Goal: Navigation & Orientation: Find specific page/section

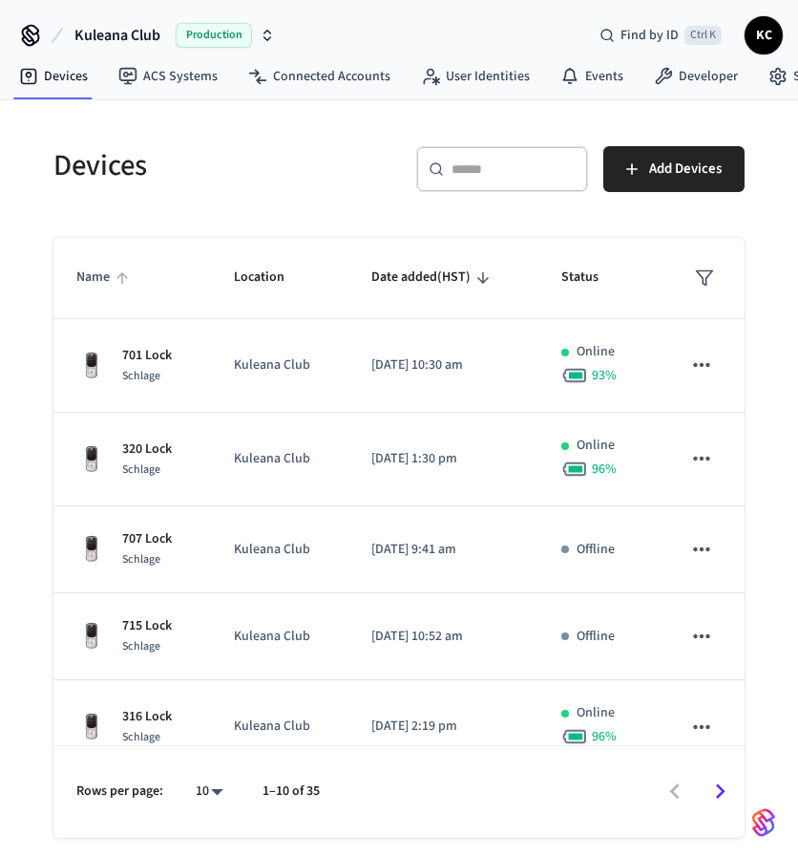
click at [88, 275] on span "Name" at bounding box center [105, 278] width 58 height 30
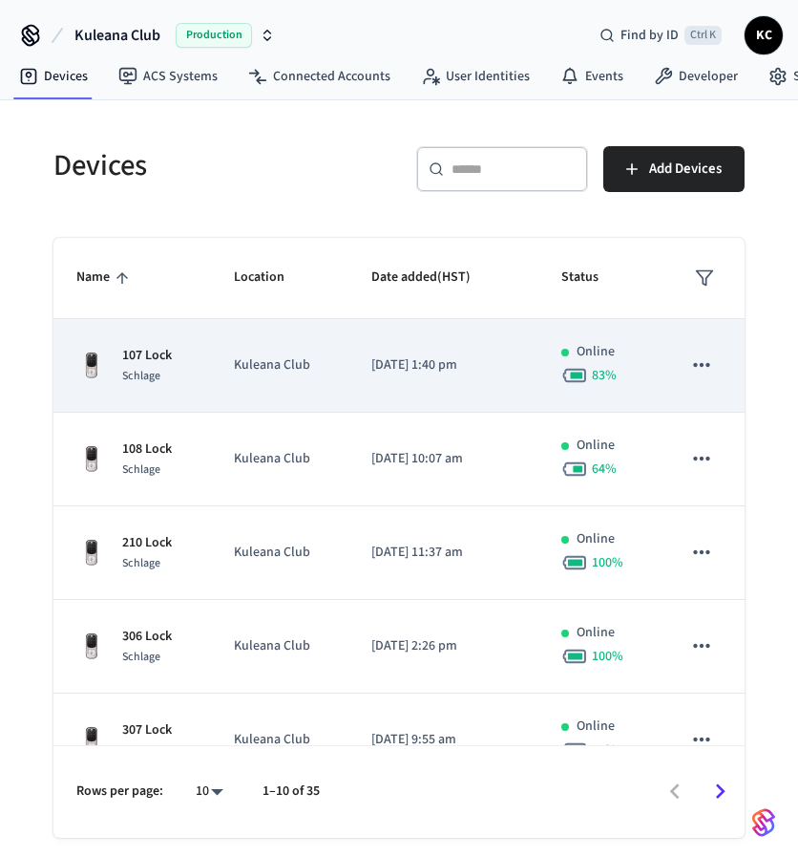
click at [150, 366] on div "Schlage" at bounding box center [147, 376] width 50 height 20
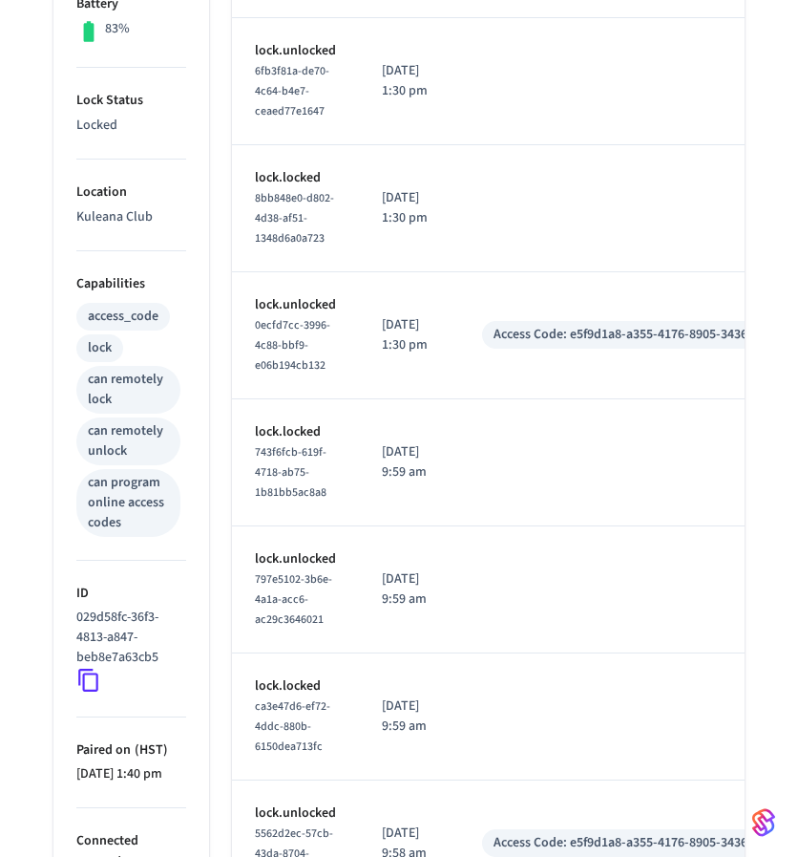
scroll to position [527, 0]
click at [86, 679] on icon at bounding box center [88, 679] width 25 height 25
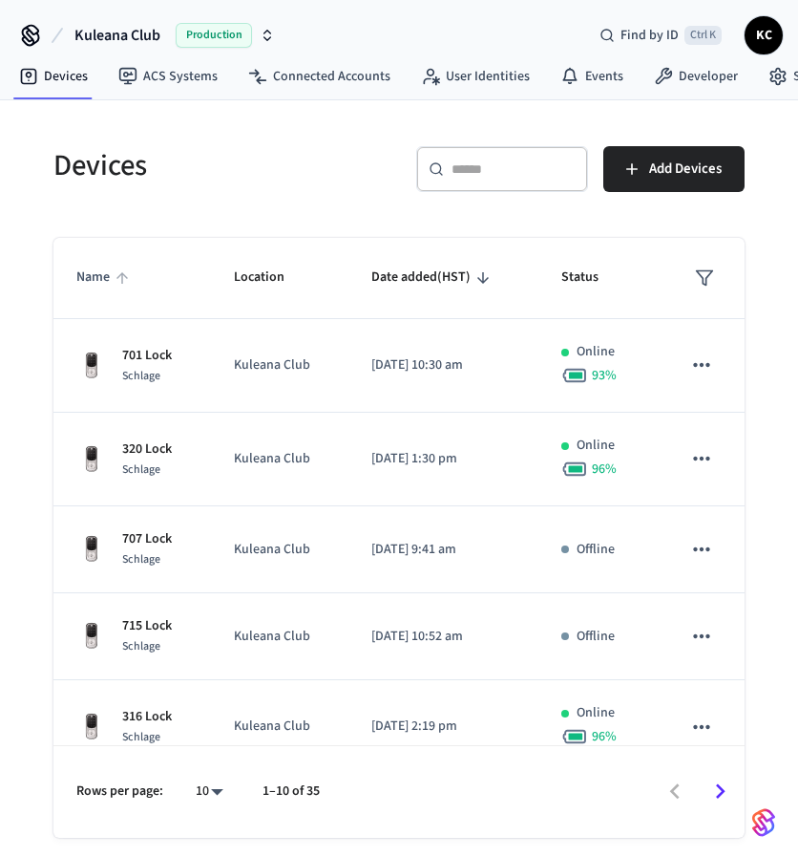
click at [94, 285] on span "Name" at bounding box center [105, 278] width 58 height 30
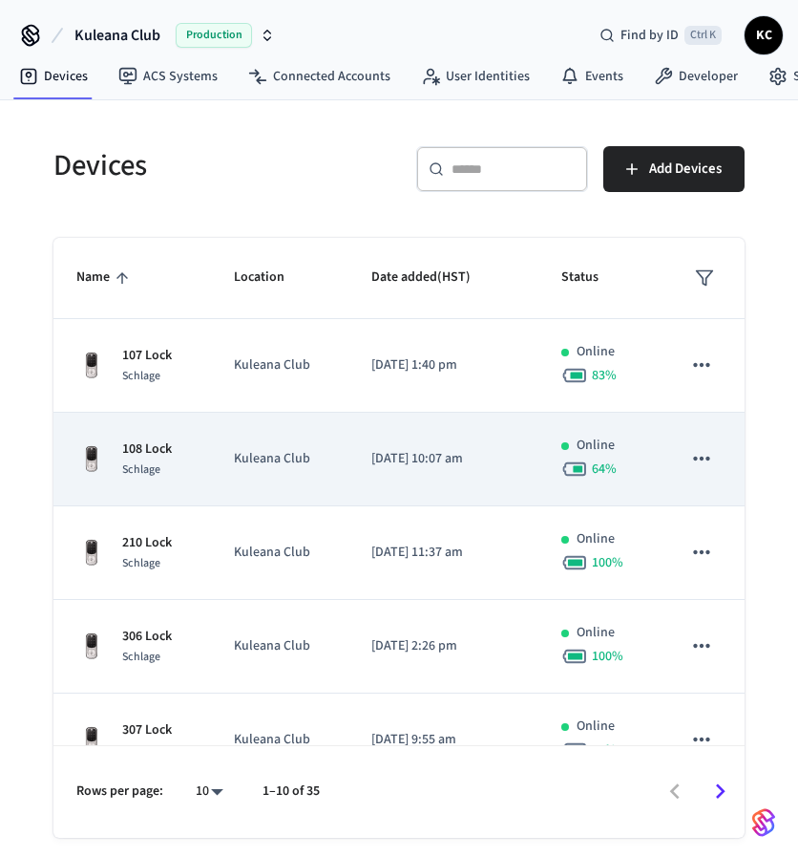
click at [158, 448] on p "108 Lock" at bounding box center [147, 449] width 50 height 20
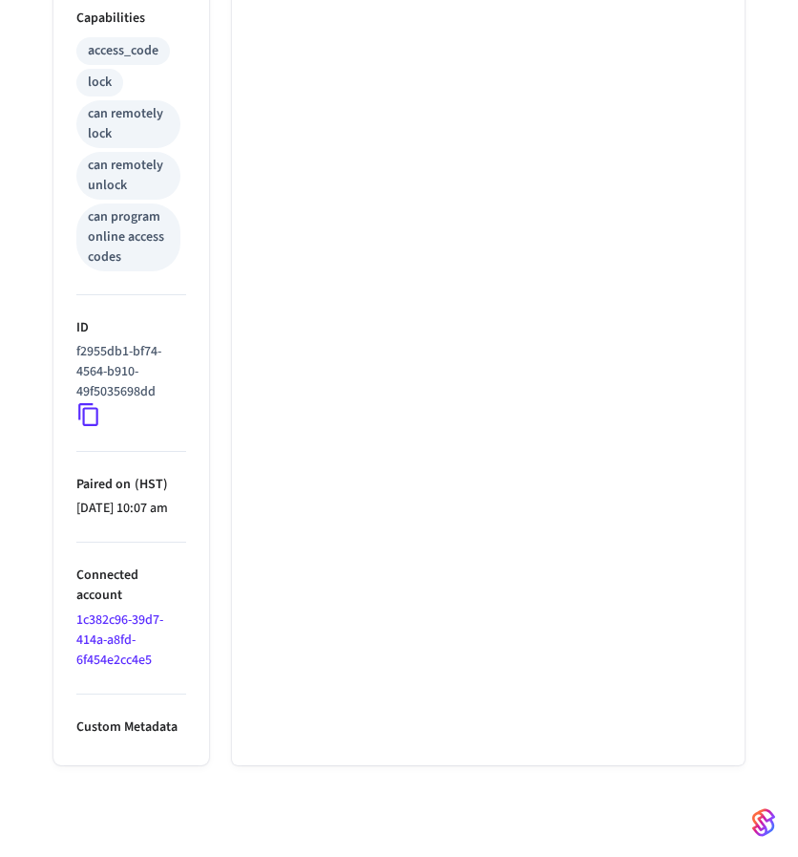
scroll to position [807, 0]
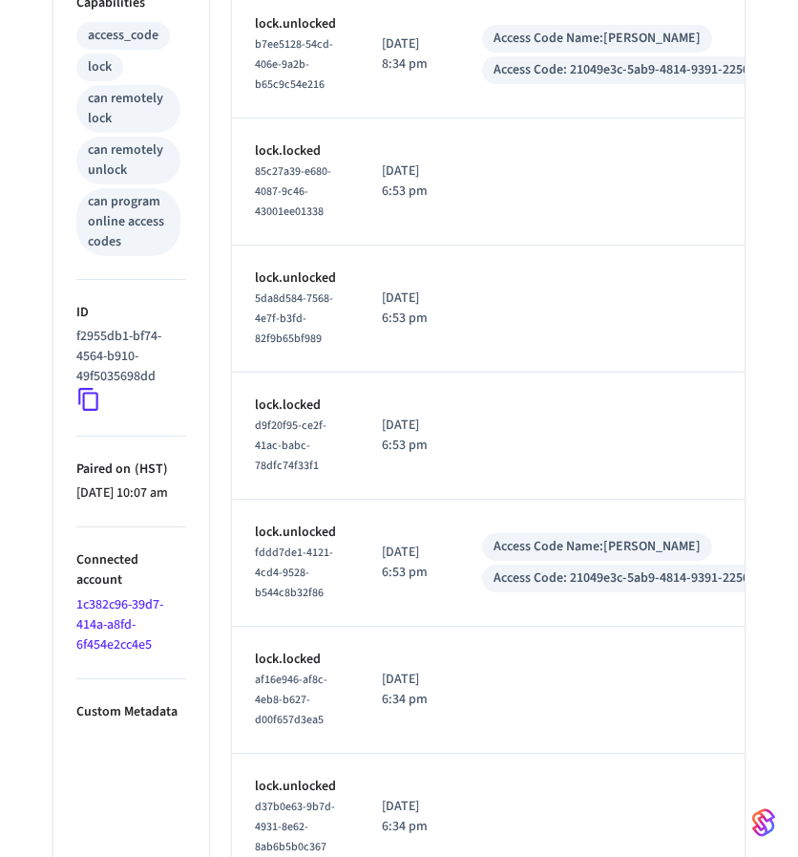
click at [81, 396] on icon at bounding box center [88, 399] width 25 height 25
click at [90, 396] on icon at bounding box center [88, 399] width 25 height 25
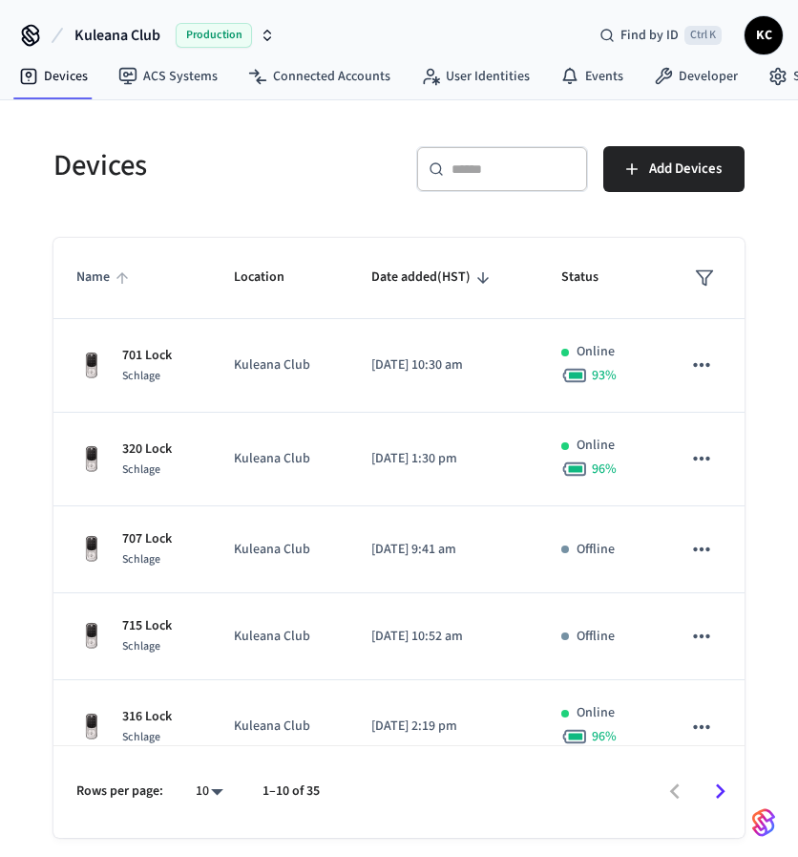
click at [96, 280] on span "Name" at bounding box center [105, 278] width 58 height 30
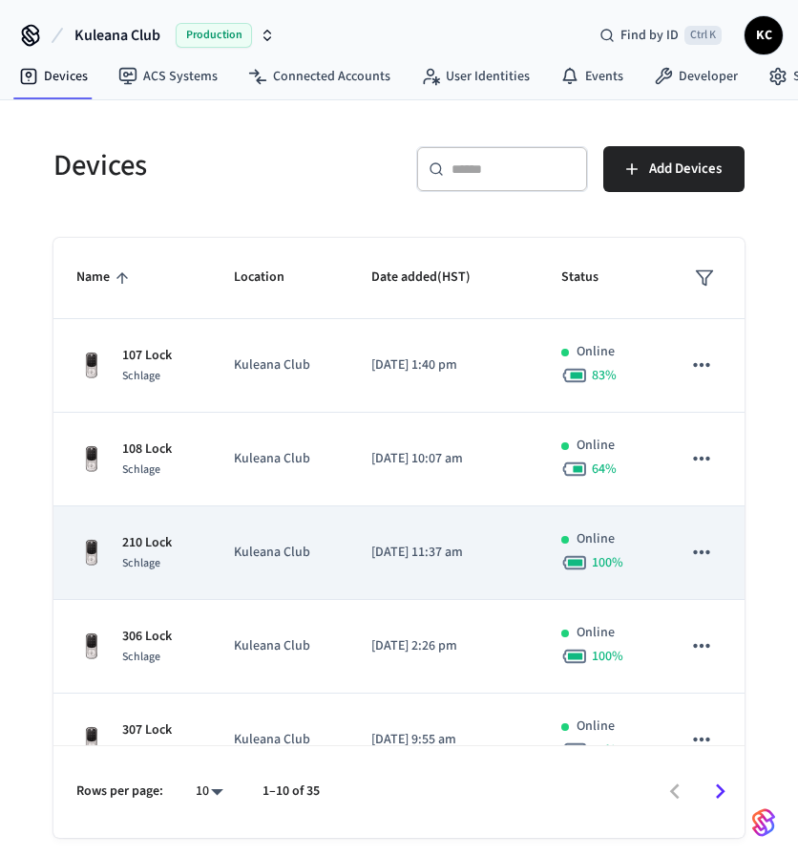
click at [161, 560] on div "Schlage" at bounding box center [147, 563] width 50 height 20
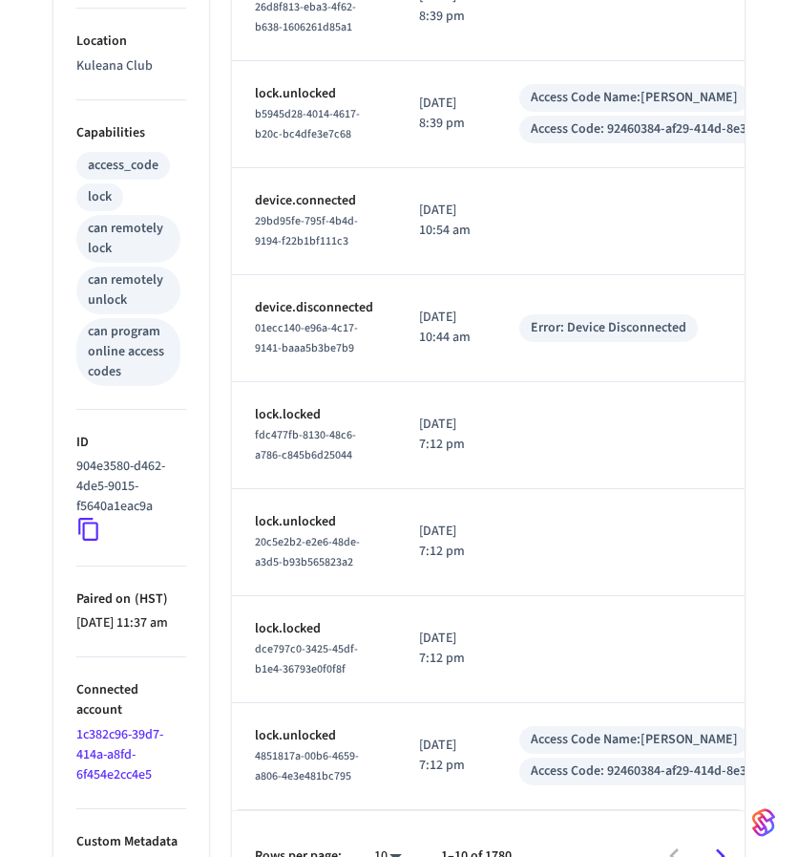
scroll to position [688, 0]
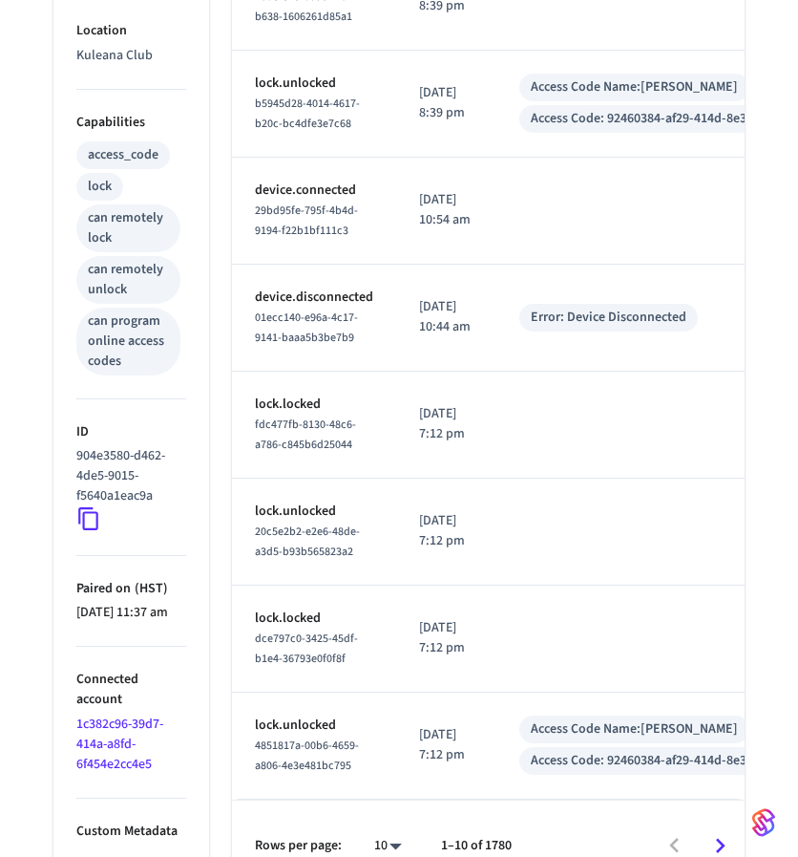
click at [89, 521] on icon at bounding box center [88, 518] width 25 height 25
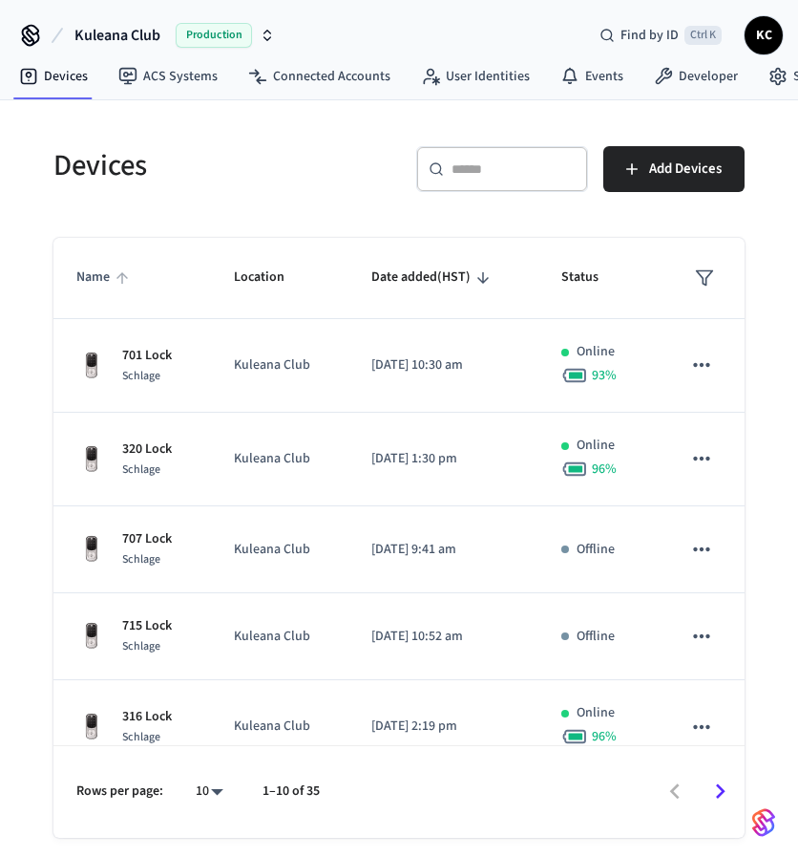
click at [107, 280] on span "Name" at bounding box center [105, 278] width 58 height 30
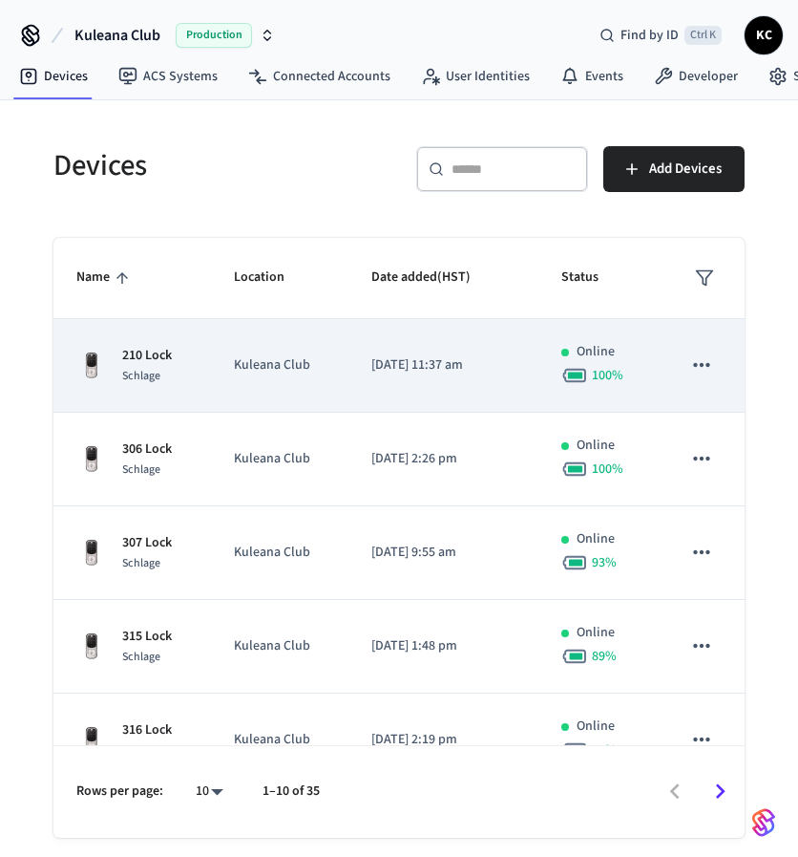
scroll to position [192, 0]
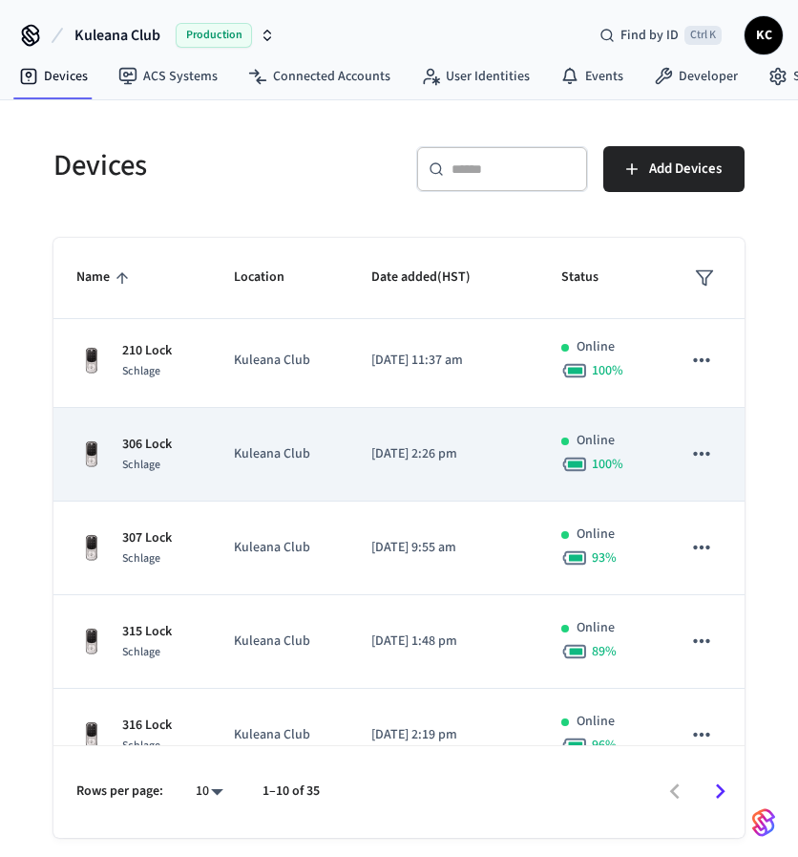
click at [150, 444] on p "306 Lock" at bounding box center [147, 445] width 50 height 20
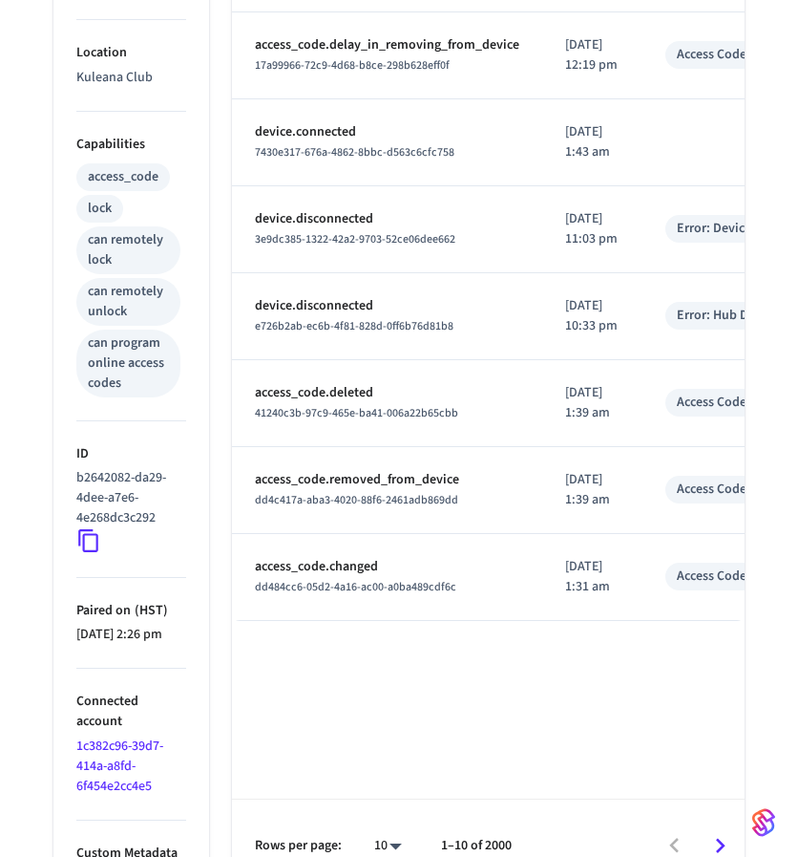
scroll to position [667, 0]
click at [94, 541] on icon at bounding box center [88, 539] width 25 height 25
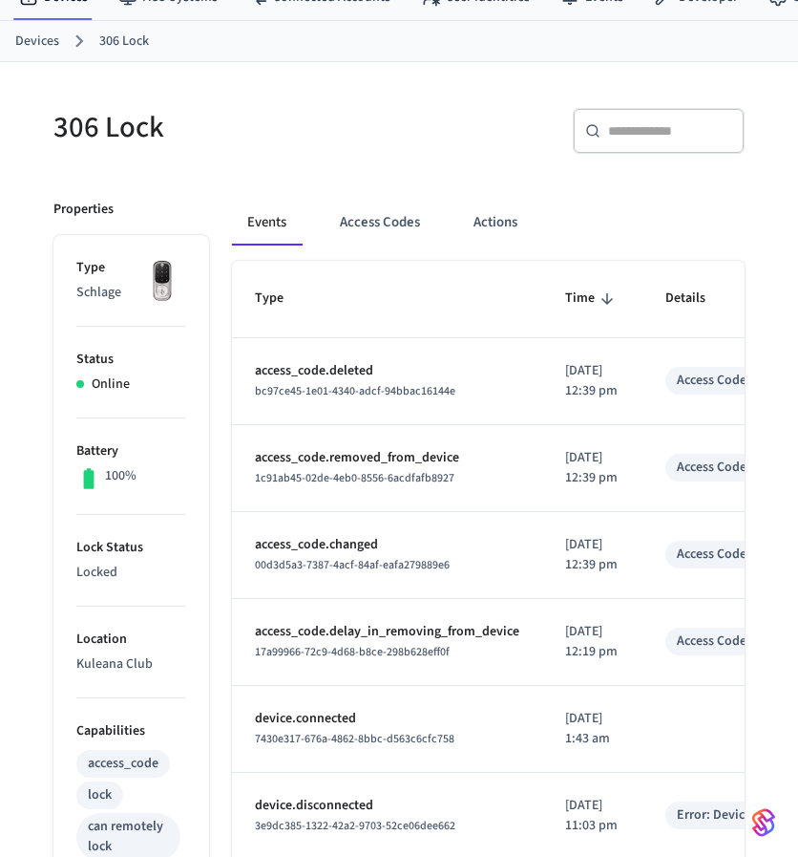
scroll to position [0, 0]
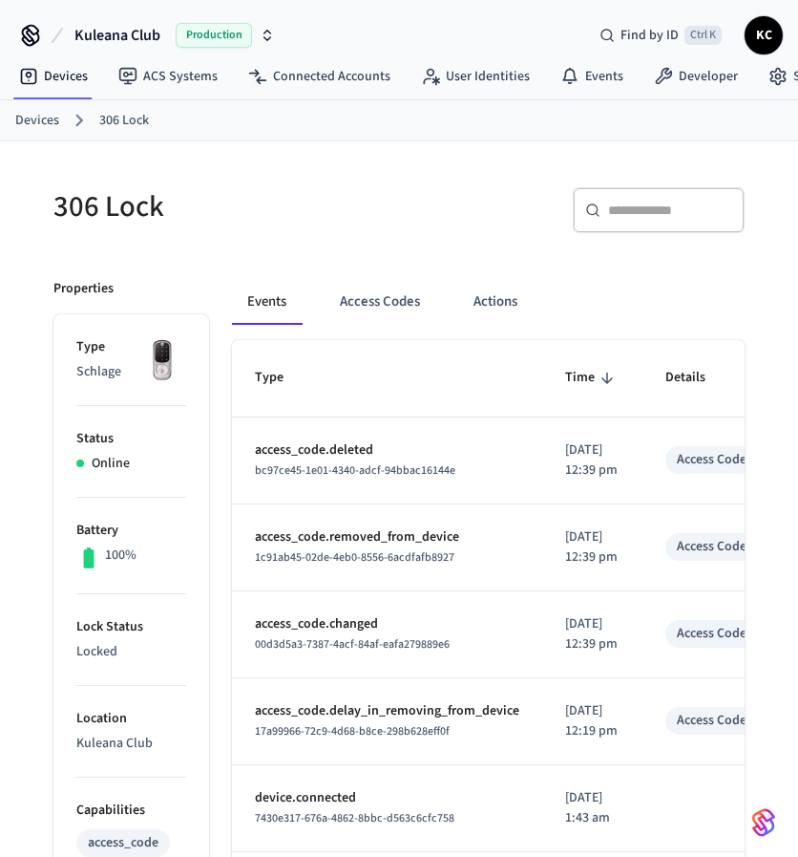
click at [25, 122] on link "Devices" at bounding box center [37, 121] width 44 height 20
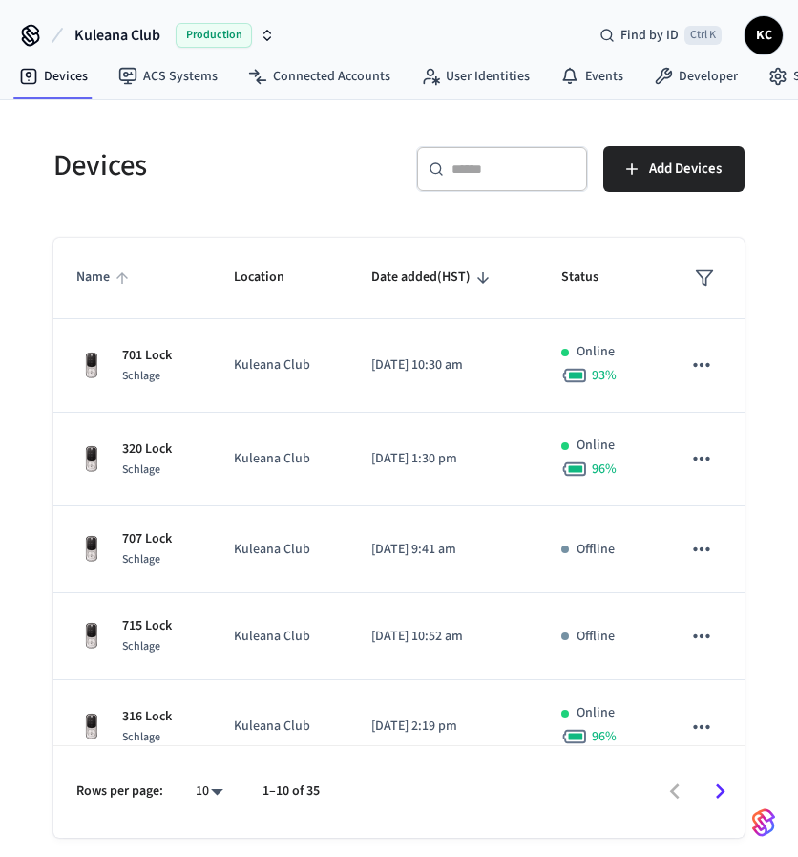
click at [89, 280] on span "Name" at bounding box center [105, 278] width 58 height 30
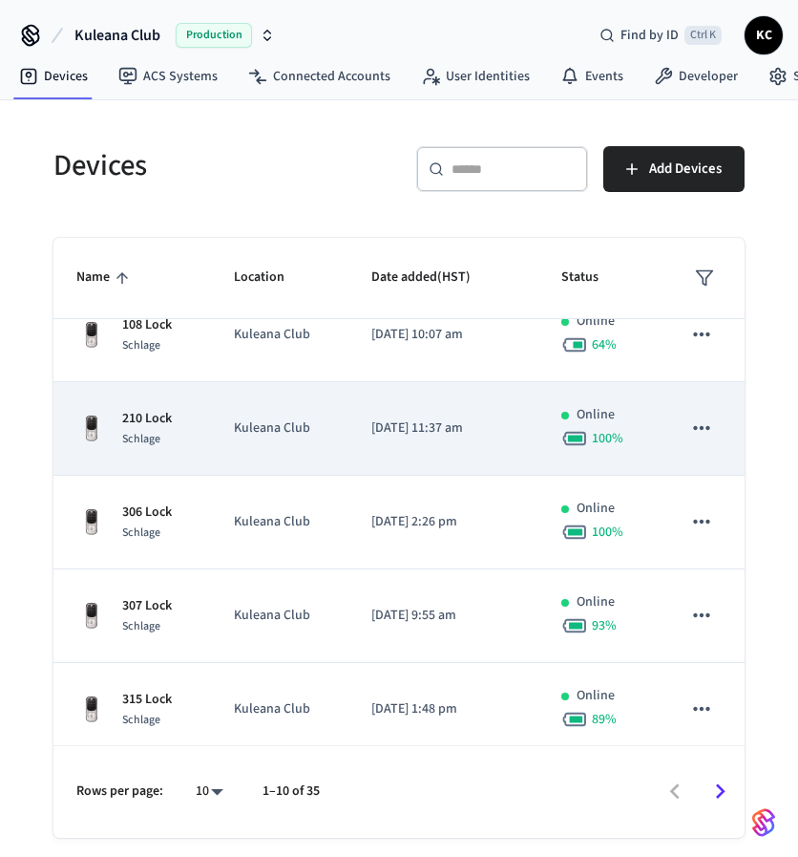
scroll to position [127, 0]
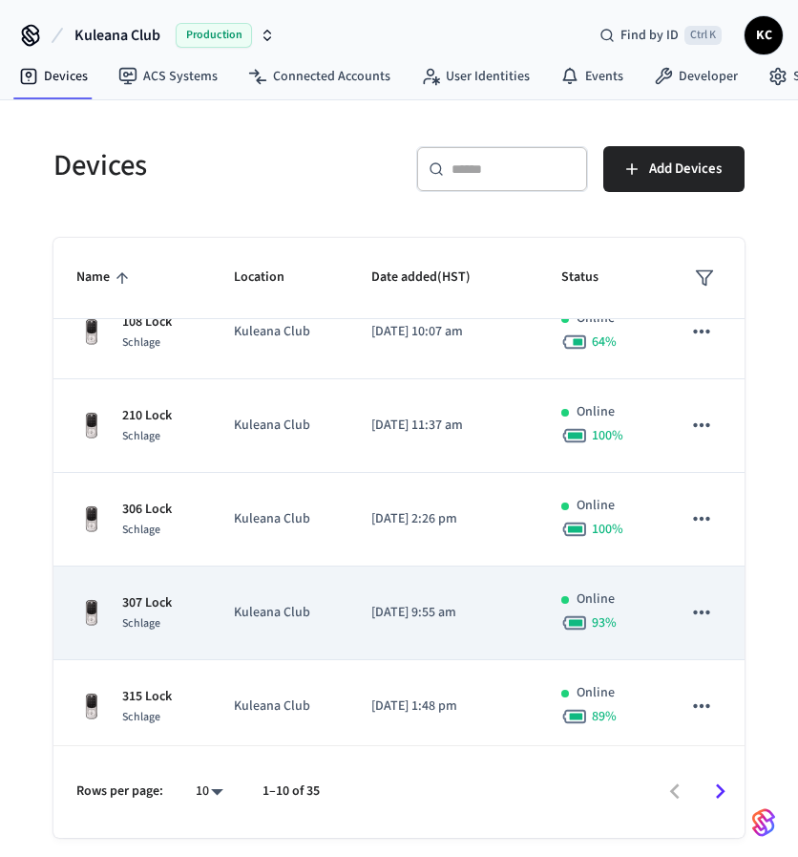
click at [153, 596] on p "307 Lock" at bounding box center [147, 603] width 50 height 20
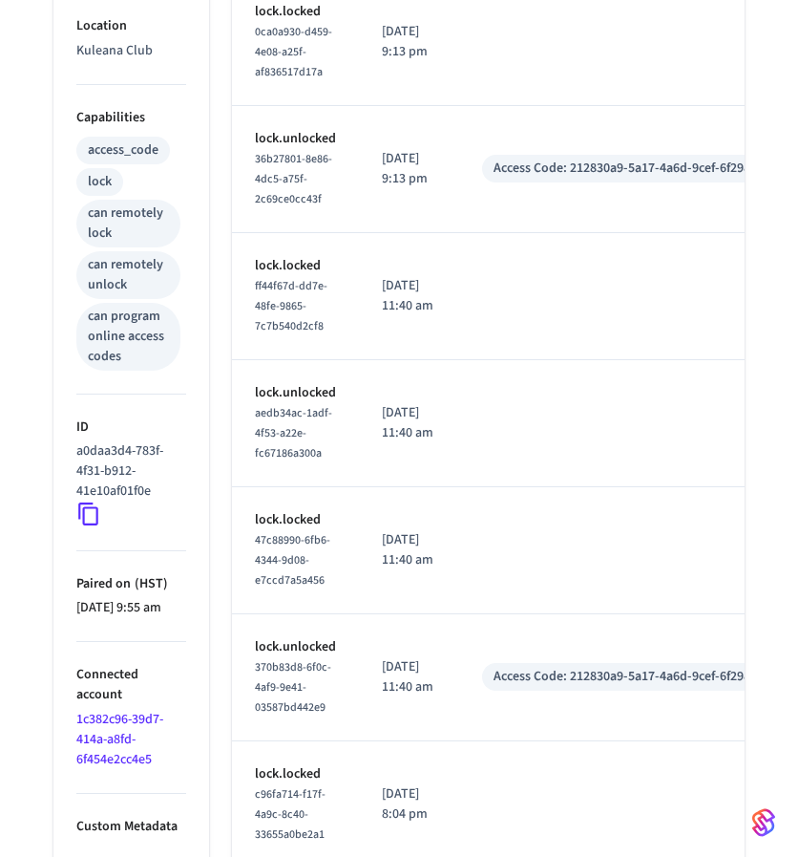
scroll to position [701, 0]
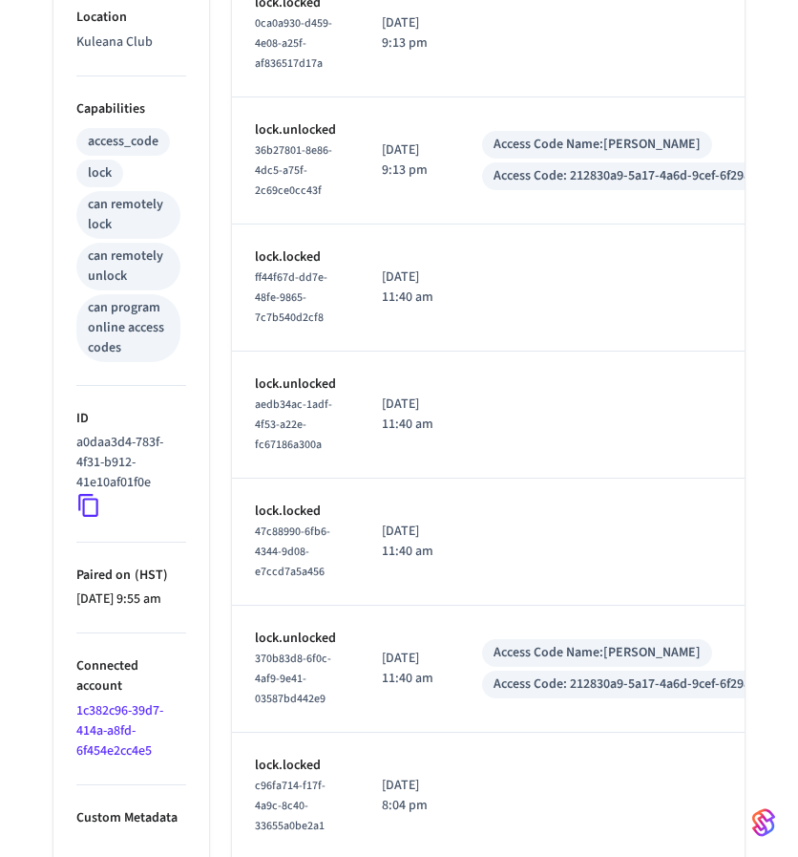
click at [89, 500] on icon at bounding box center [88, 505] width 25 height 25
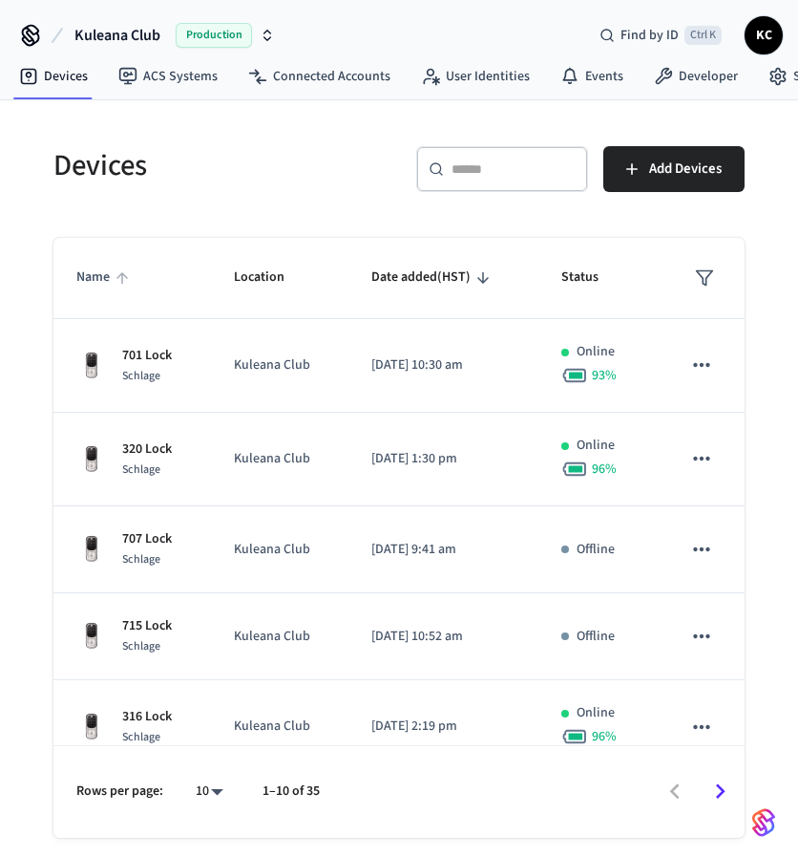
click at [93, 279] on span "Name" at bounding box center [105, 278] width 58 height 30
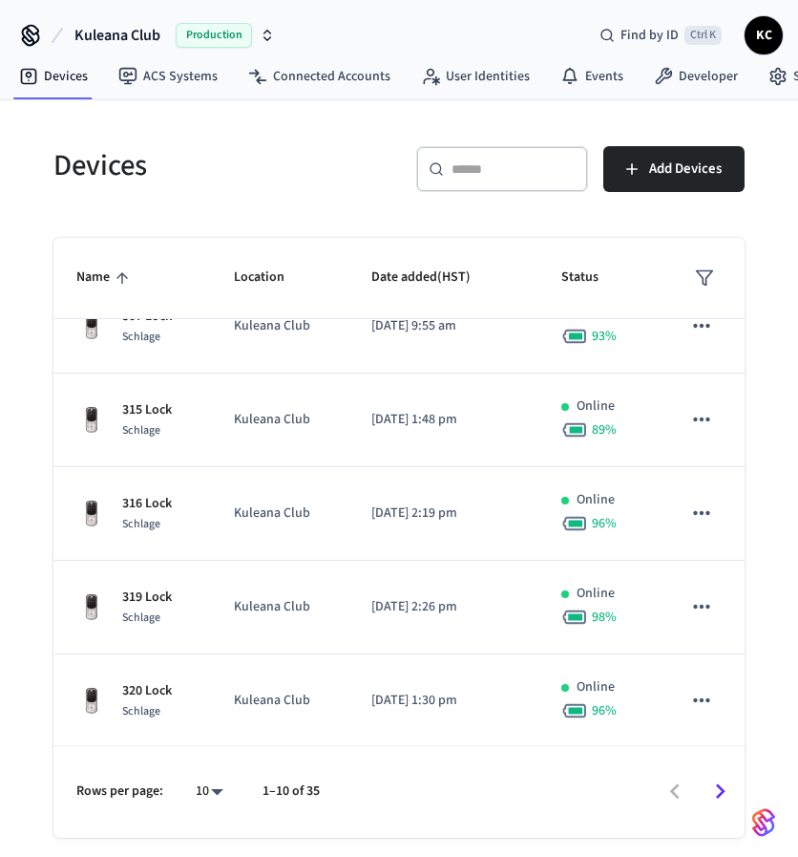
scroll to position [415, 0]
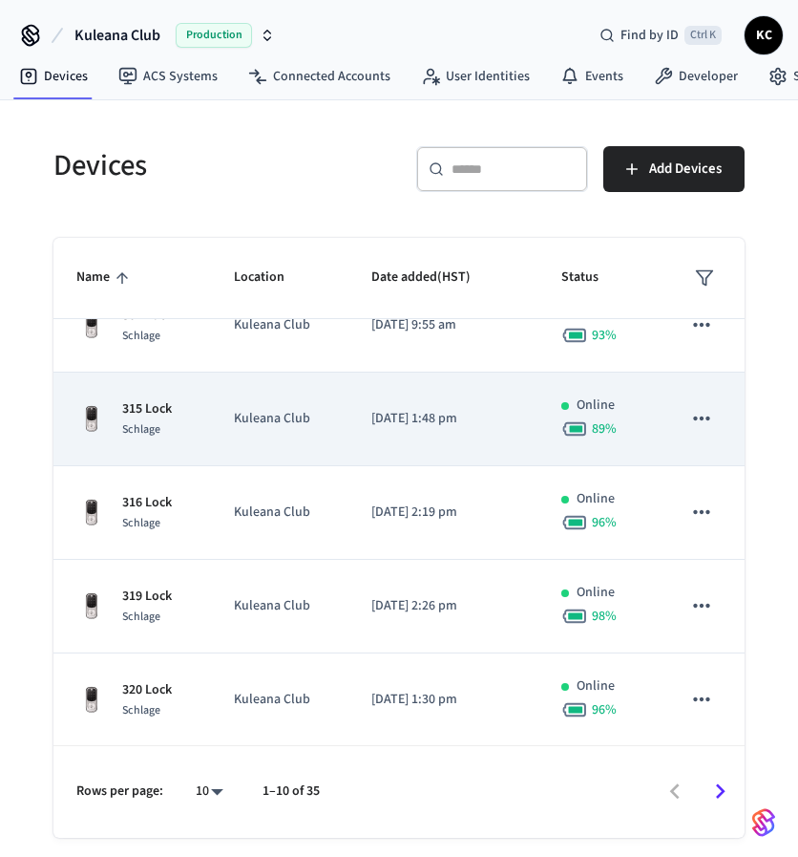
click at [178, 417] on div "315 Lock Schlage" at bounding box center [132, 419] width 112 height 40
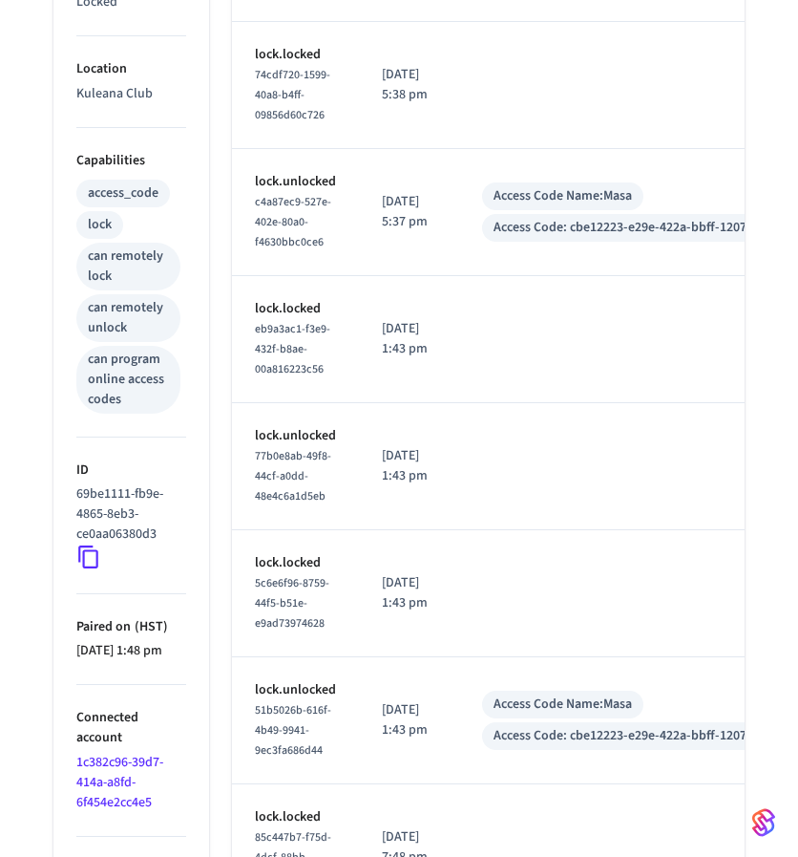
scroll to position [659, 0]
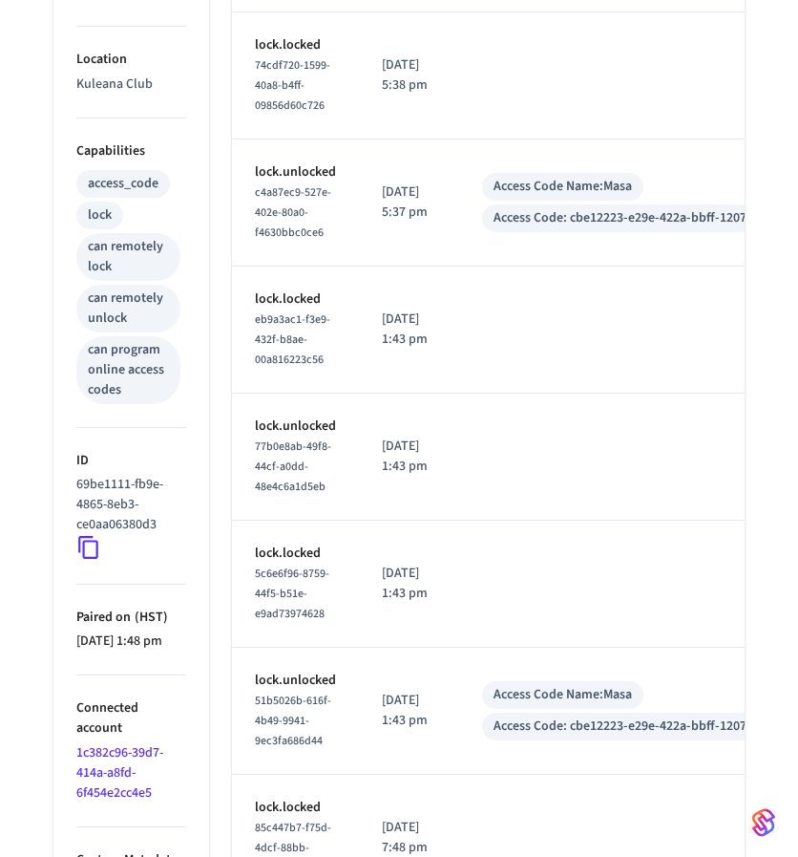
click at [90, 546] on icon at bounding box center [88, 547] width 25 height 25
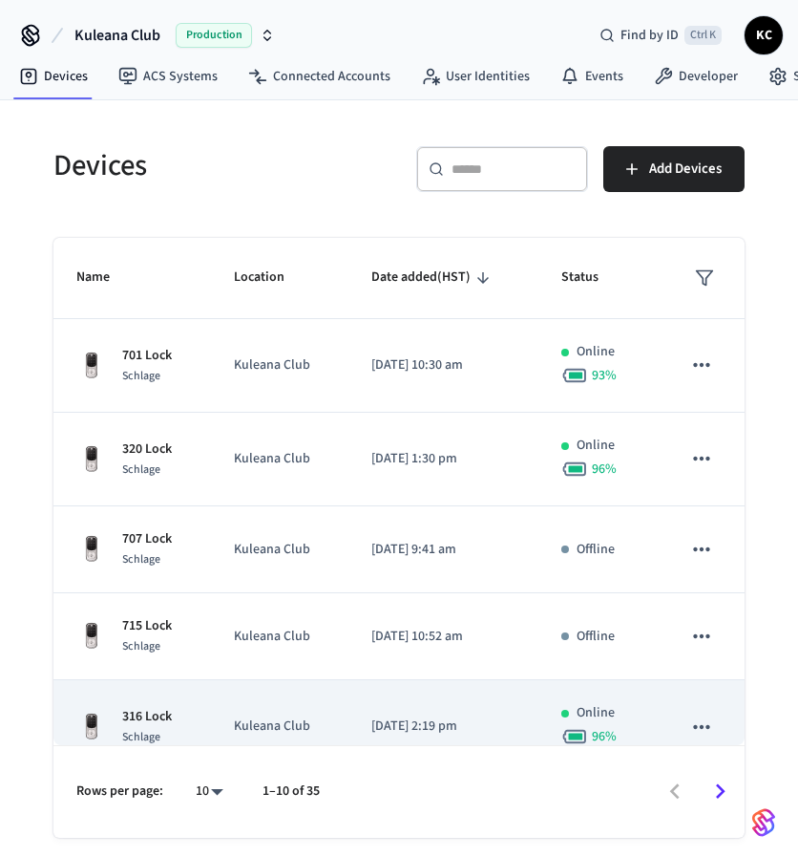
click at [153, 715] on p "316 Lock" at bounding box center [147, 717] width 50 height 20
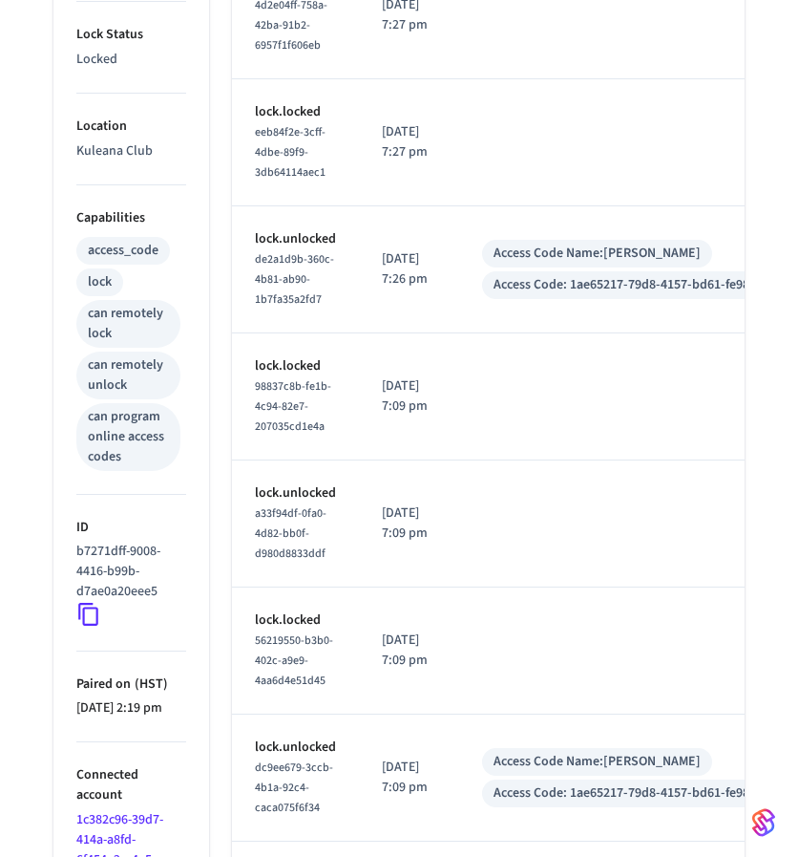
scroll to position [602, 0]
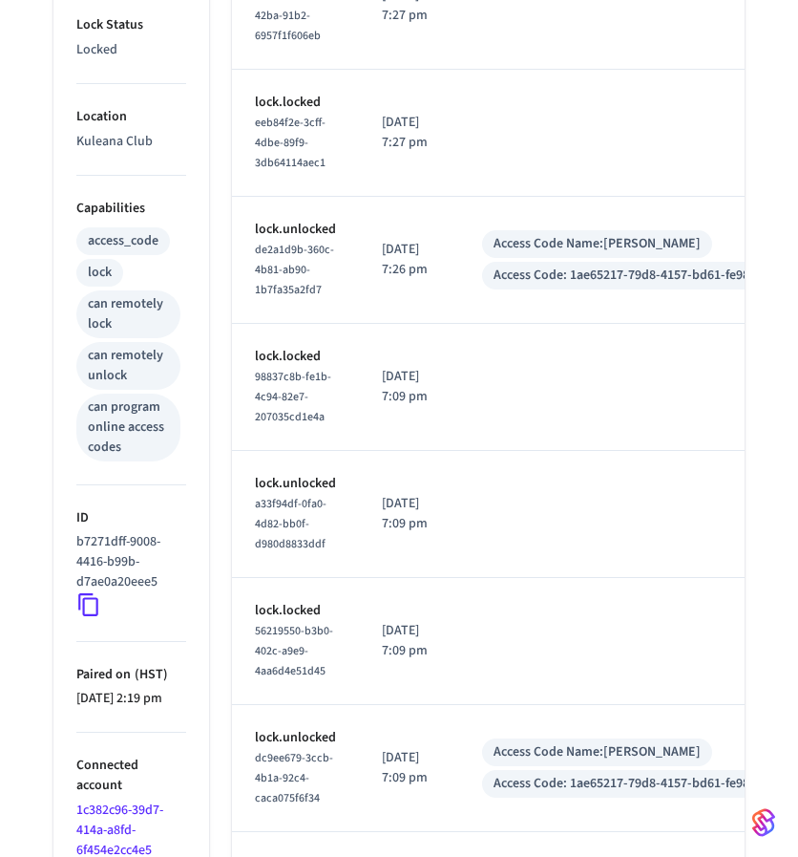
click at [90, 608] on icon at bounding box center [88, 604] width 25 height 25
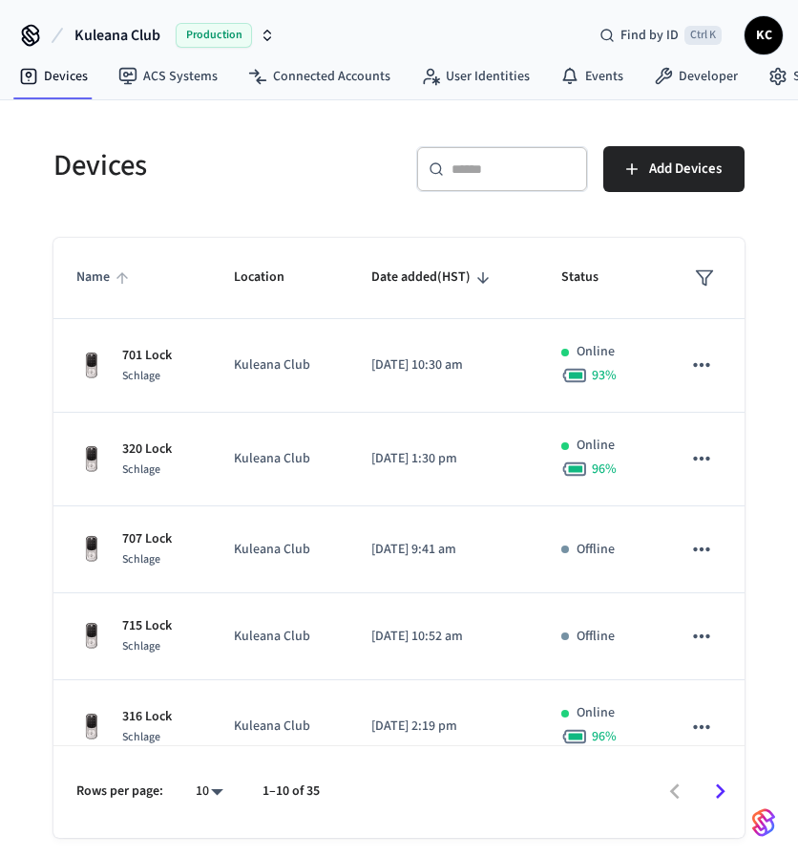
click at [104, 272] on span "Name" at bounding box center [105, 278] width 58 height 30
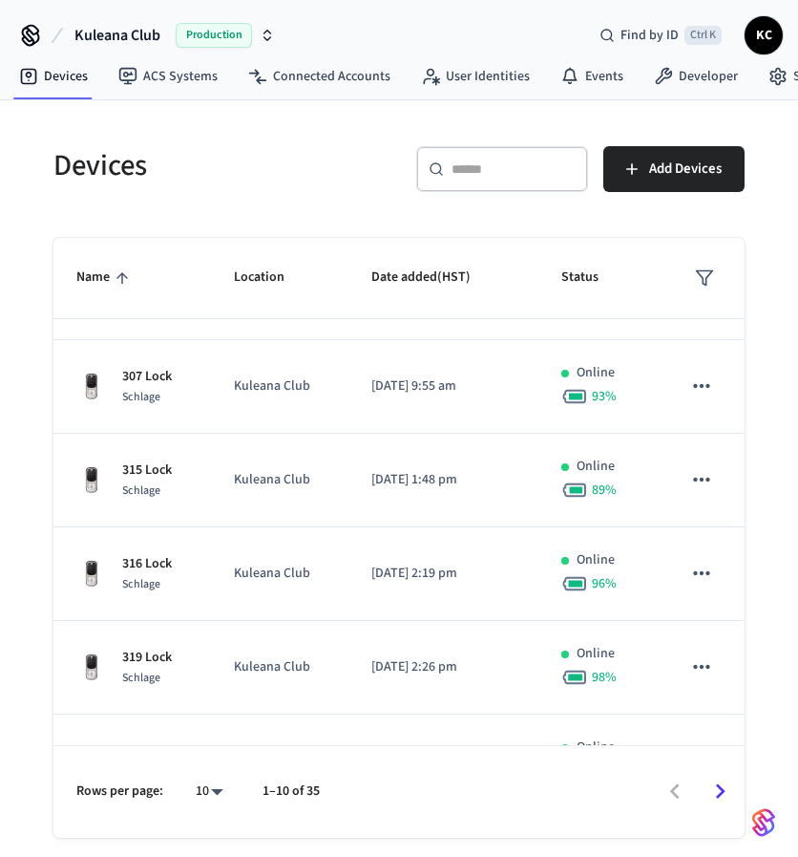
scroll to position [357, 0]
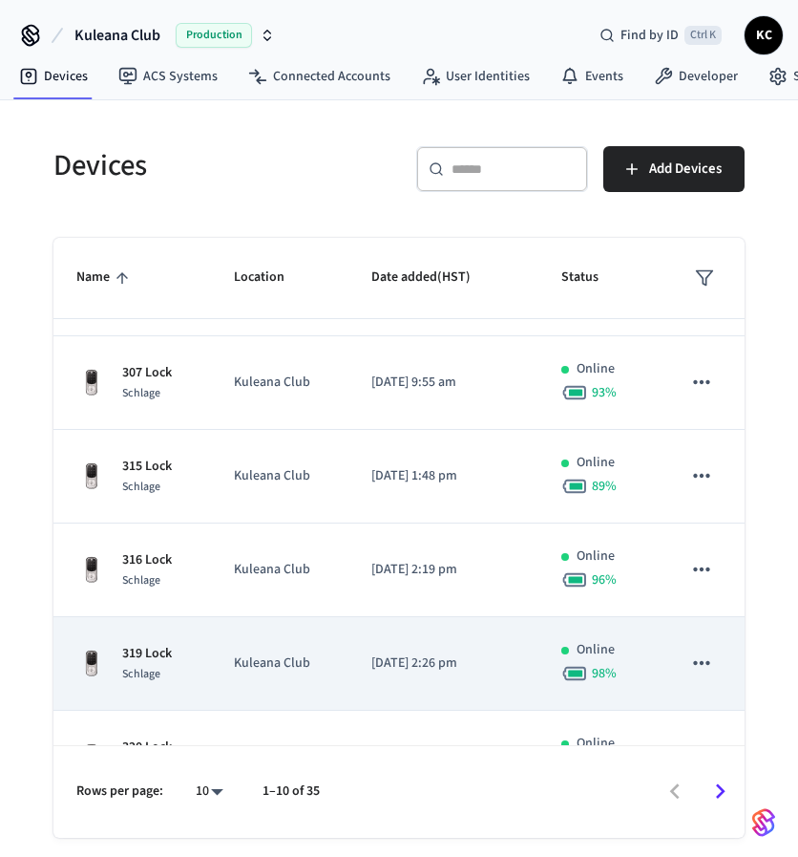
click at [181, 645] on div "319 Lock Schlage" at bounding box center [132, 664] width 112 height 40
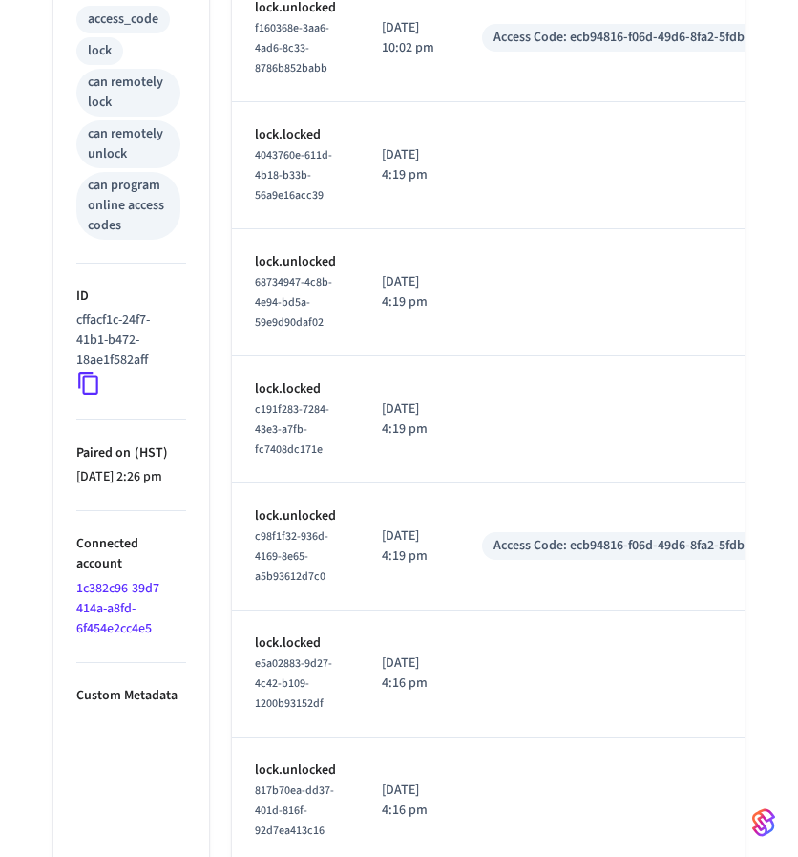
scroll to position [828, 0]
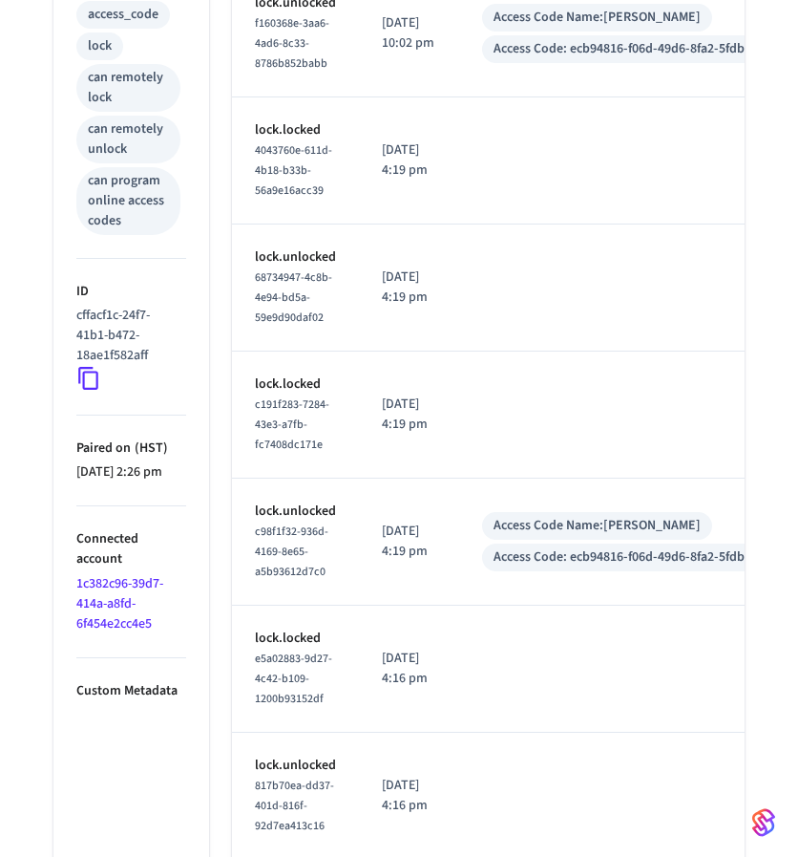
click at [89, 366] on icon at bounding box center [88, 378] width 25 height 25
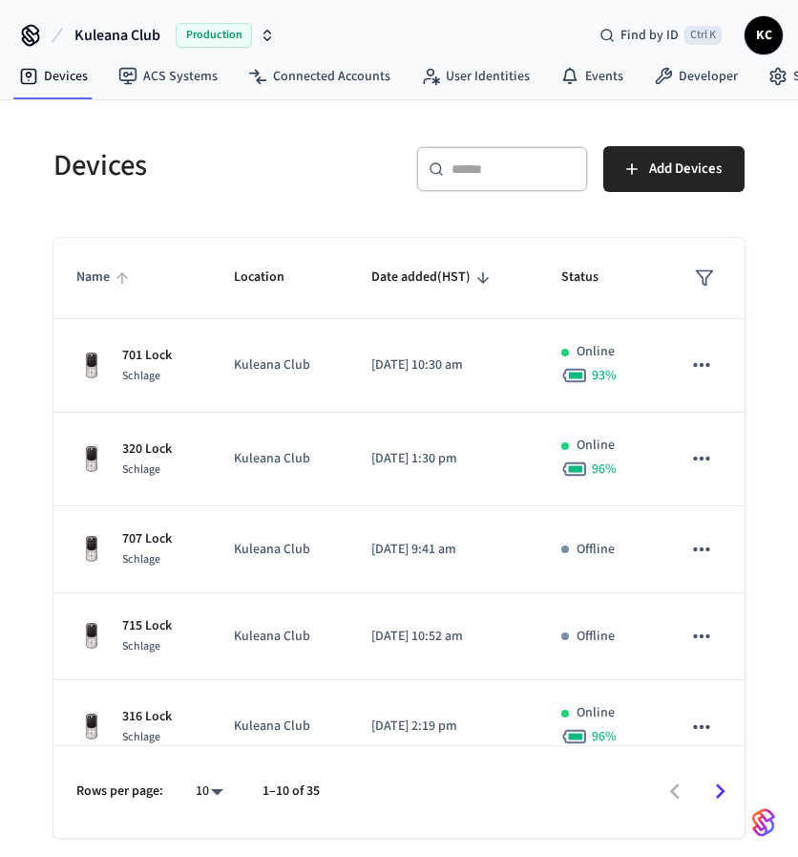
click at [97, 270] on span "Name" at bounding box center [105, 278] width 58 height 30
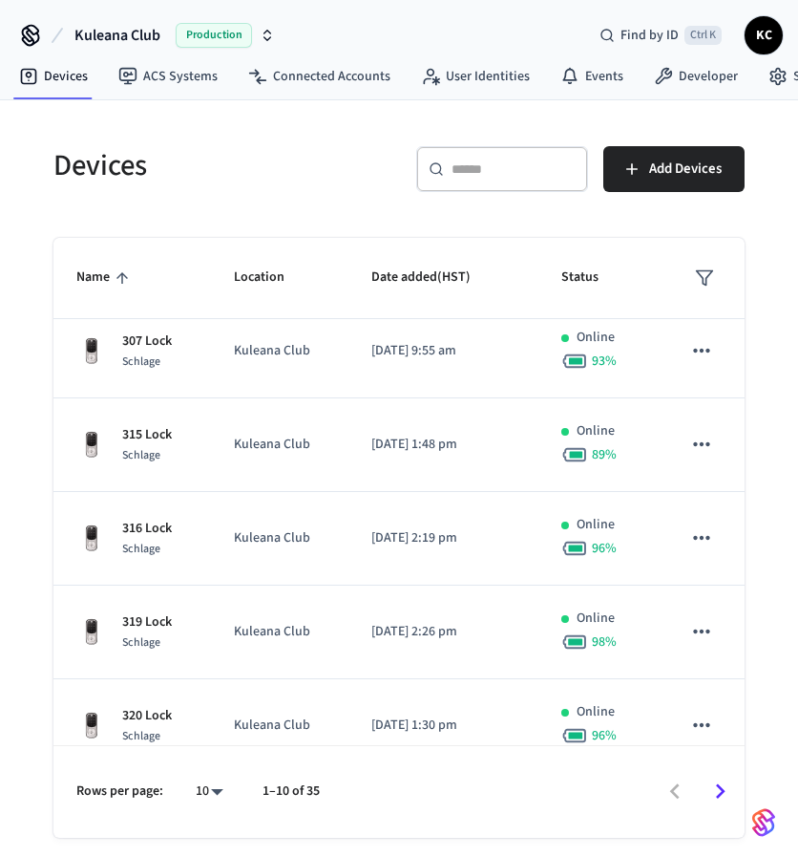
scroll to position [390, 0]
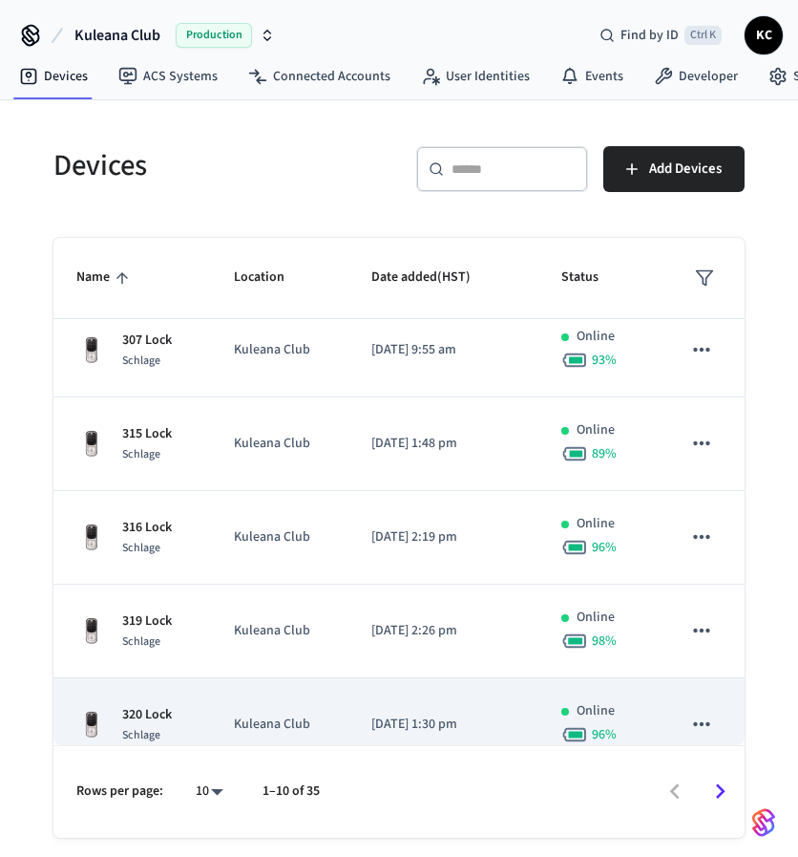
click at [165, 712] on p "320 Lock" at bounding box center [147, 715] width 50 height 20
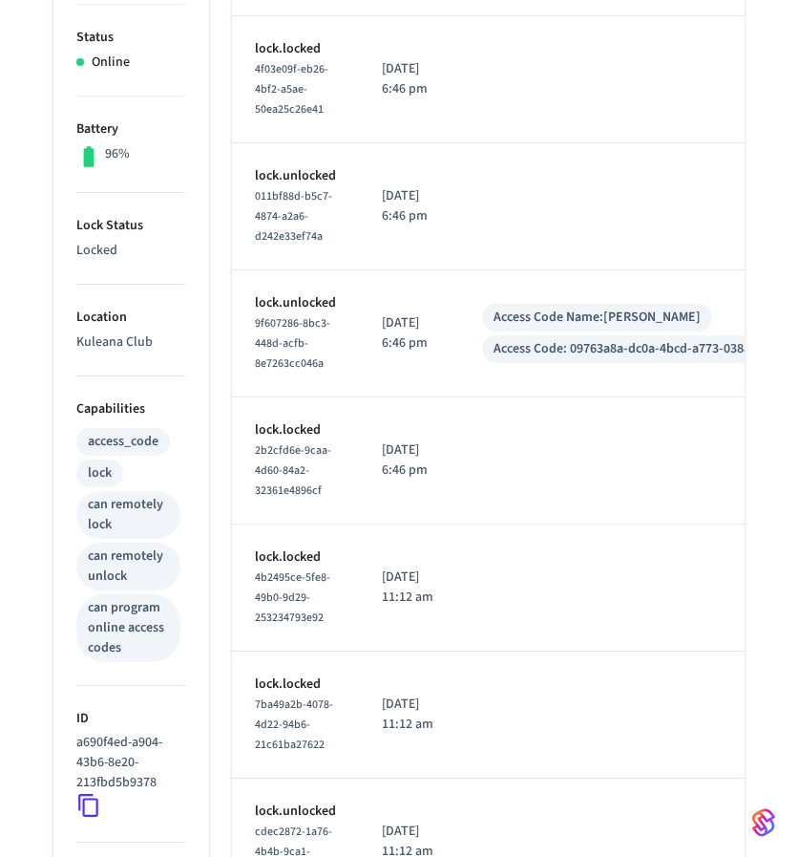
scroll to position [402, 0]
click at [87, 799] on icon at bounding box center [88, 804] width 25 height 25
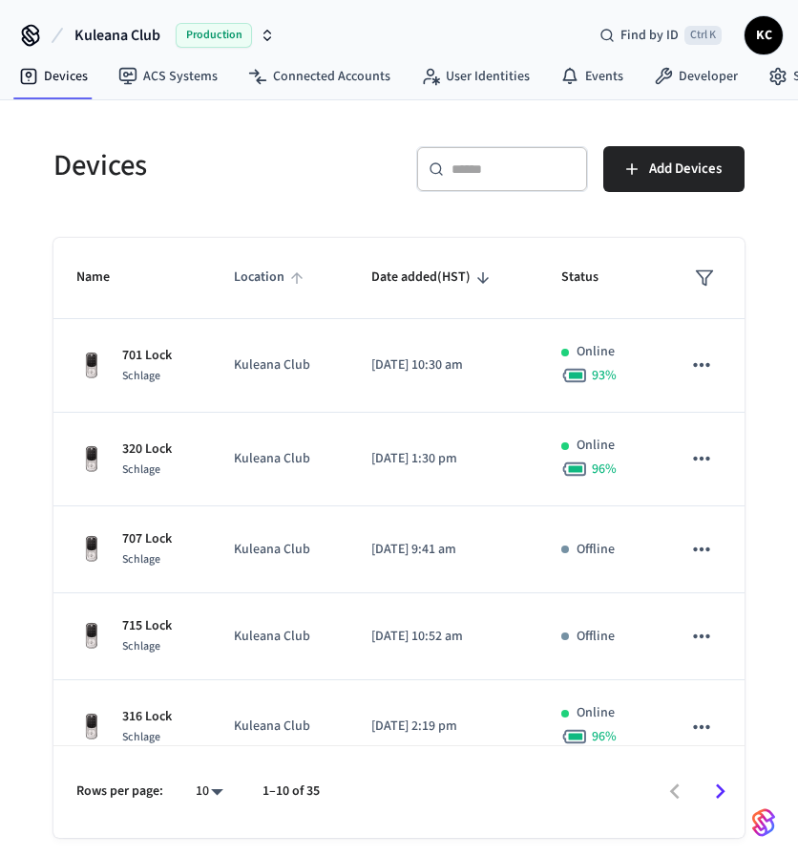
scroll to position [28, 0]
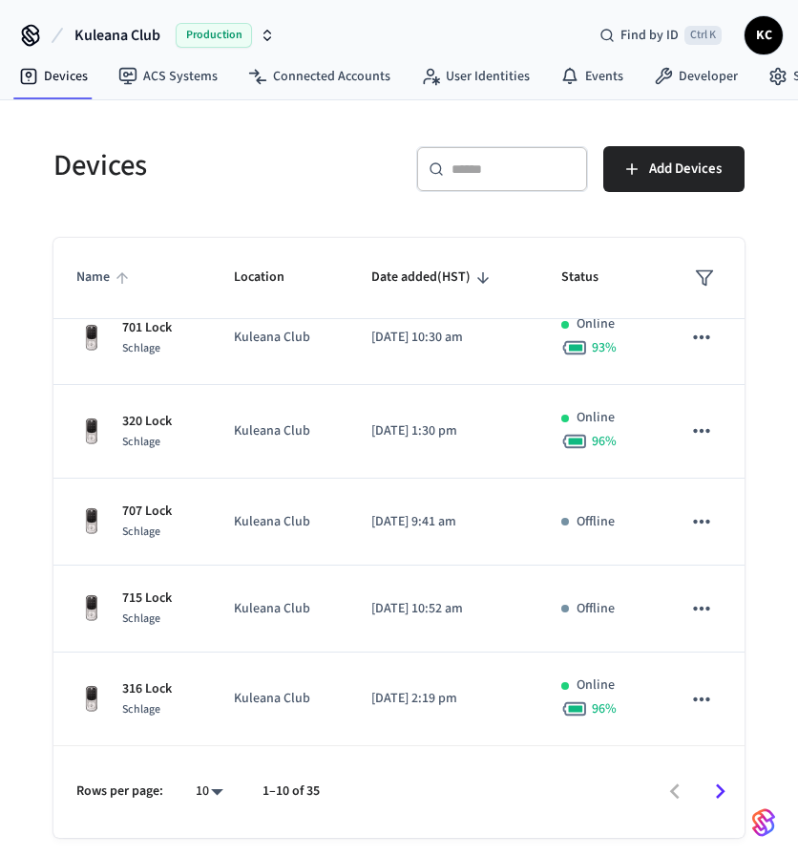
click at [97, 286] on span "Name" at bounding box center [105, 278] width 58 height 30
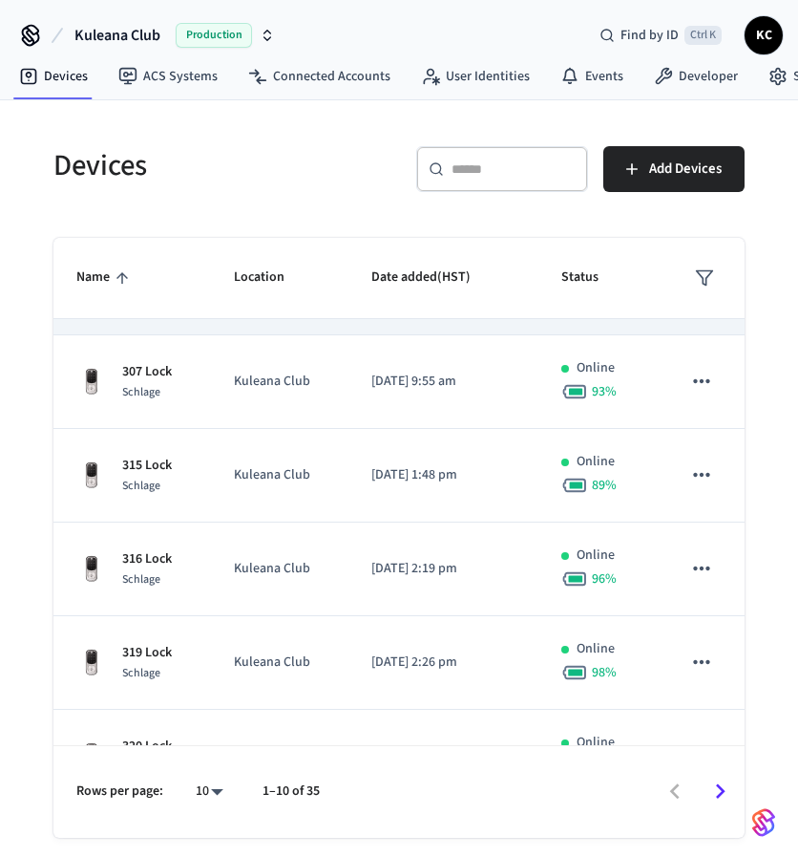
scroll to position [500, 0]
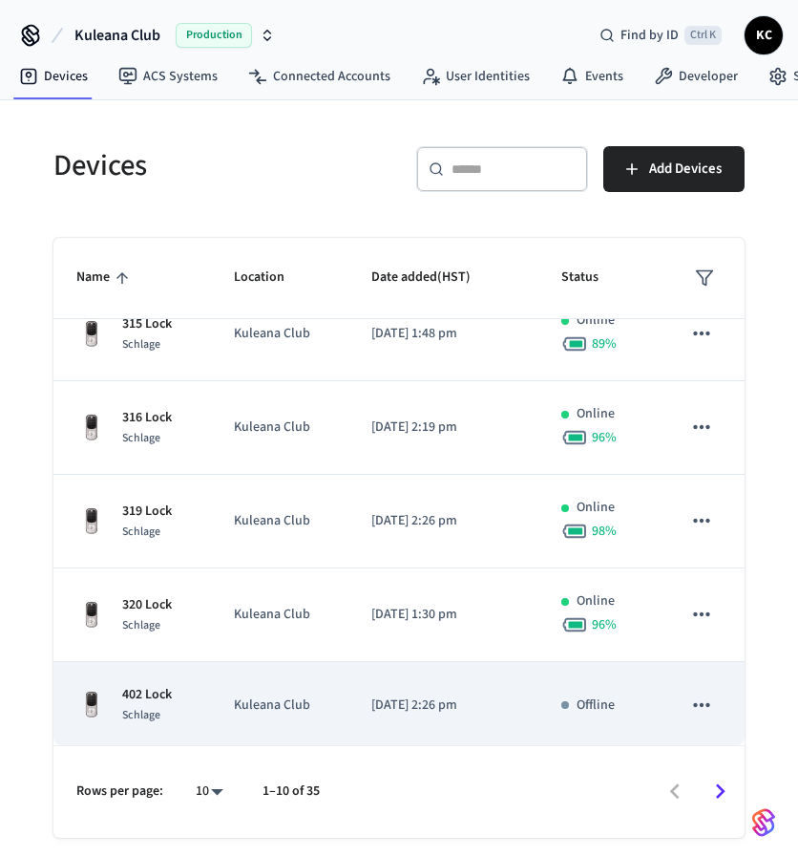
click at [131, 716] on span "Schlage" at bounding box center [141, 715] width 38 height 16
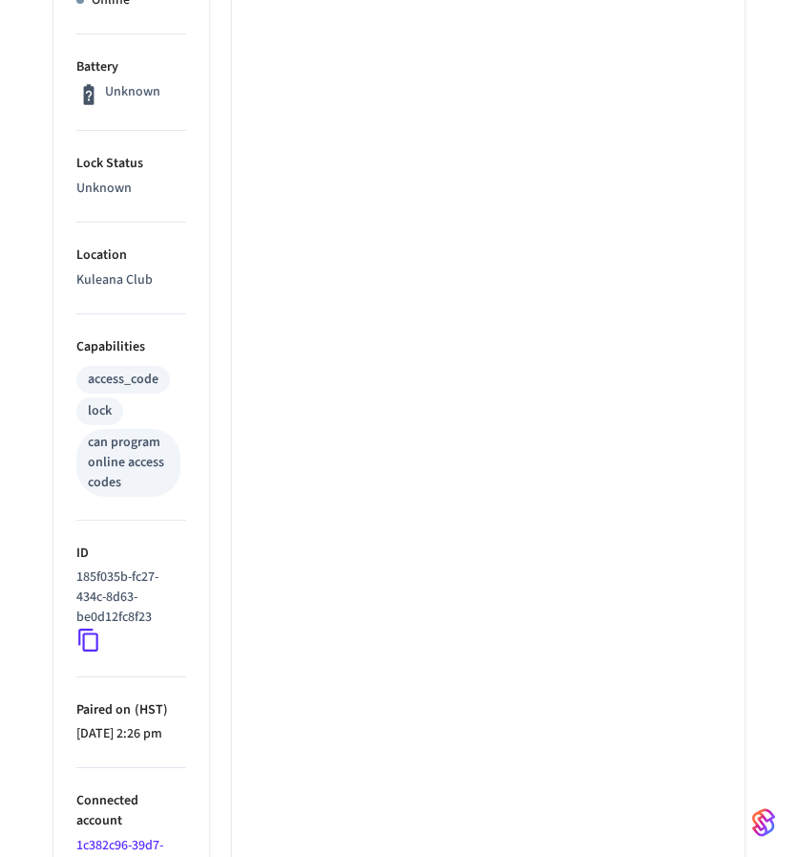
scroll to position [464, 0]
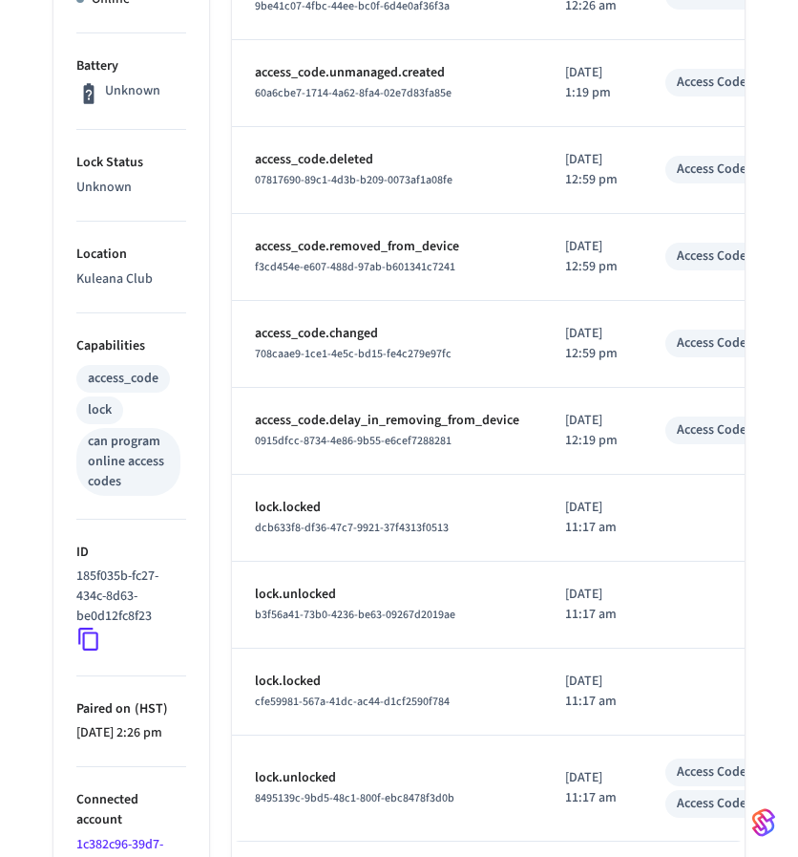
click at [90, 639] on icon at bounding box center [88, 639] width 25 height 25
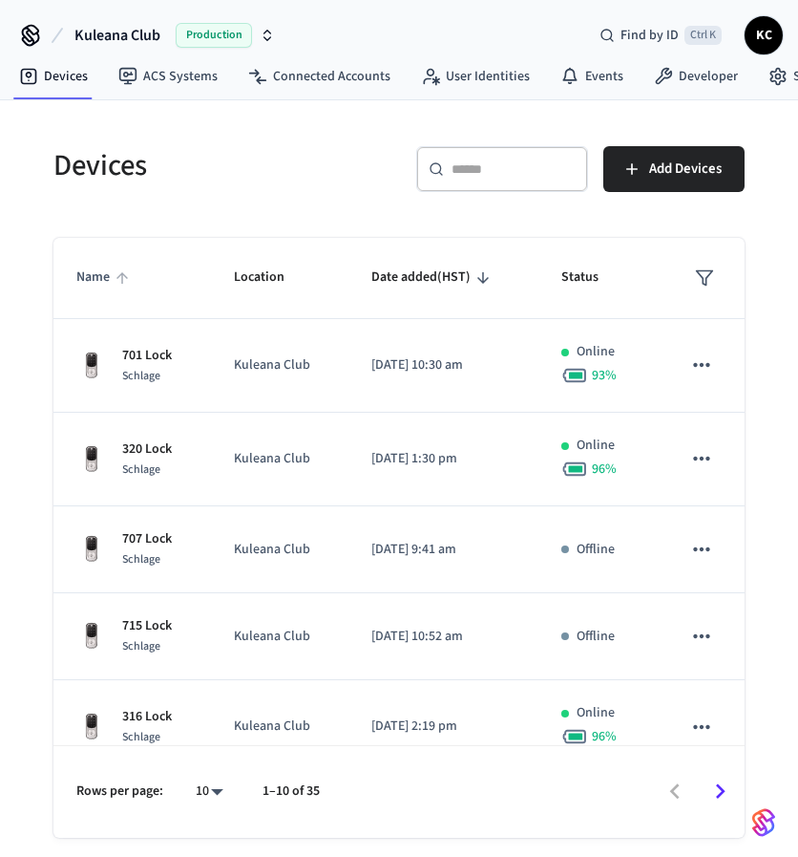
click at [94, 276] on span "Name" at bounding box center [105, 278] width 58 height 30
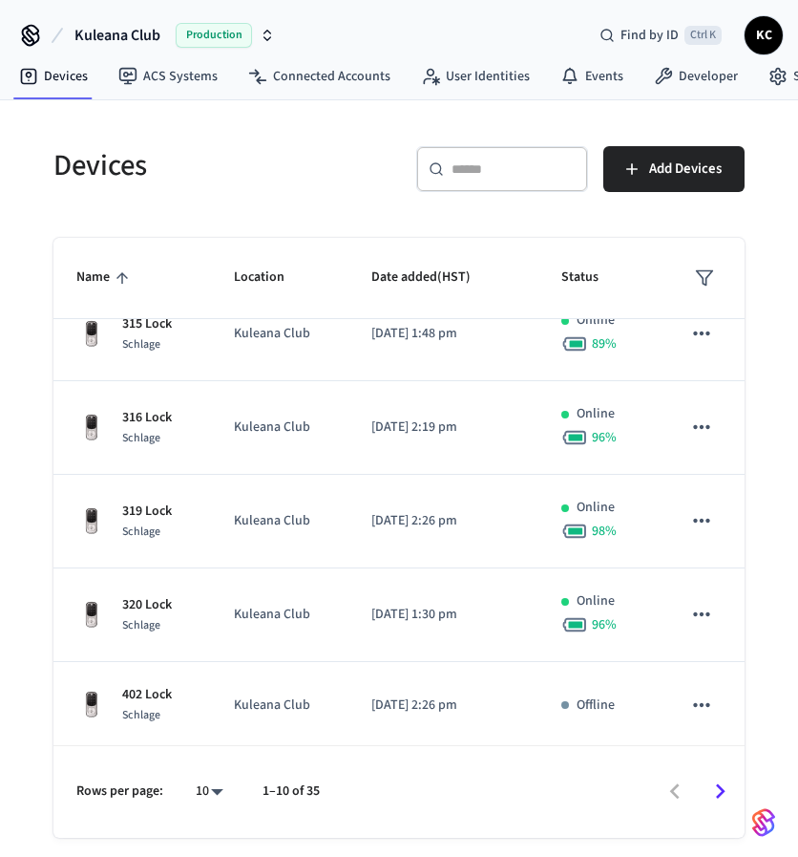
scroll to position [71, 0]
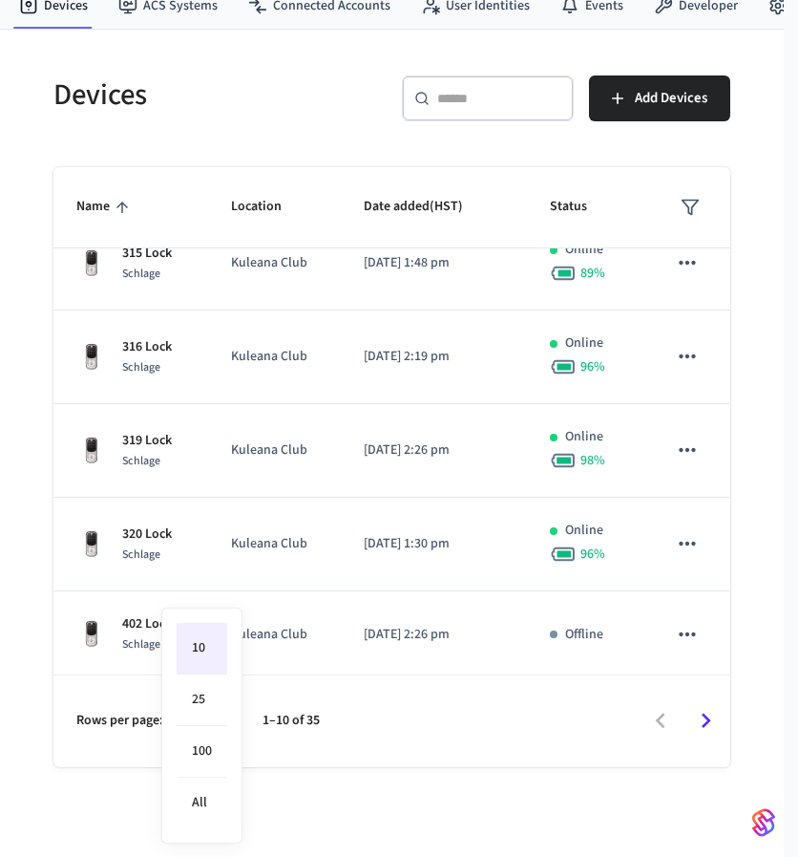
click at [220, 716] on body "Kuleana Club Production Find by ID Ctrl K KC Devices ACS Systems Connected Acco…" at bounding box center [399, 393] width 798 height 929
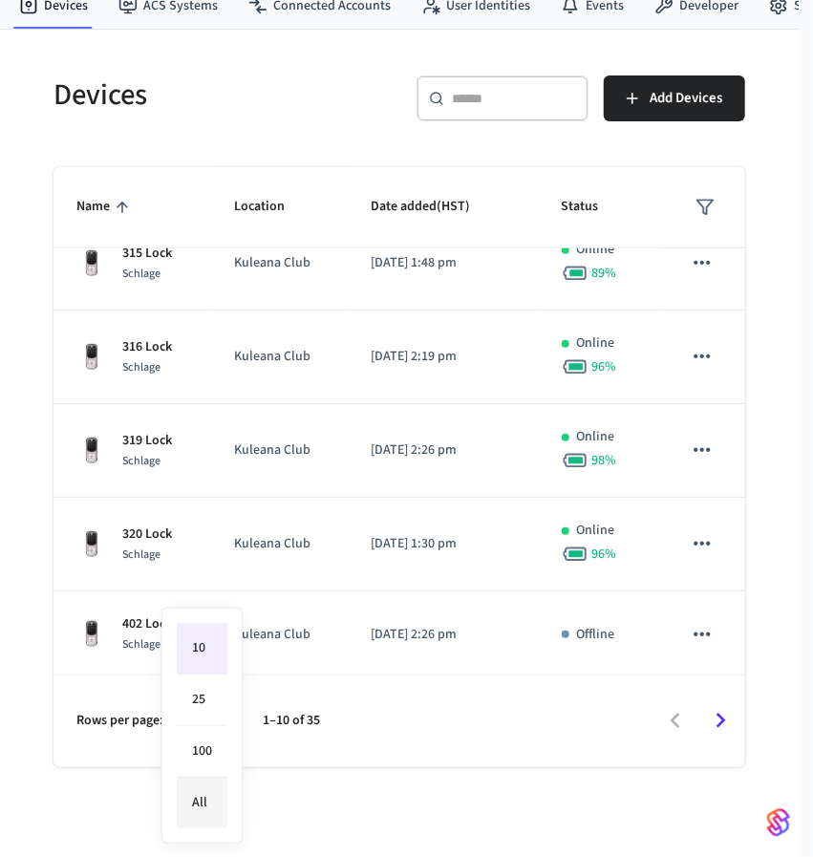
click at [222, 784] on li "All" at bounding box center [202, 802] width 51 height 51
type input "**"
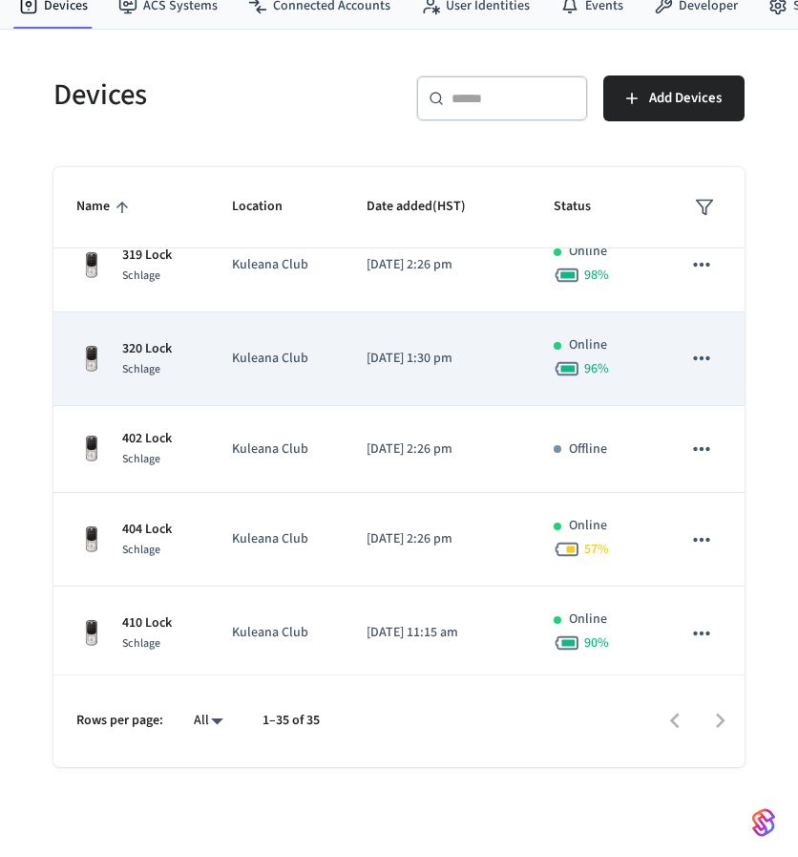
scroll to position [686, 0]
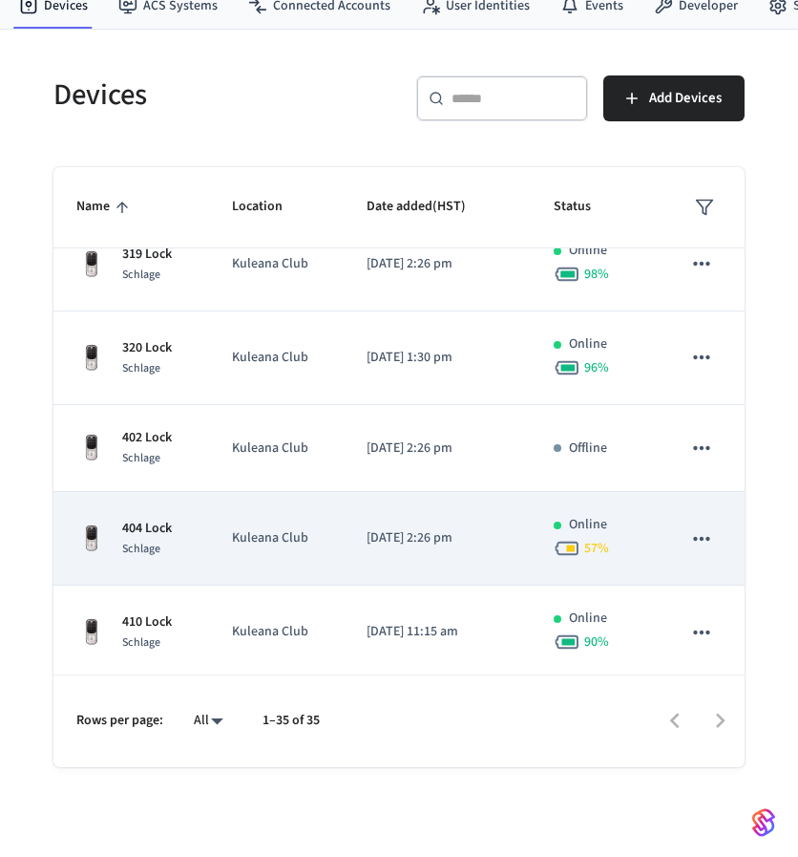
click at [180, 547] on div "404 Lock Schlage" at bounding box center [131, 539] width 110 height 40
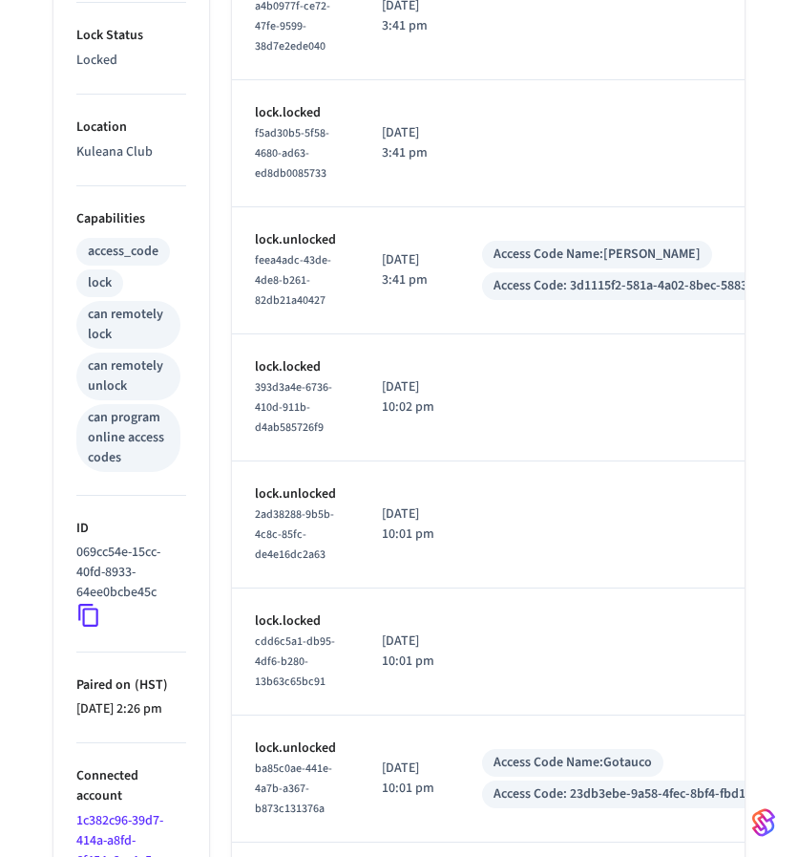
scroll to position [597, 0]
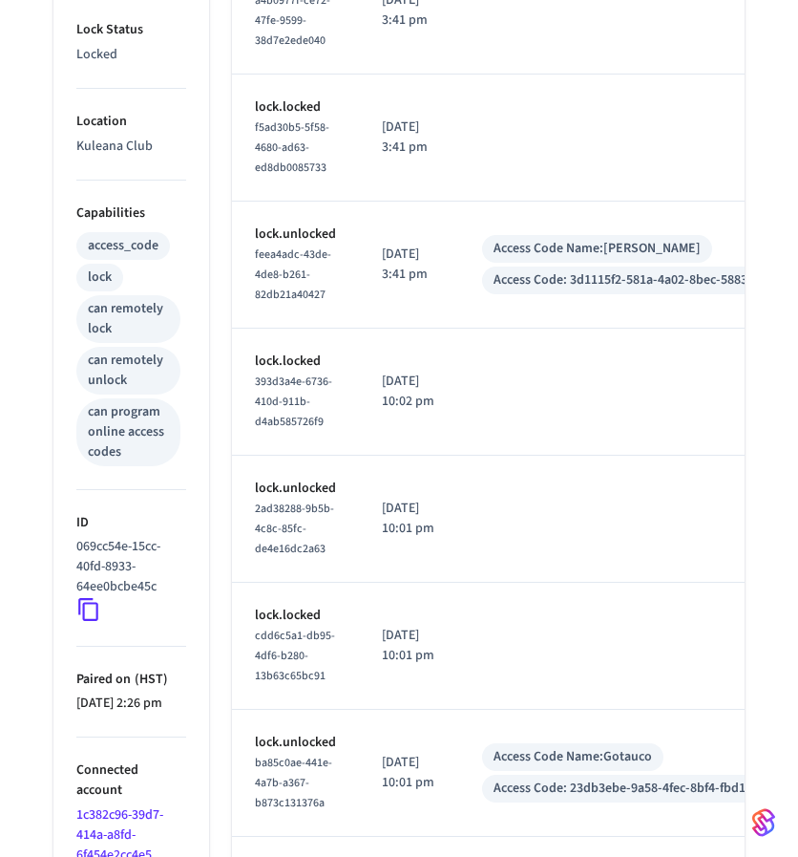
click at [94, 601] on icon at bounding box center [88, 609] width 25 height 25
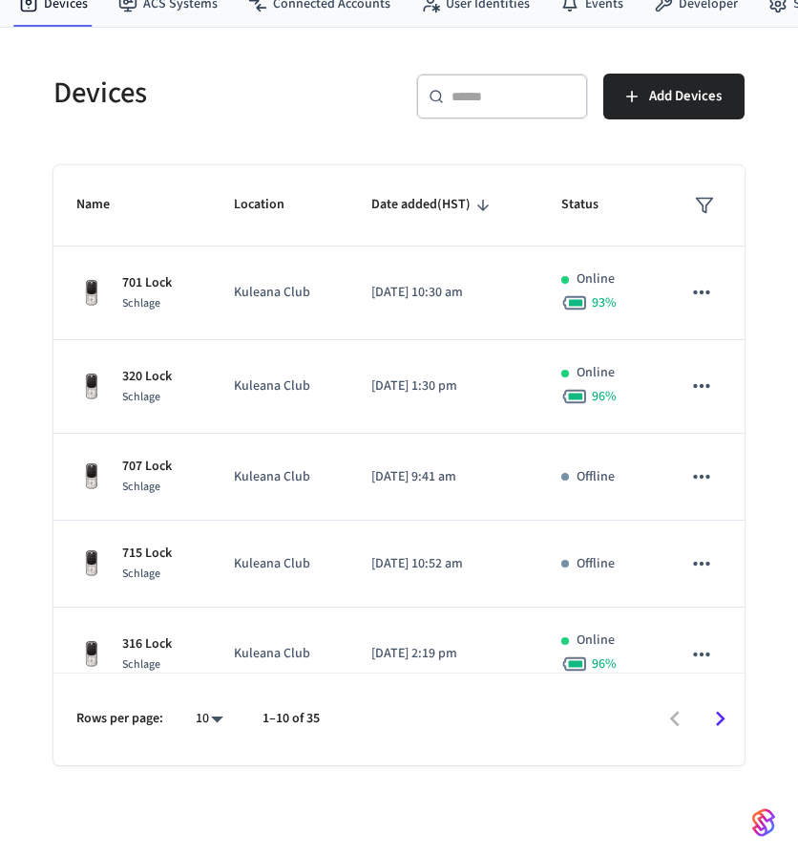
scroll to position [71, 0]
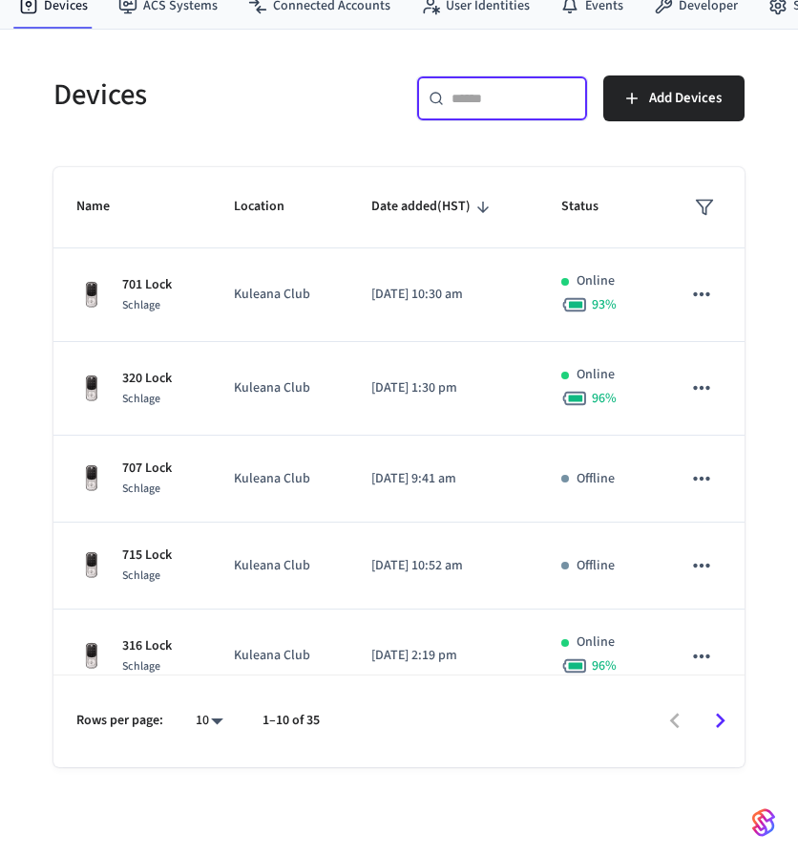
click at [472, 96] on input "text" at bounding box center [514, 98] width 124 height 19
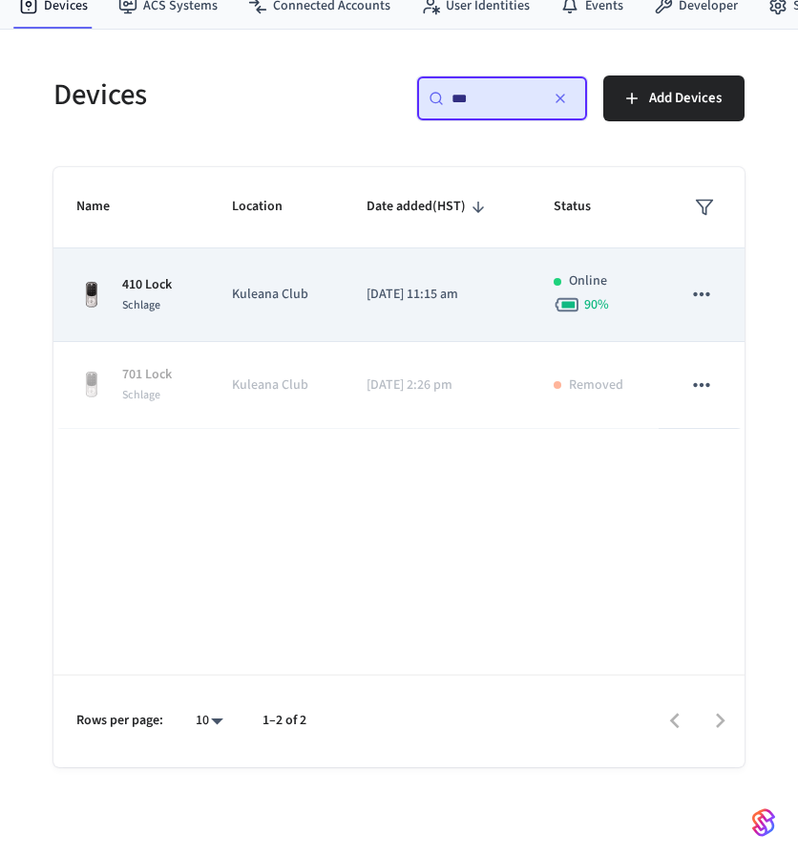
type input "***"
click at [410, 308] on td "[DATE] 11:15 am" at bounding box center [437, 295] width 187 height 94
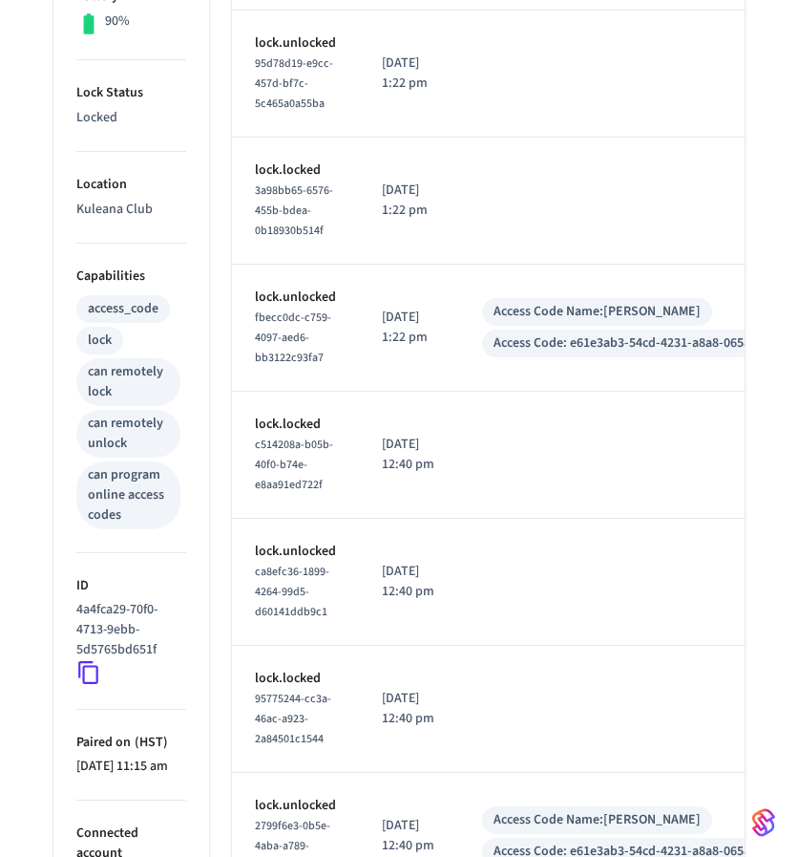
scroll to position [540, 0]
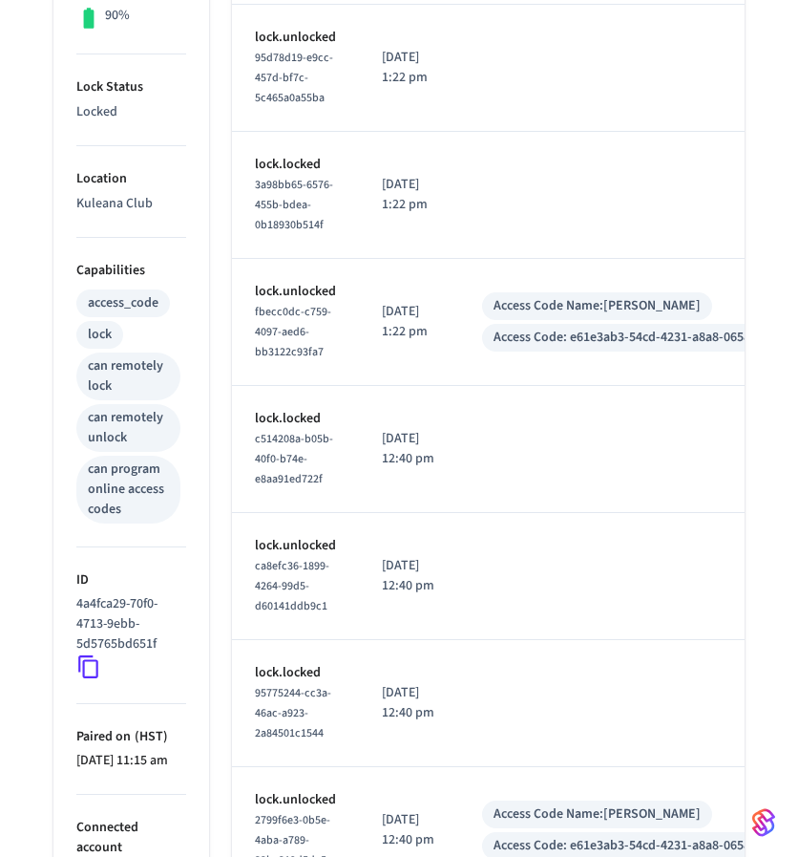
click at [94, 664] on icon at bounding box center [88, 666] width 25 height 25
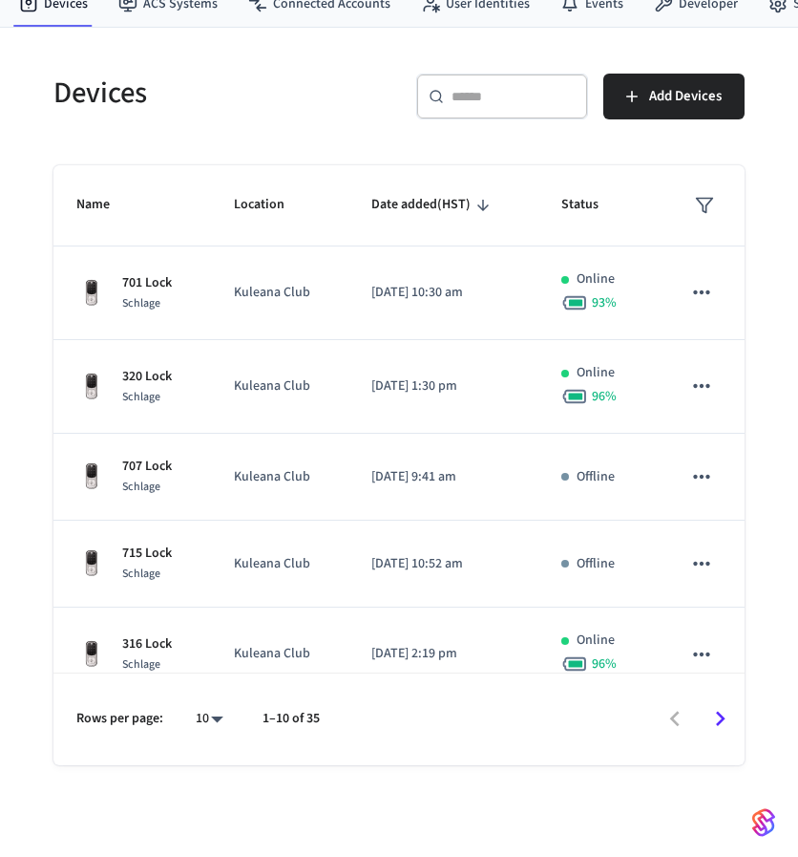
scroll to position [71, 0]
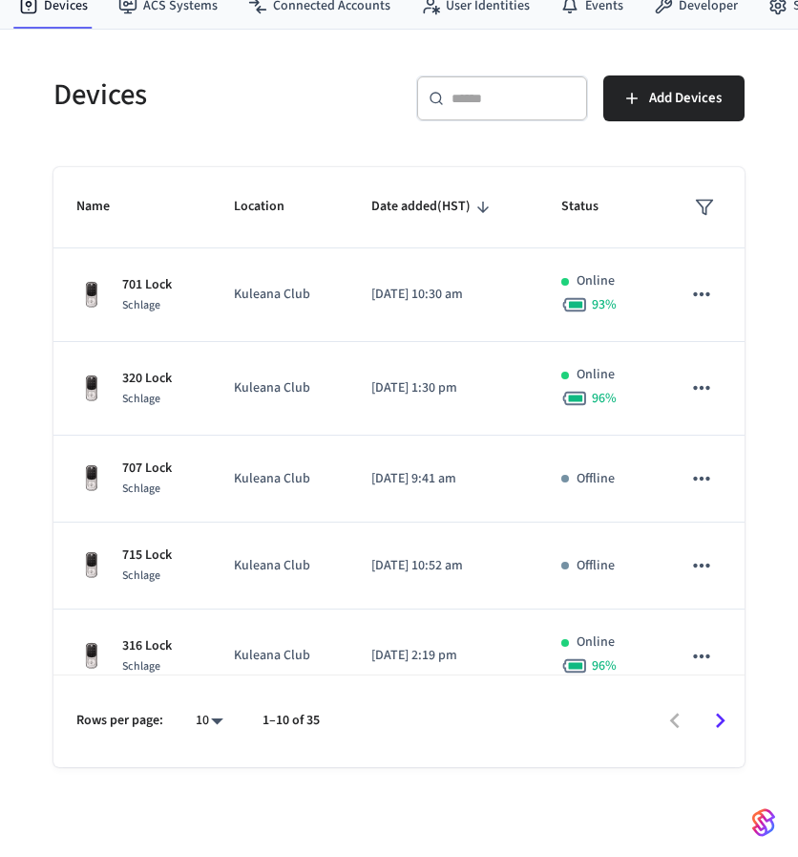
click at [485, 89] on input "text" at bounding box center [514, 98] width 124 height 19
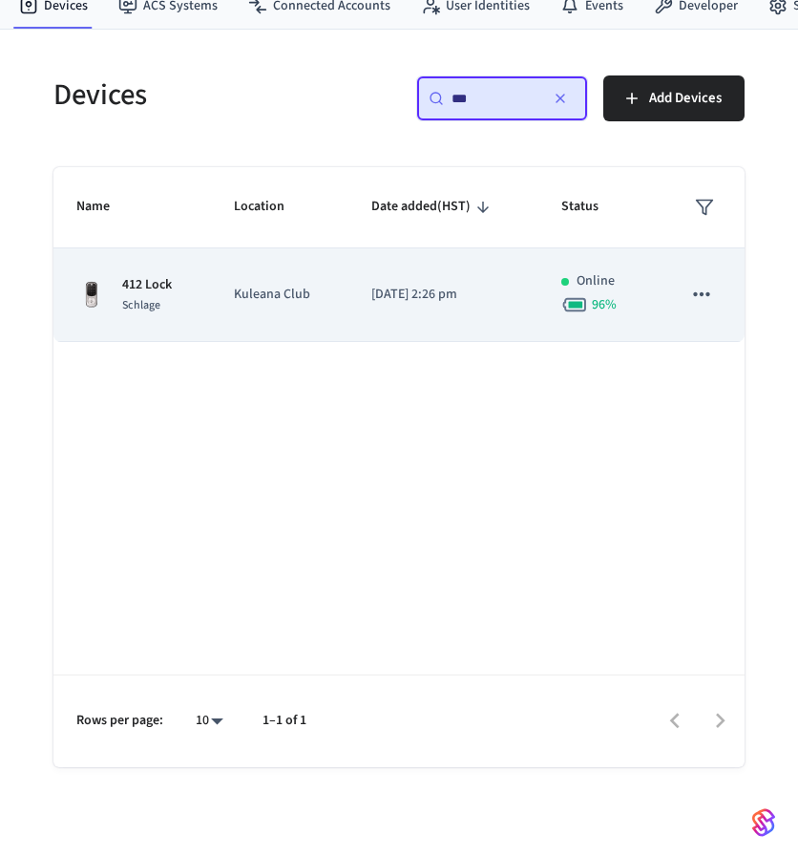
type input "***"
click at [386, 309] on td "[DATE] 2:26 pm" at bounding box center [444, 295] width 190 height 94
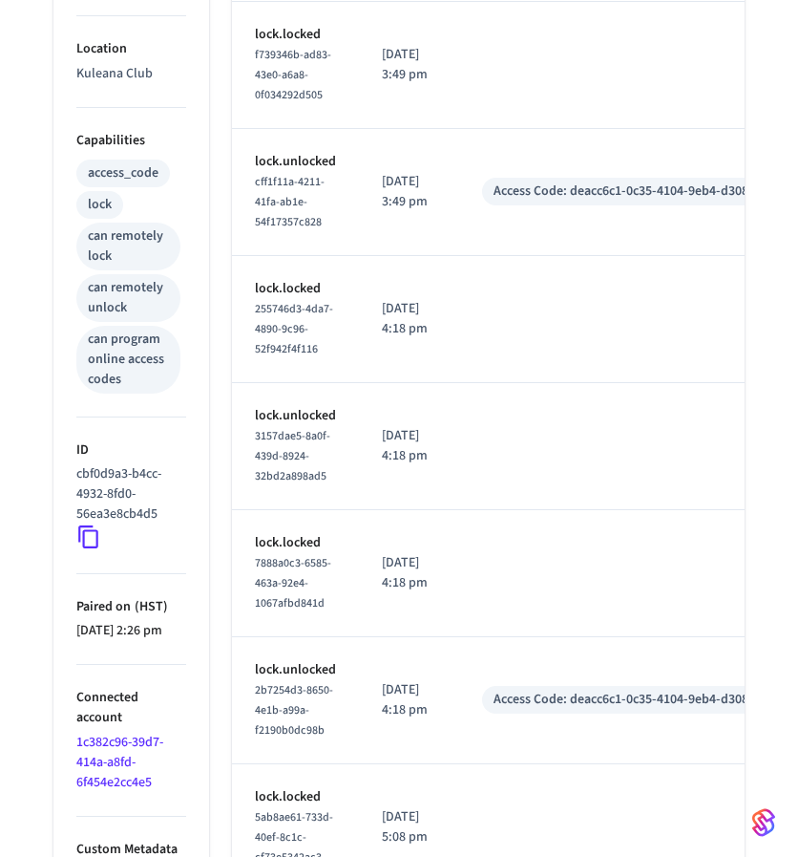
scroll to position [679, 0]
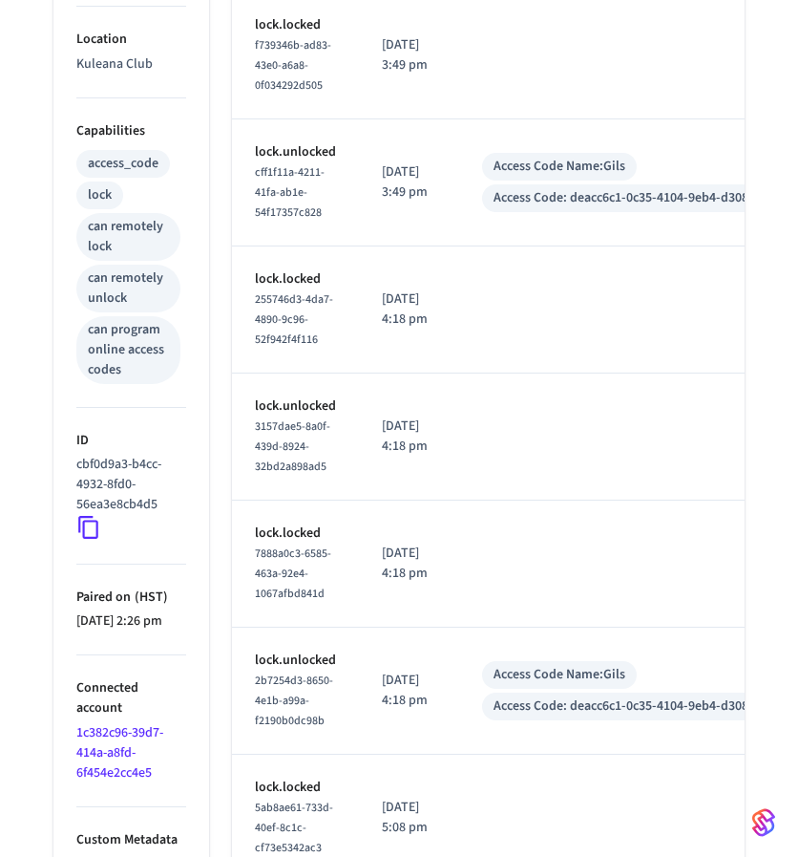
click at [96, 522] on icon at bounding box center [88, 527] width 25 height 25
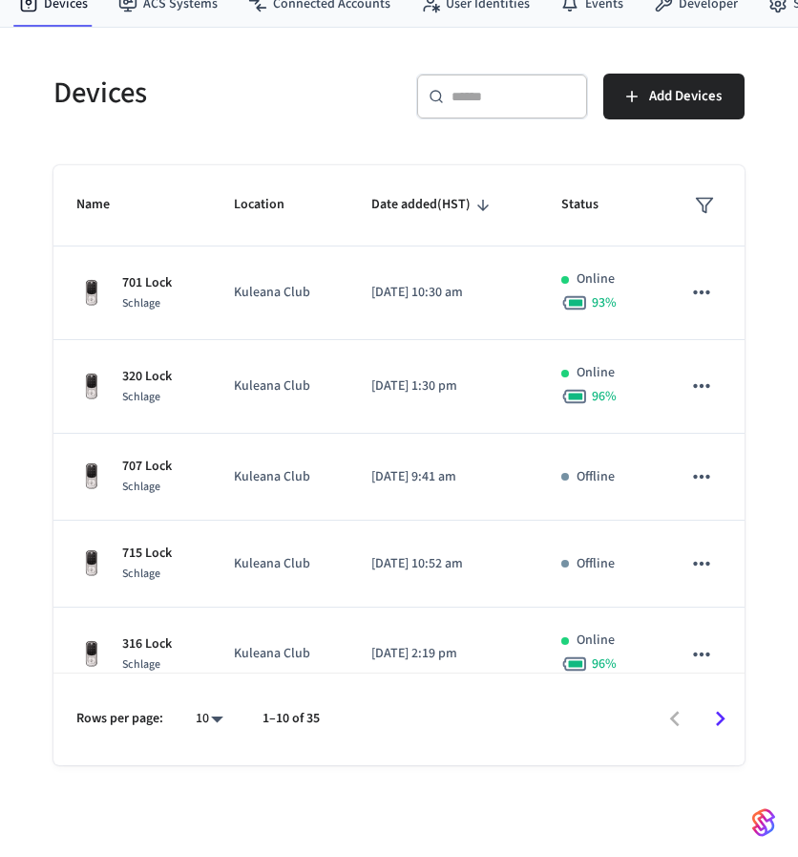
scroll to position [71, 0]
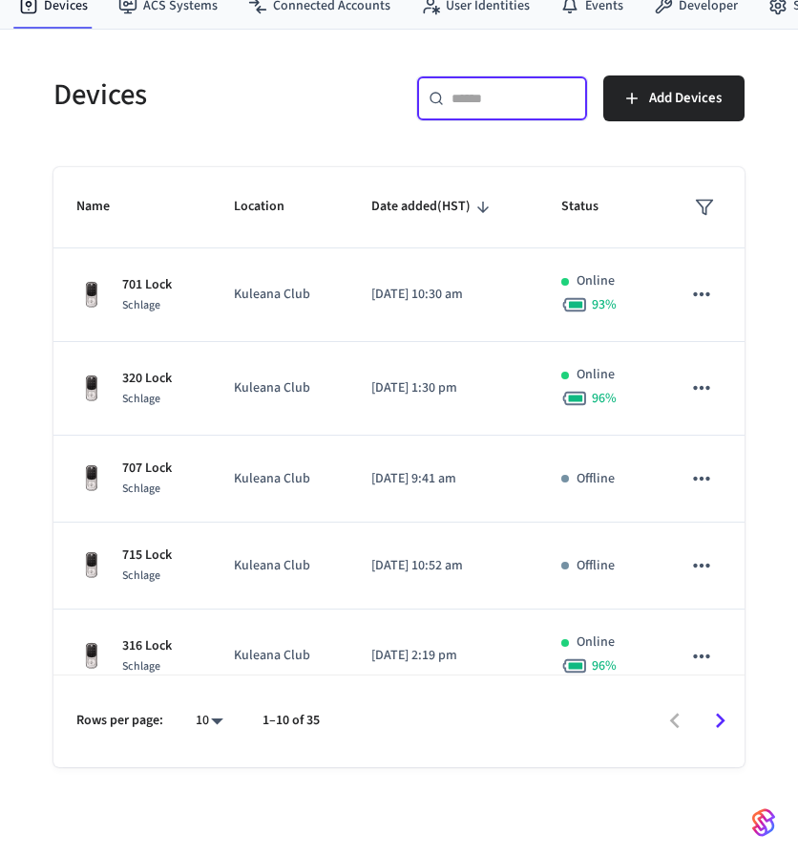
click at [521, 100] on input "text" at bounding box center [514, 98] width 124 height 19
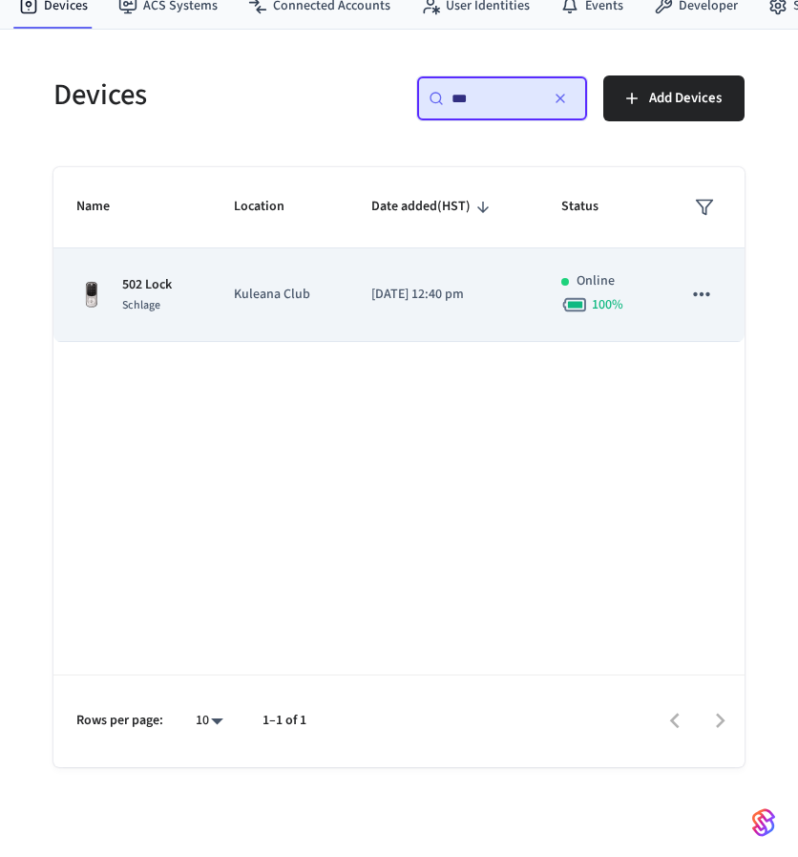
type input "***"
click at [176, 328] on td "502 Lock Schlage" at bounding box center [132, 295] width 158 height 94
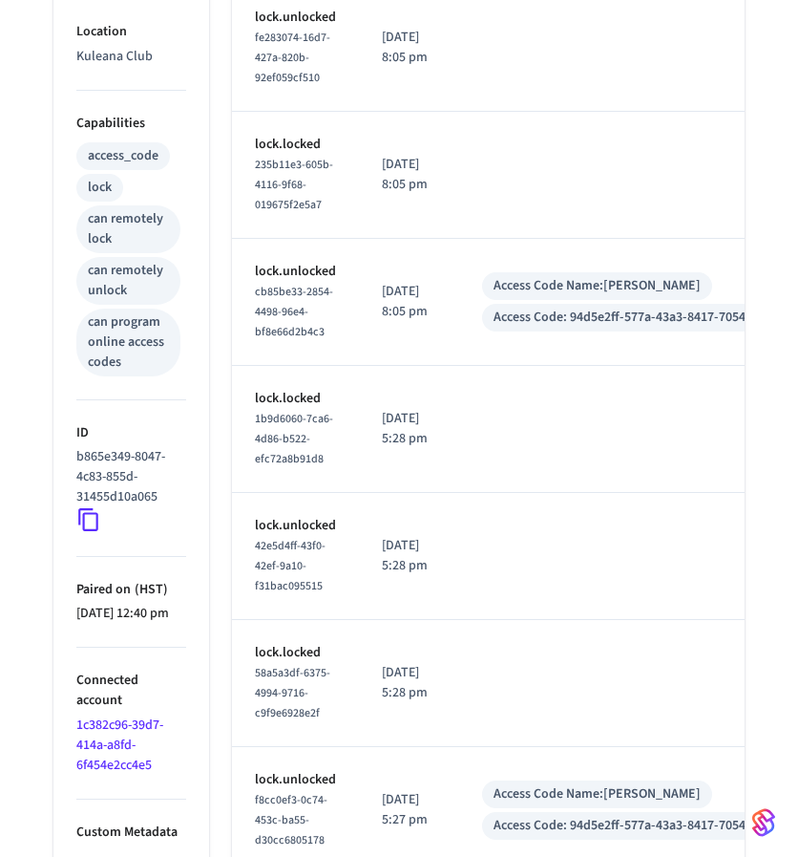
scroll to position [689, 0]
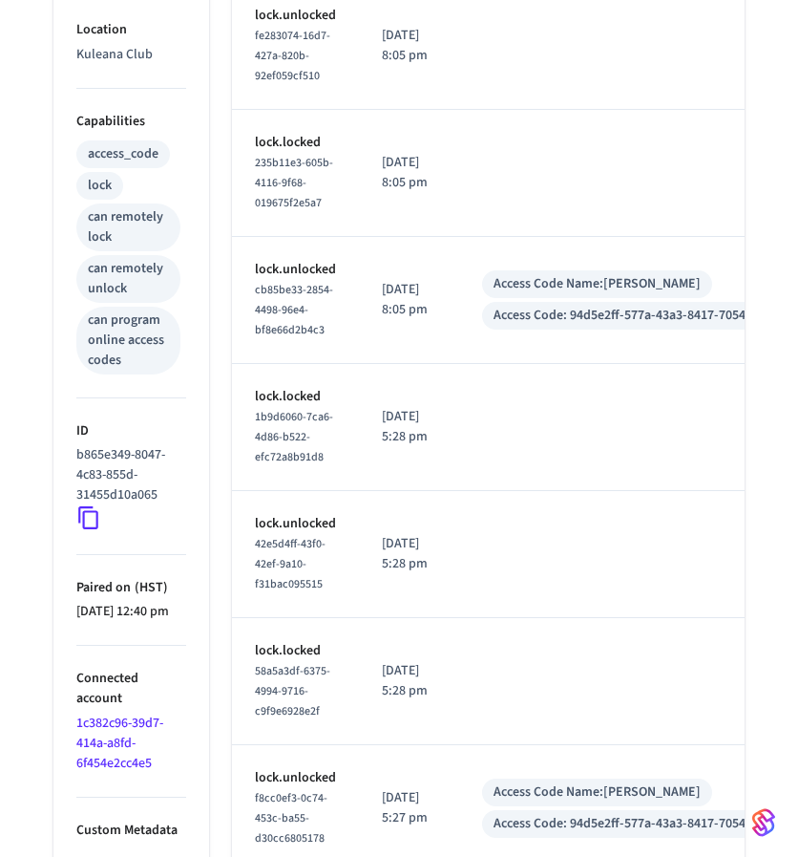
click at [85, 506] on icon at bounding box center [88, 517] width 25 height 25
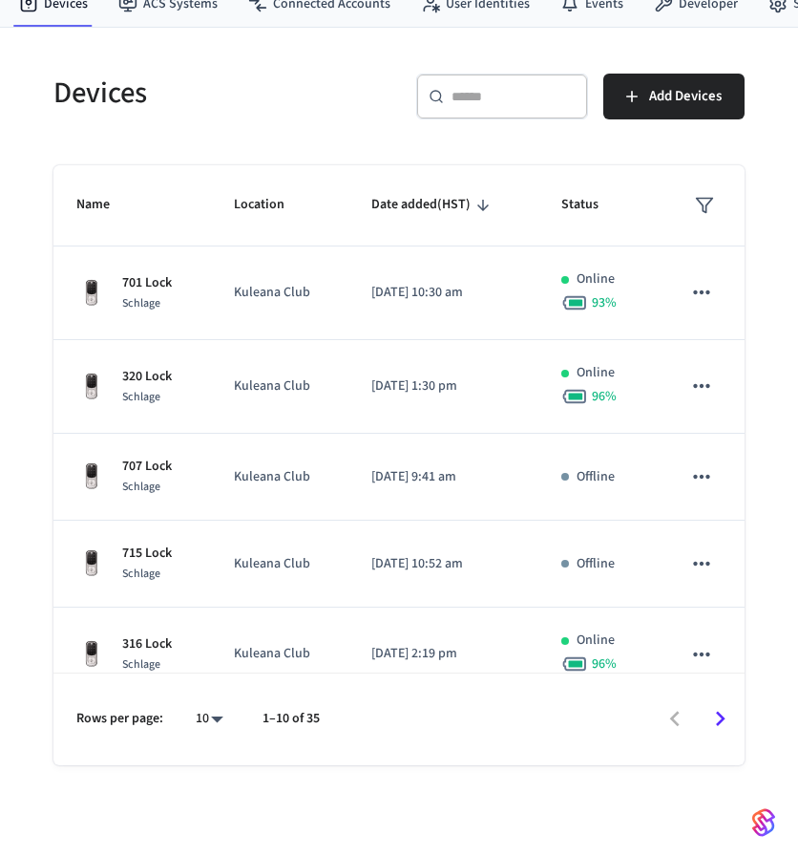
scroll to position [71, 0]
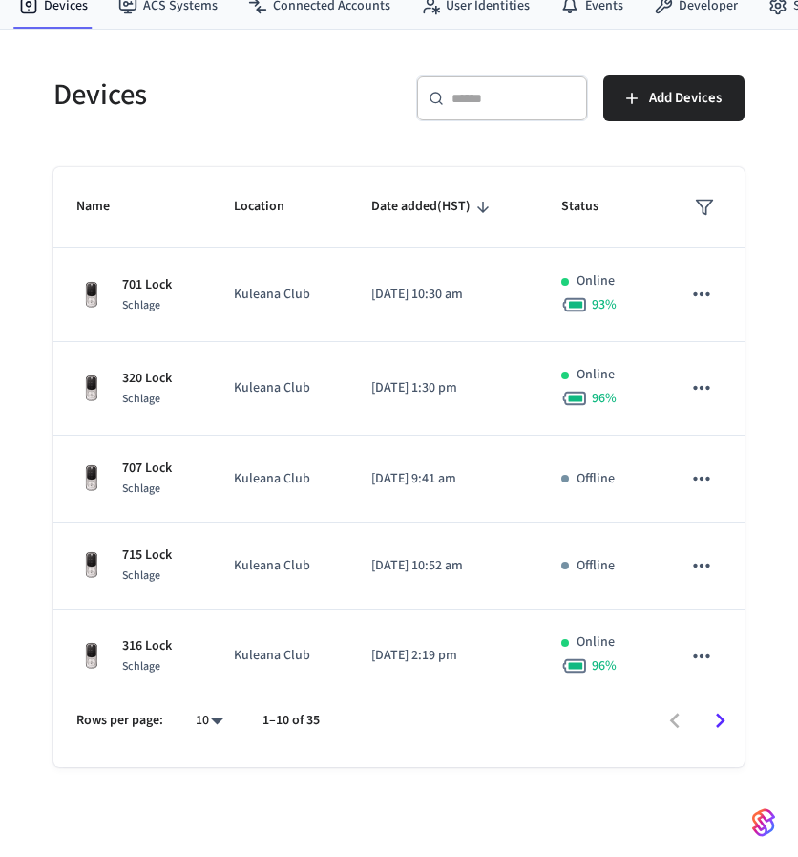
click at [479, 90] on input "text" at bounding box center [514, 98] width 124 height 19
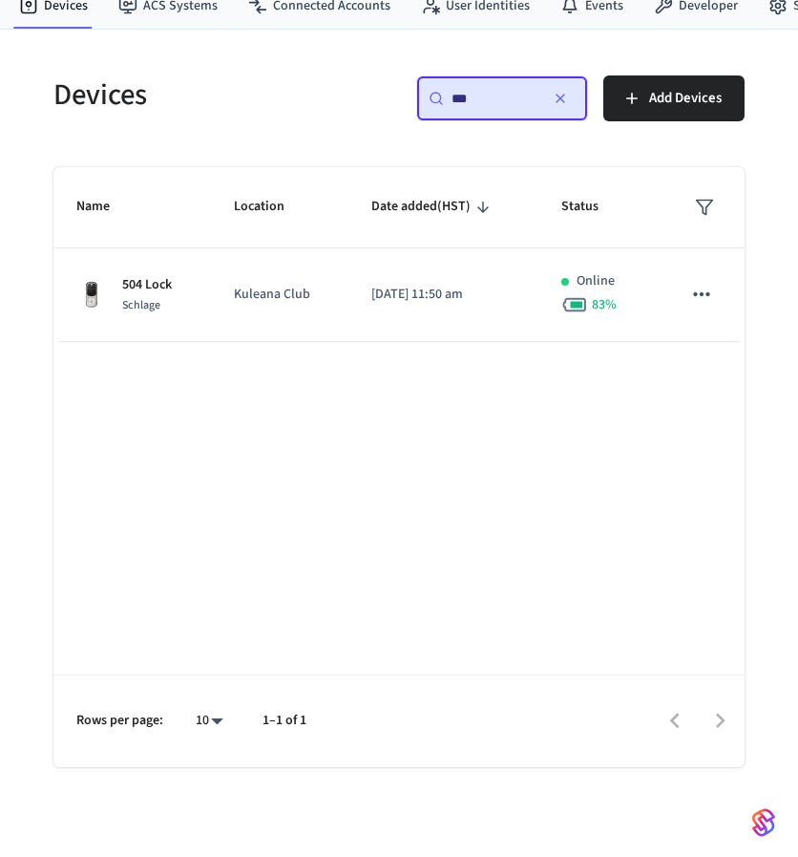
type input "***"
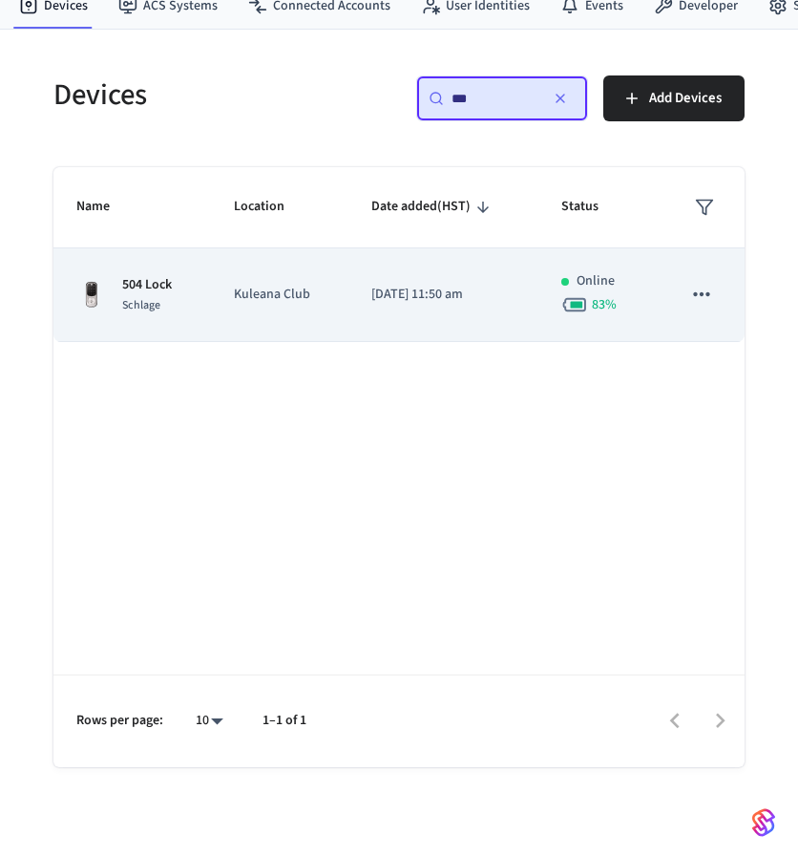
click at [251, 326] on td "Kuleana Club" at bounding box center [279, 295] width 137 height 94
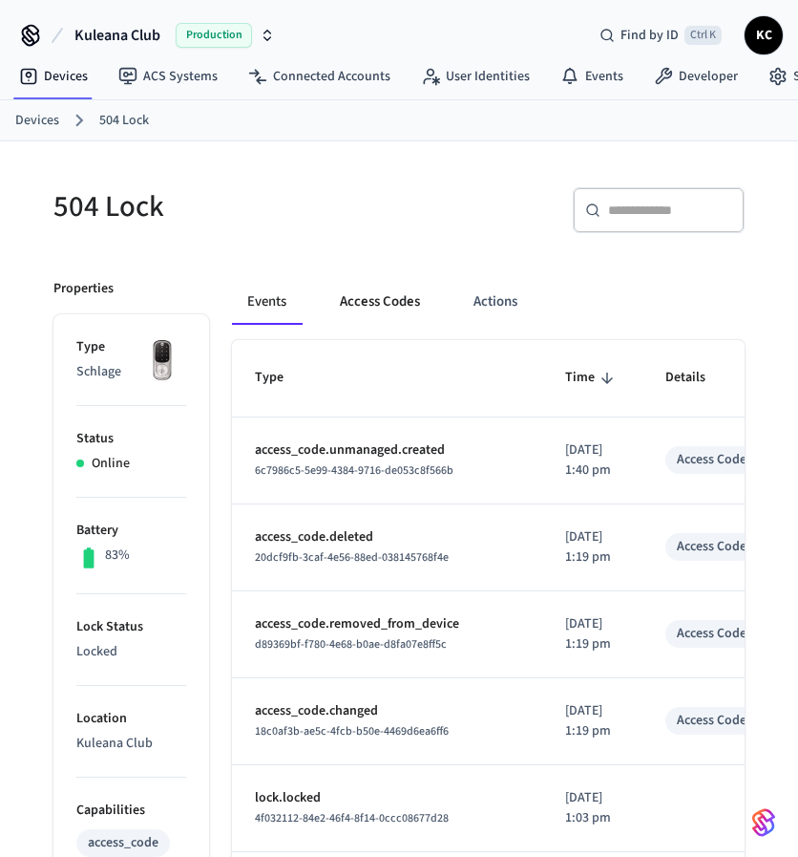
click at [385, 293] on button "Access Codes" at bounding box center [380, 302] width 111 height 46
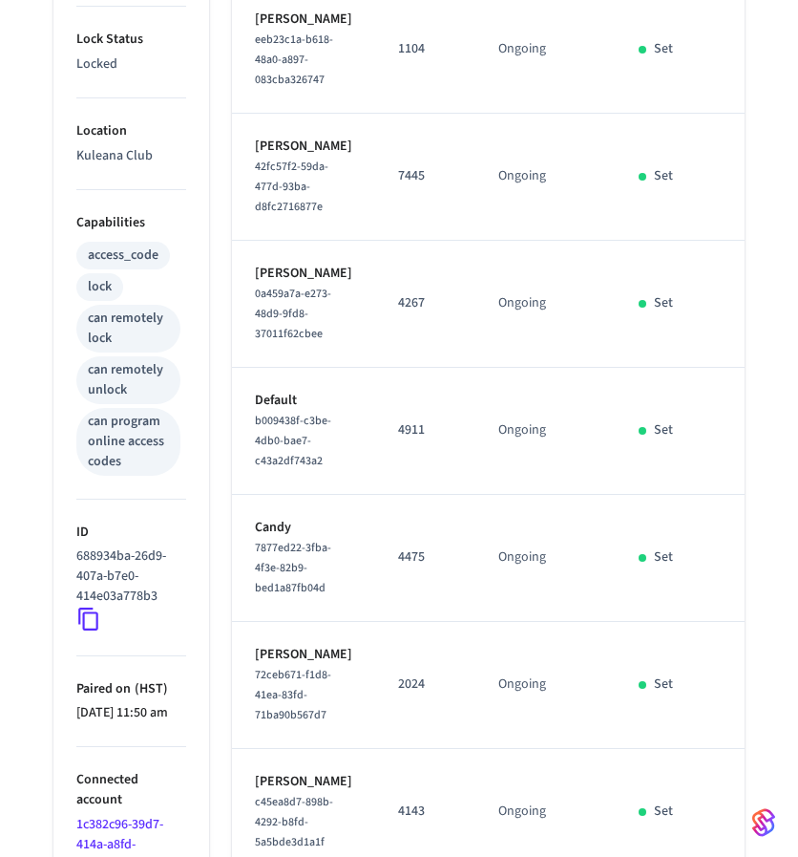
scroll to position [681, 0]
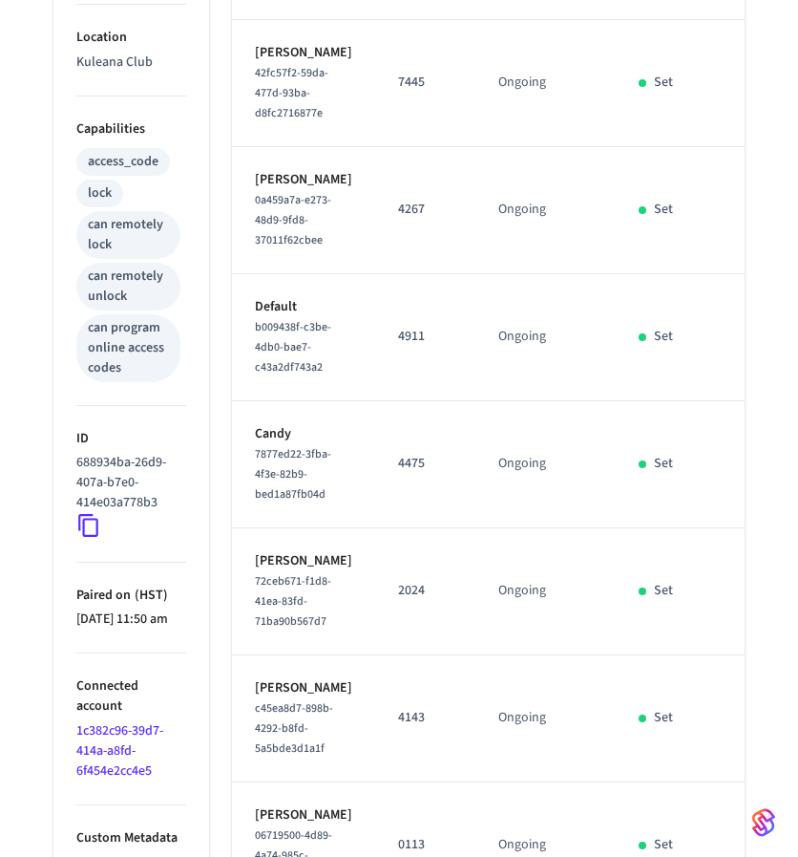
click at [80, 532] on icon at bounding box center [88, 525] width 25 height 25
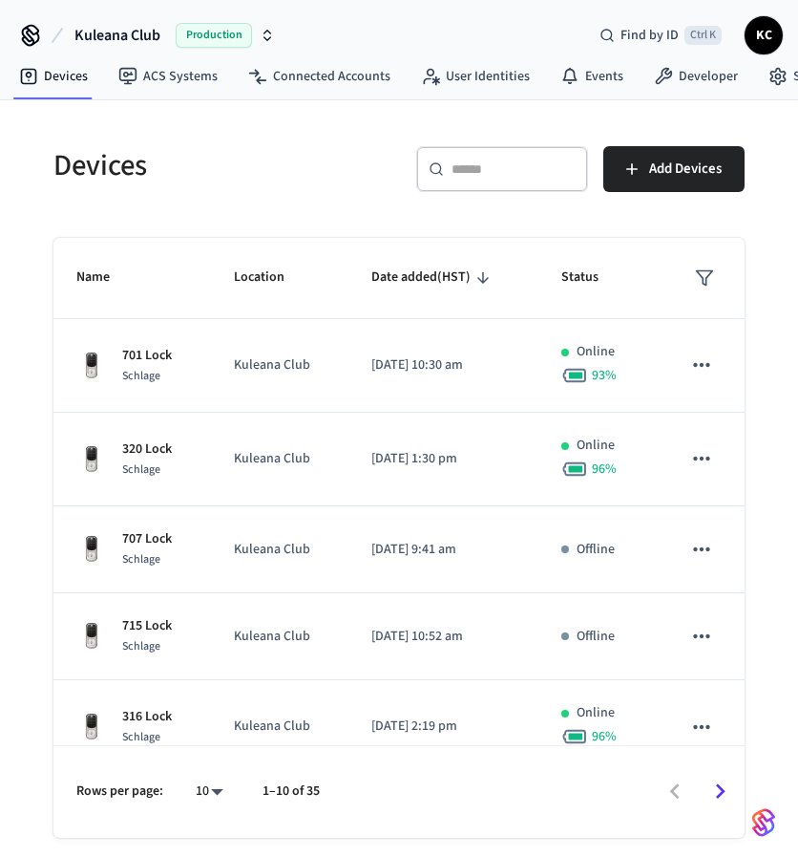
scroll to position [71, 0]
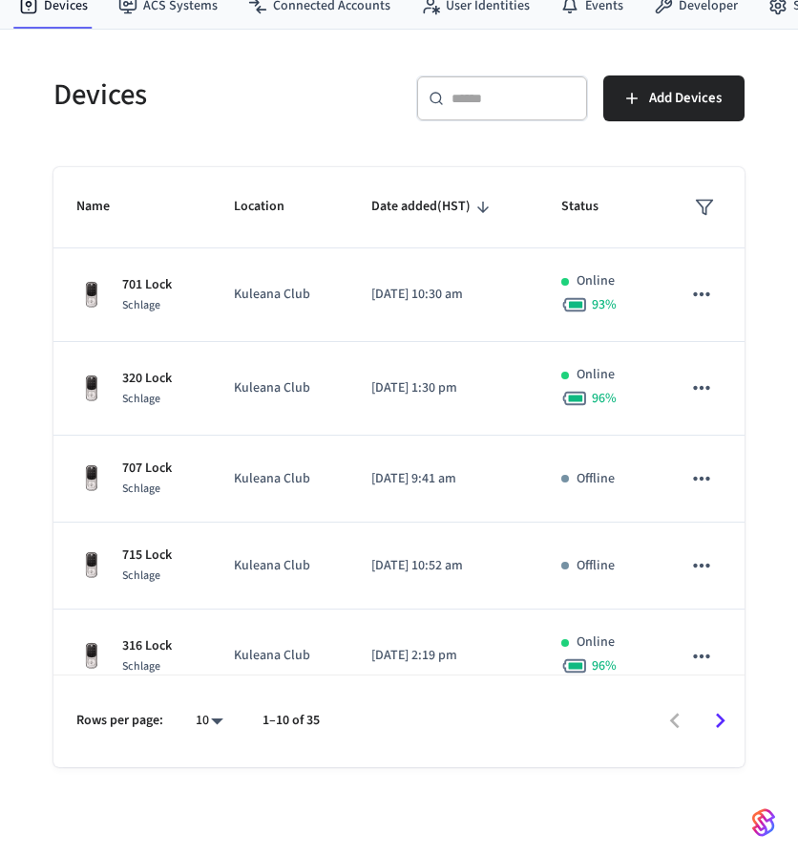
click at [474, 106] on div "​ ​" at bounding box center [502, 98] width 172 height 46
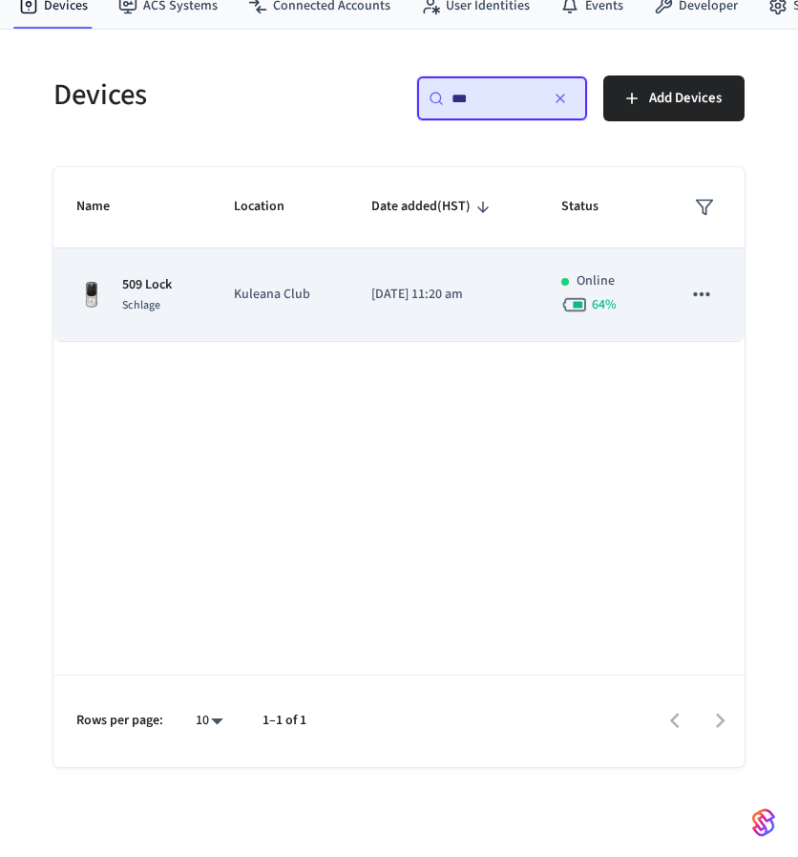
type input "***"
click at [167, 314] on td "509 Lock Schlage" at bounding box center [132, 295] width 158 height 94
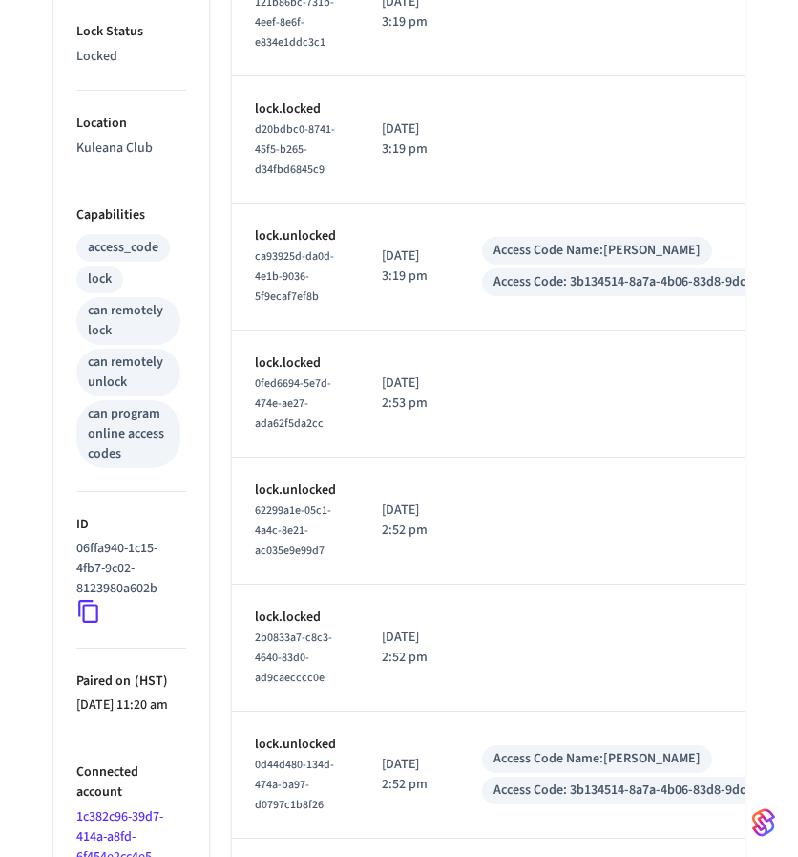
scroll to position [598, 0]
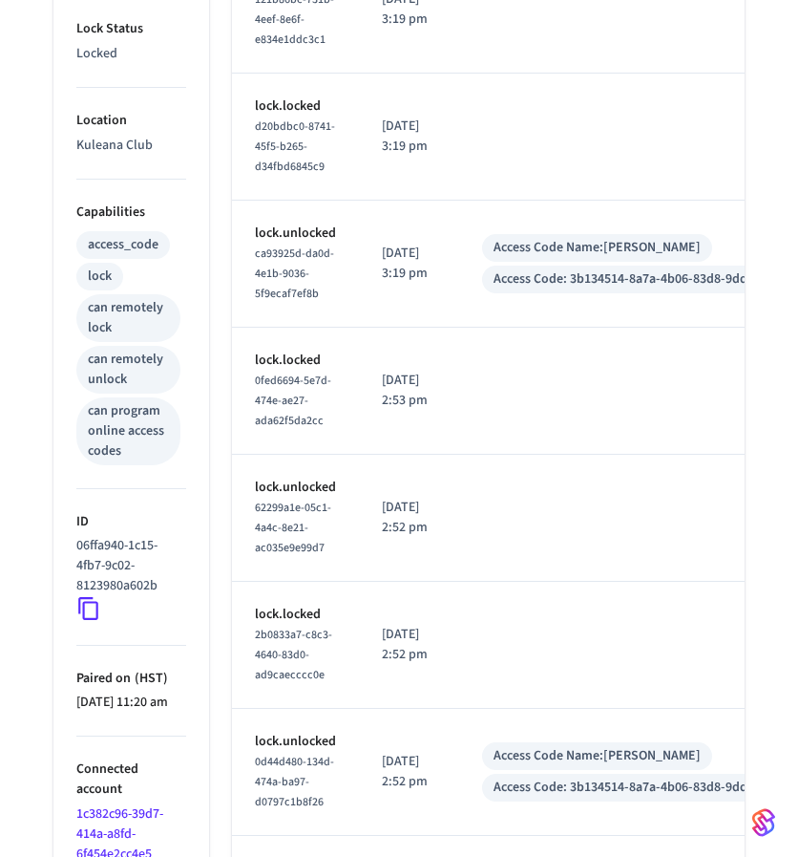
click at [90, 612] on icon at bounding box center [88, 608] width 25 height 25
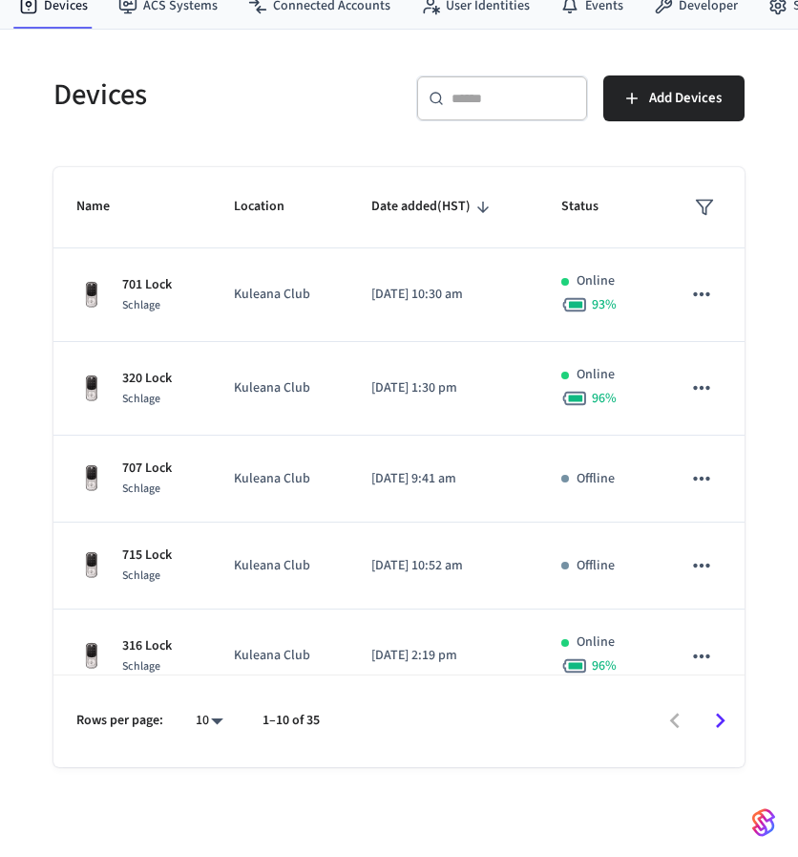
click at [481, 96] on input "text" at bounding box center [514, 98] width 124 height 19
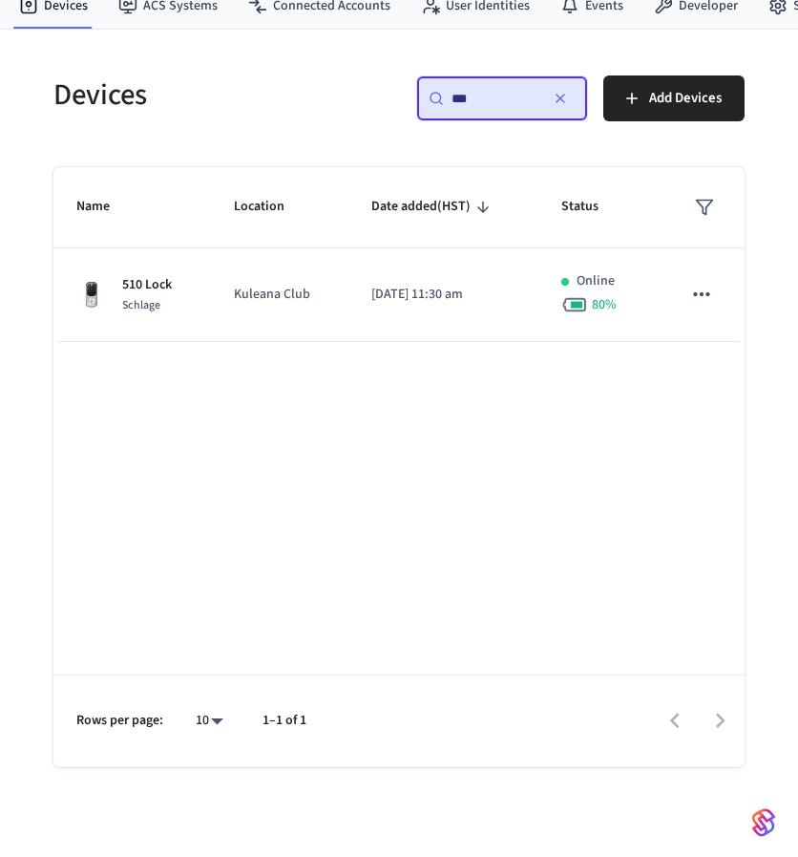
type input "***"
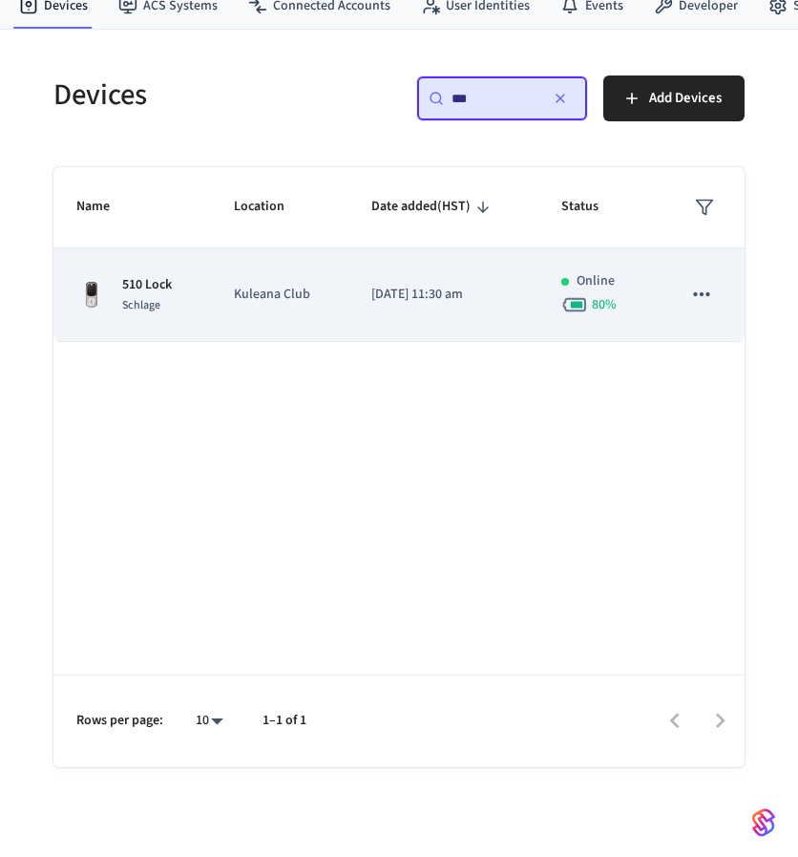
click at [243, 314] on td "Kuleana Club" at bounding box center [279, 295] width 137 height 94
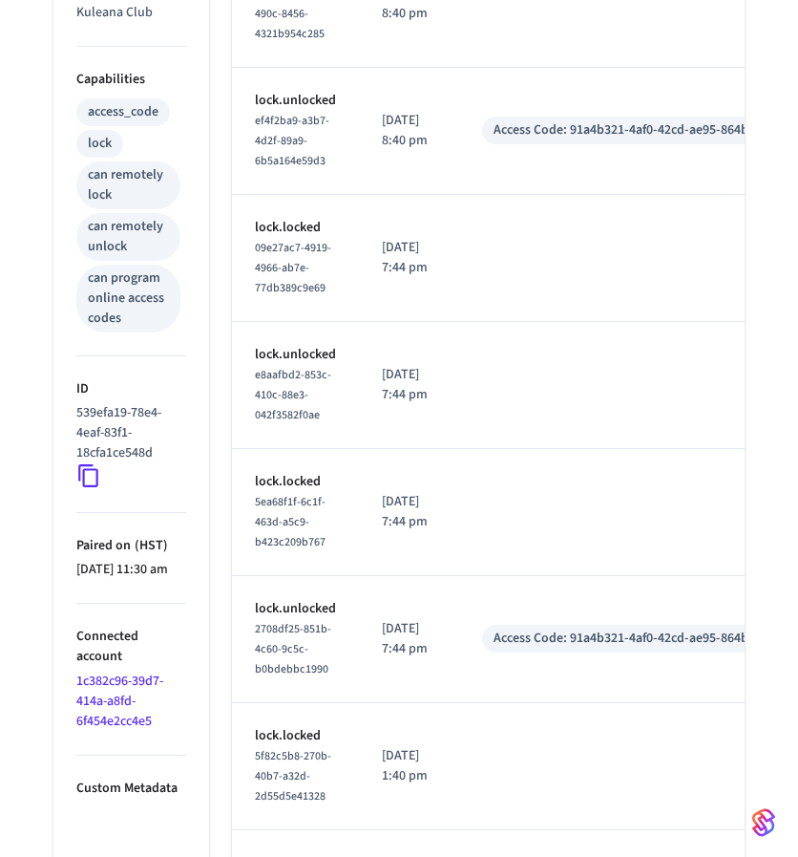
scroll to position [749, 0]
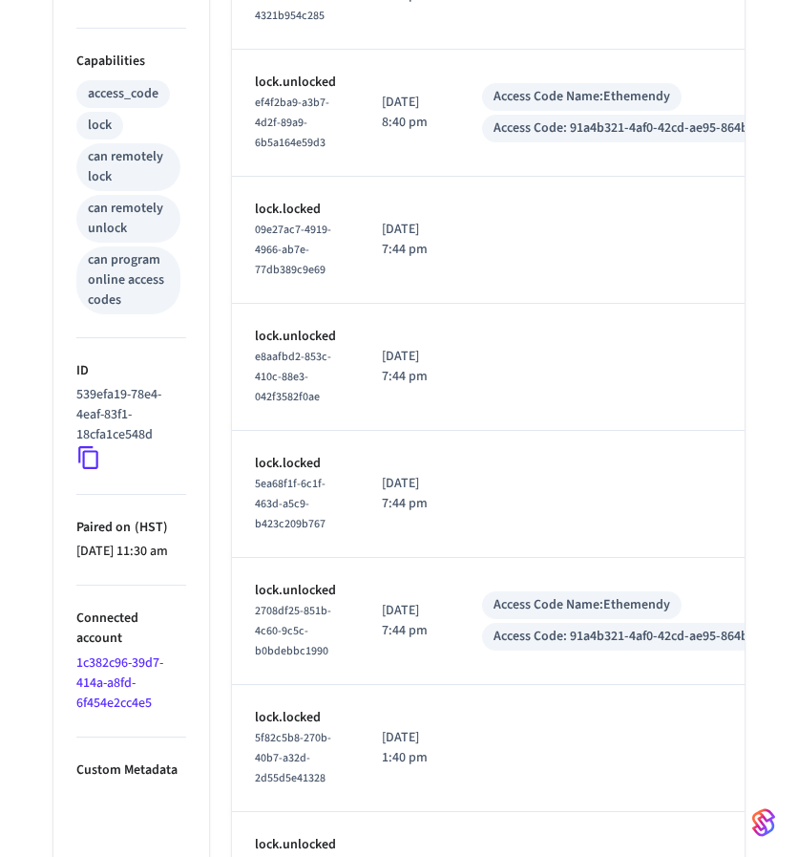
click at [90, 454] on icon at bounding box center [88, 457] width 25 height 25
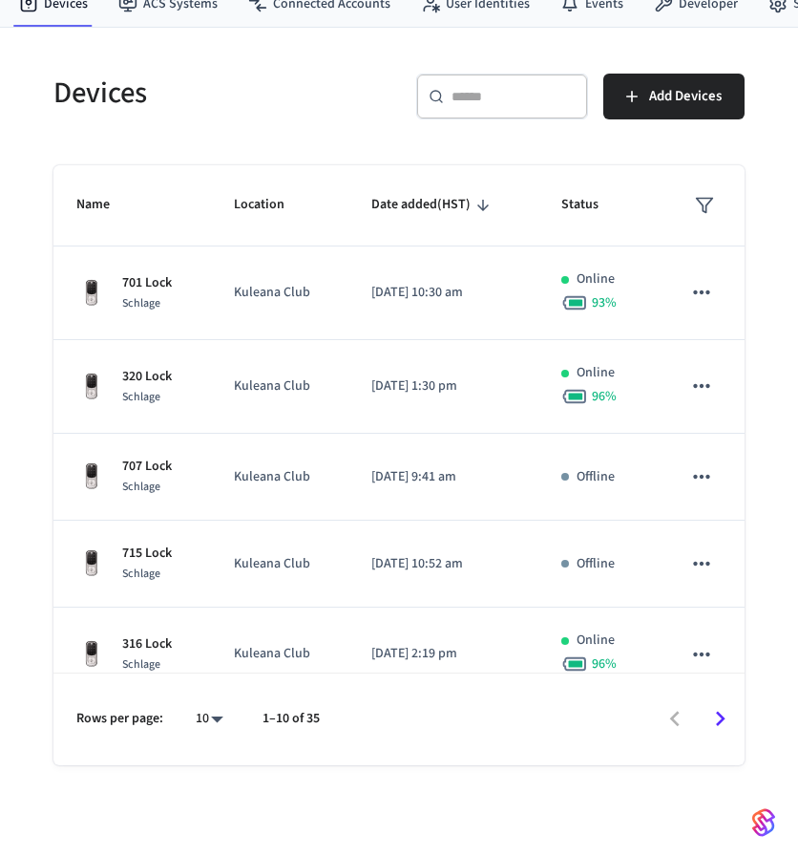
scroll to position [71, 0]
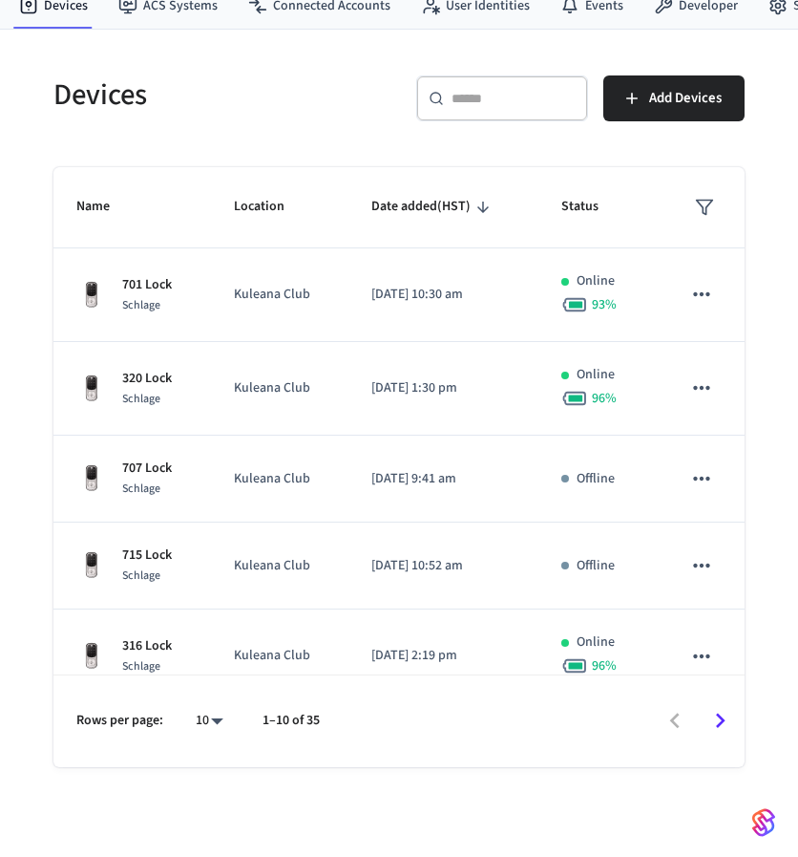
click at [460, 76] on div "​ ​" at bounding box center [502, 98] width 172 height 46
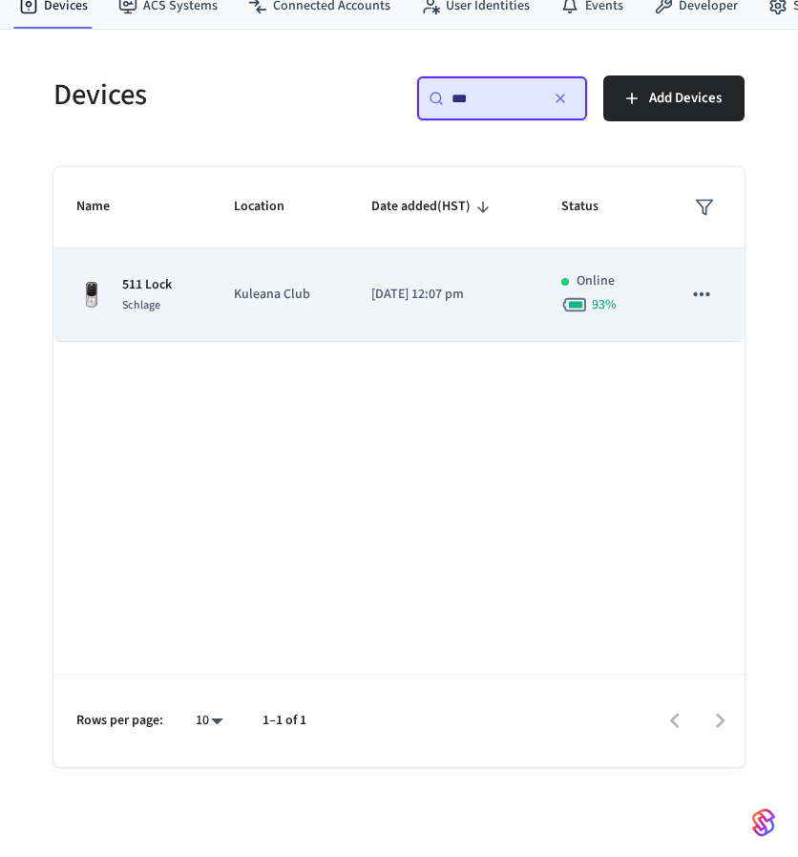
type input "***"
click at [249, 285] on p "Kuleana Club" at bounding box center [279, 295] width 91 height 20
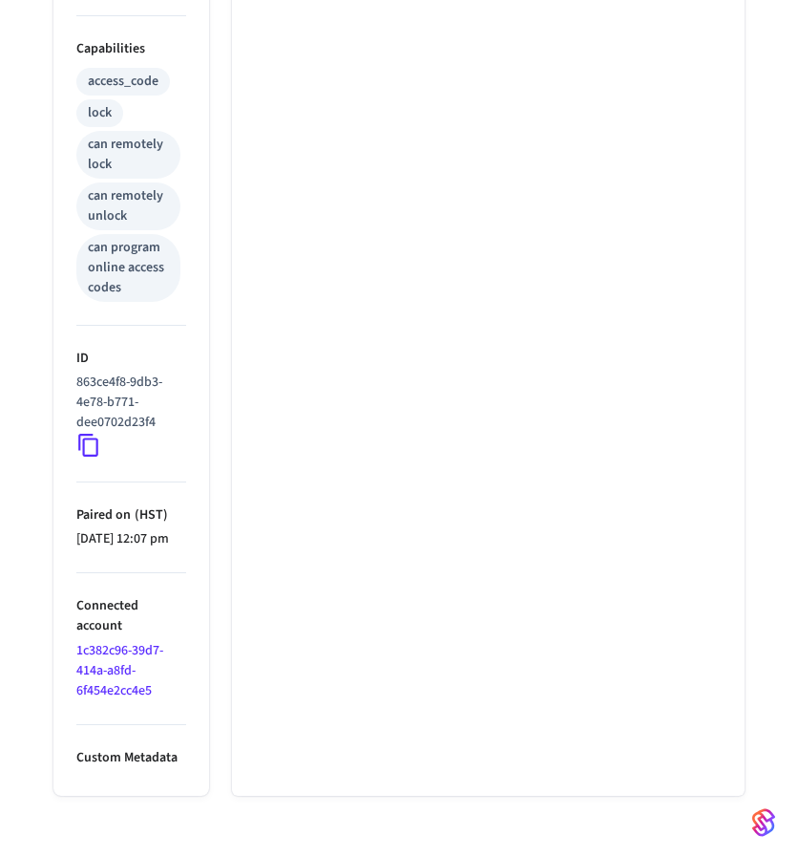
scroll to position [807, 0]
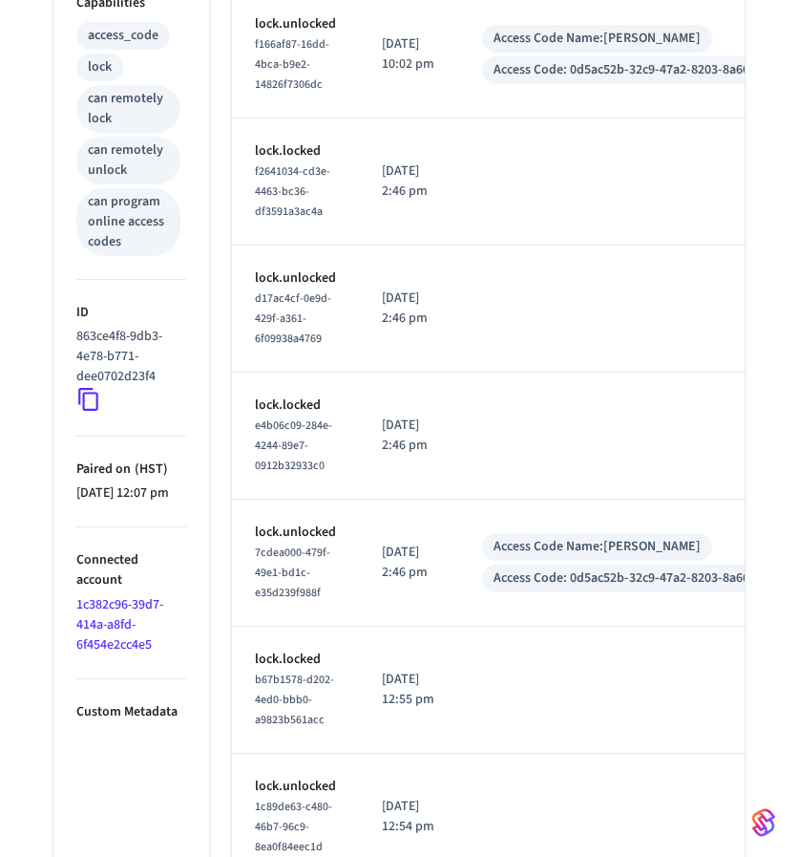
click at [91, 400] on icon at bounding box center [88, 399] width 25 height 25
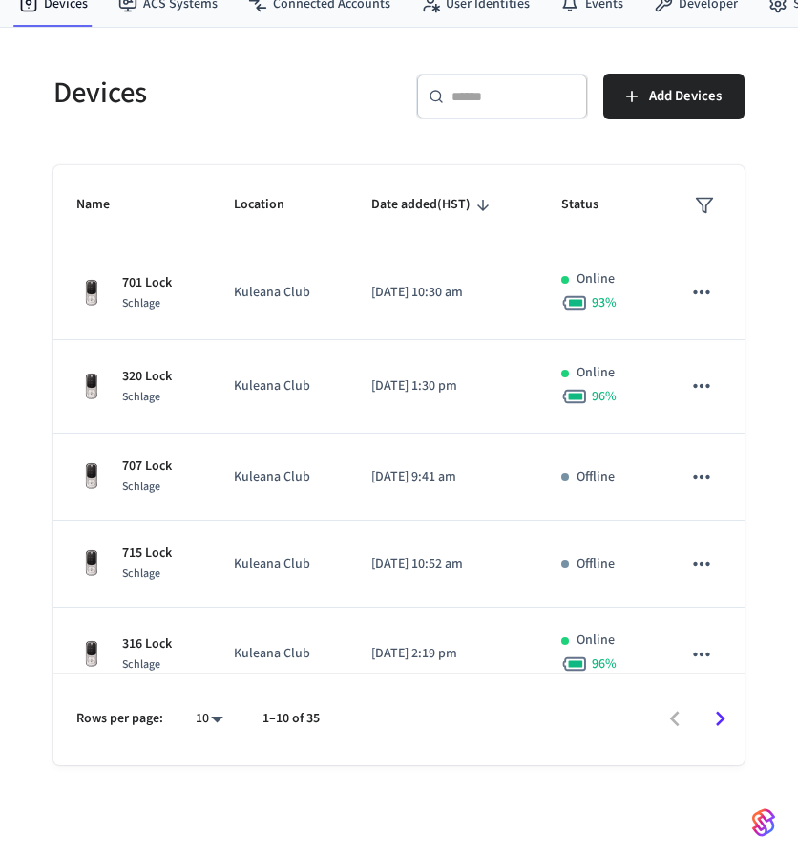
scroll to position [71, 0]
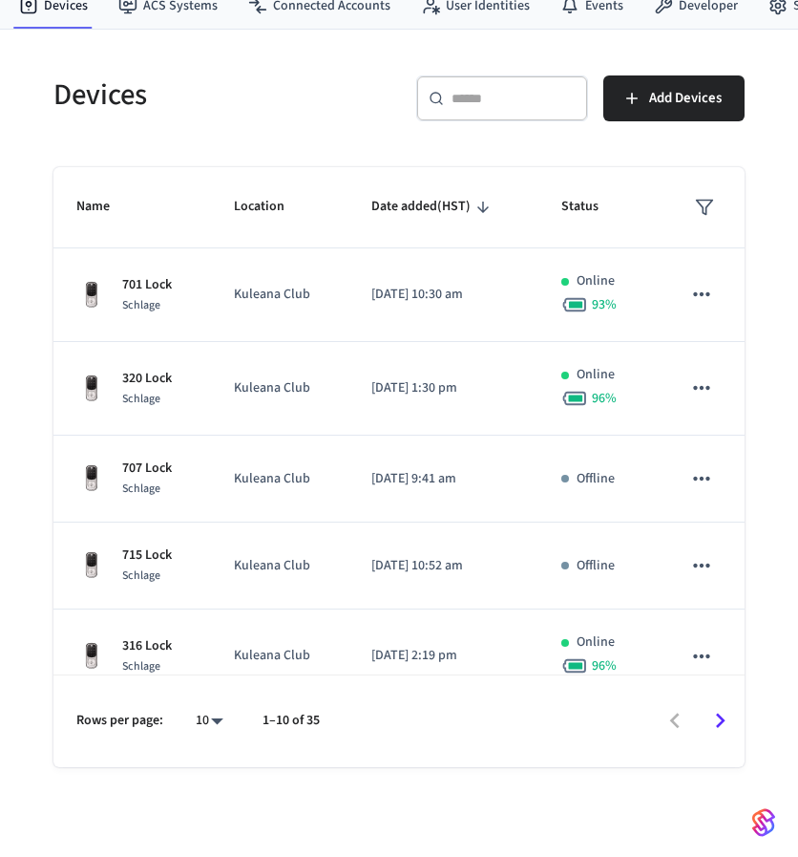
click at [458, 96] on input "text" at bounding box center [514, 98] width 124 height 19
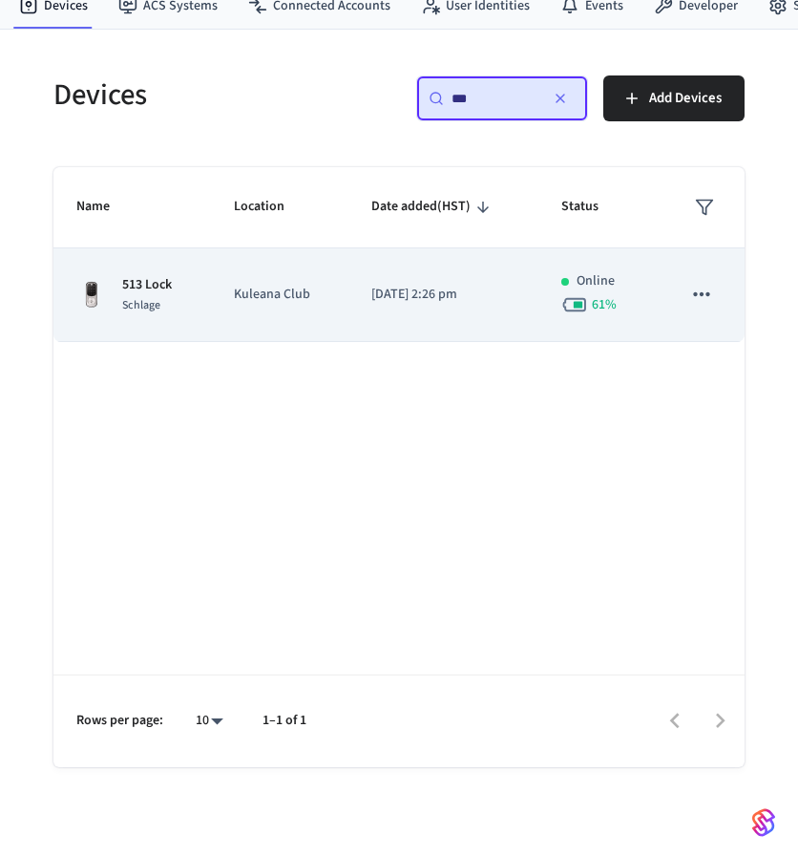
type input "***"
click at [191, 295] on td "513 Lock Schlage" at bounding box center [132, 295] width 158 height 94
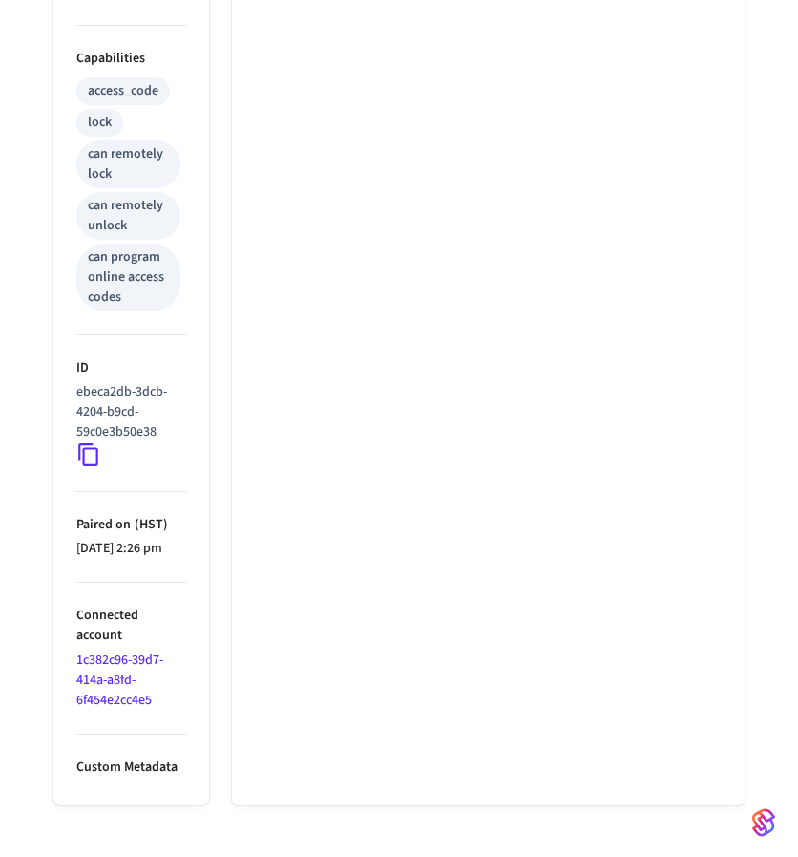
scroll to position [807, 0]
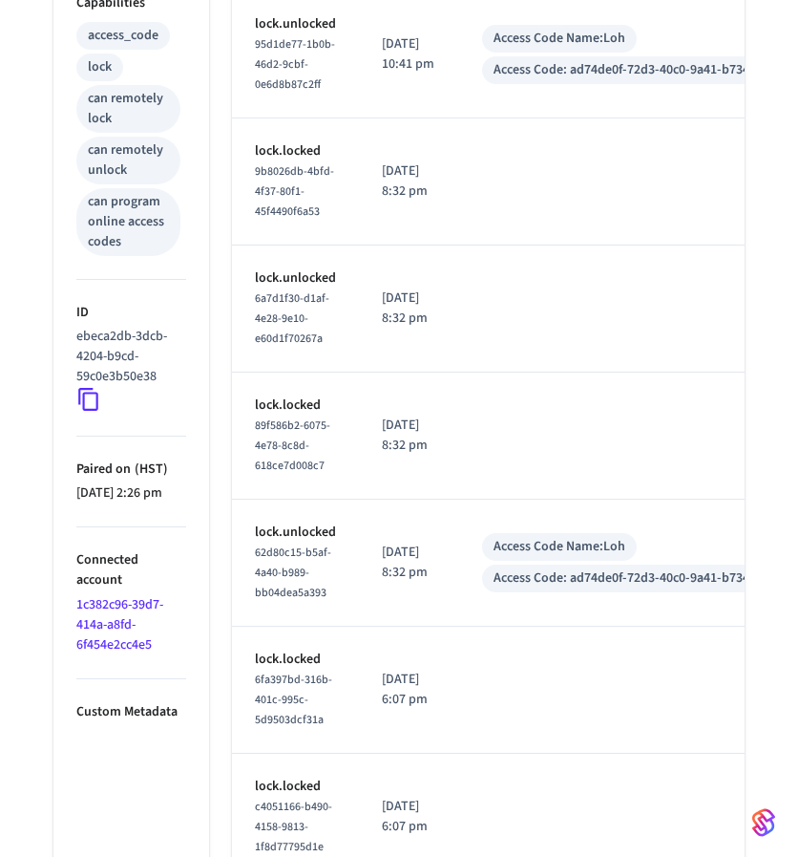
click at [92, 398] on icon at bounding box center [88, 399] width 25 height 25
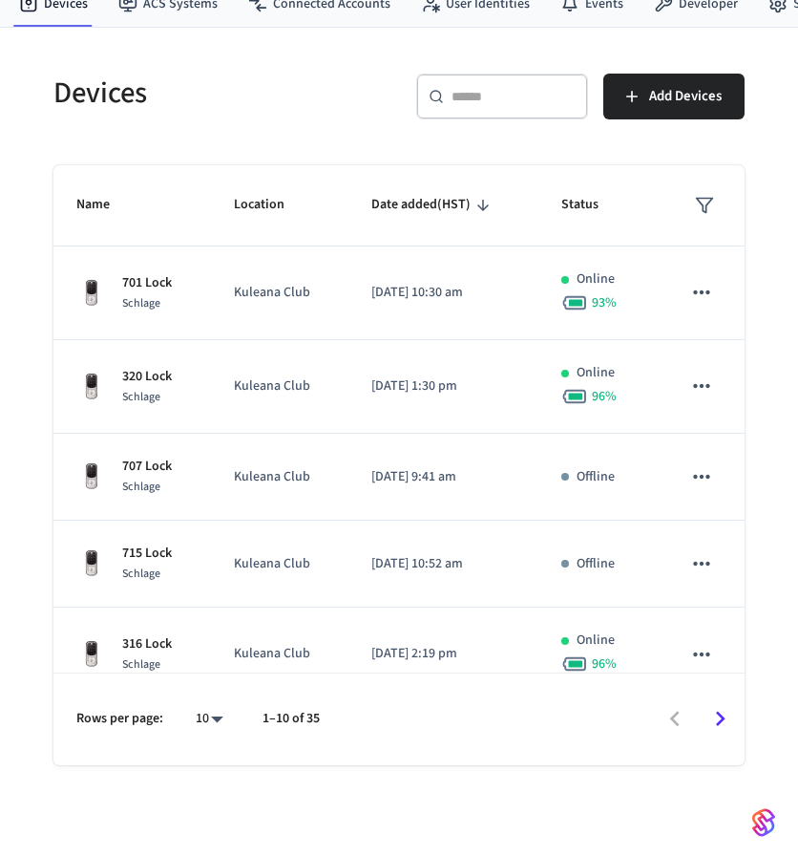
scroll to position [71, 0]
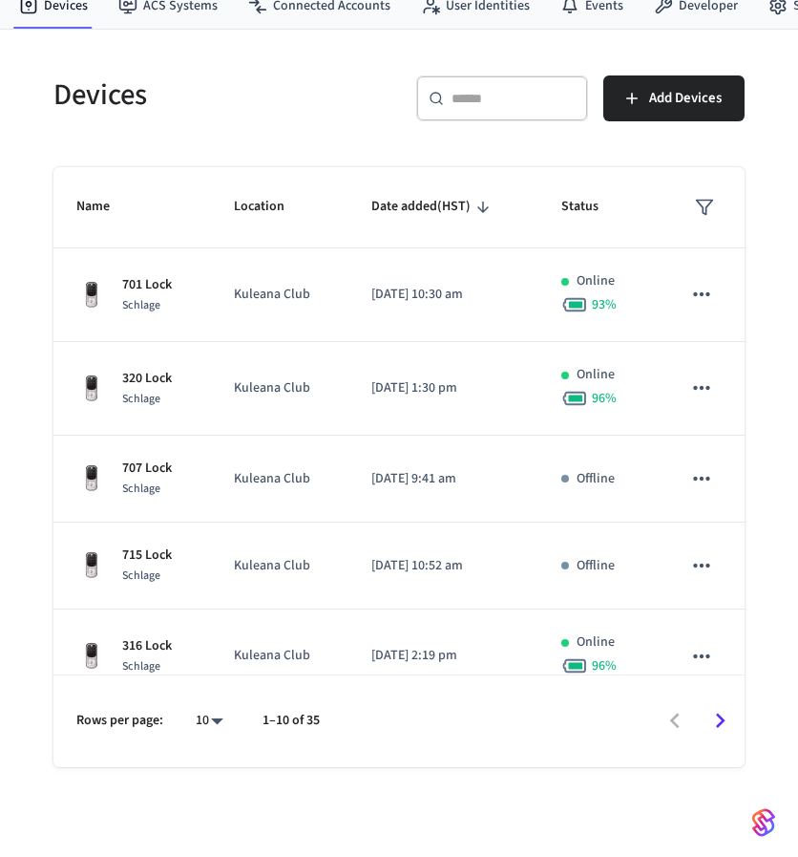
click at [447, 90] on div "​ ​" at bounding box center [502, 98] width 172 height 46
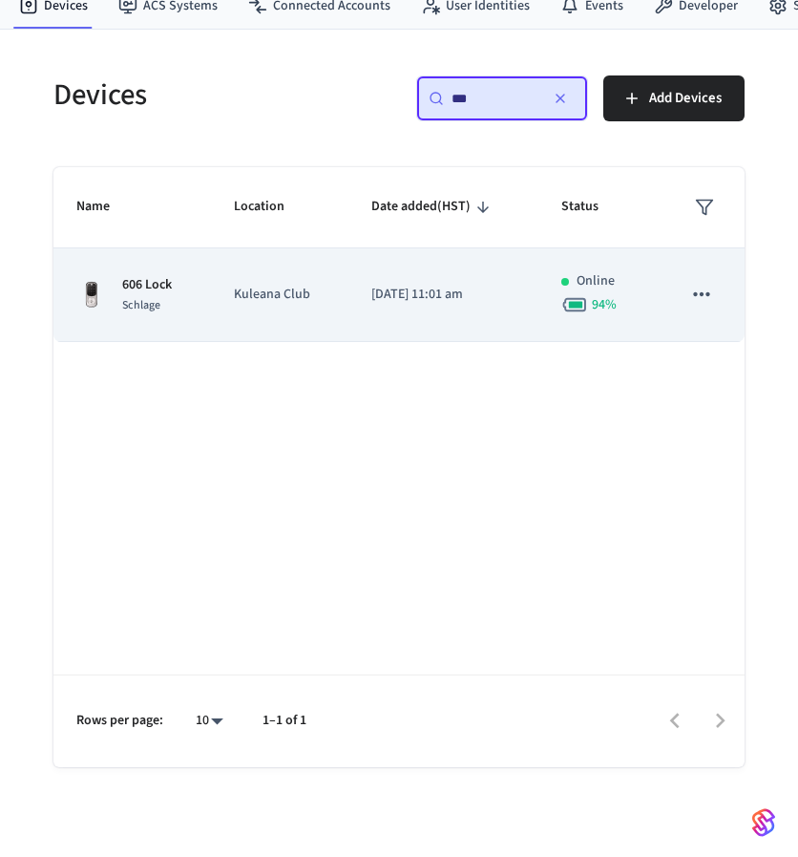
type input "***"
click at [223, 308] on td "Kuleana Club" at bounding box center [279, 295] width 137 height 94
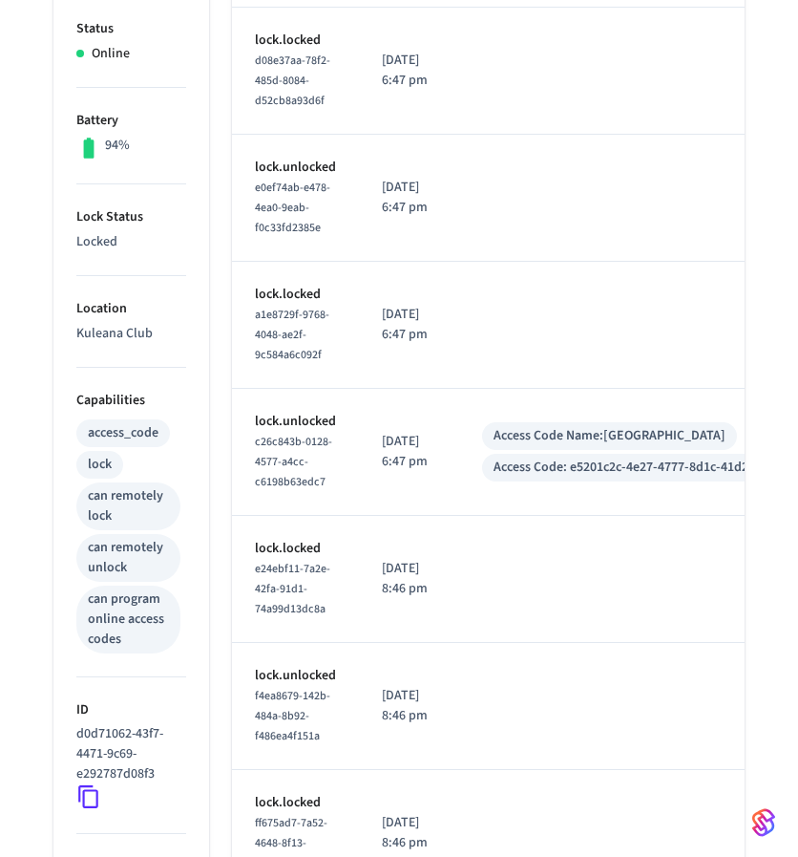
scroll to position [483, 0]
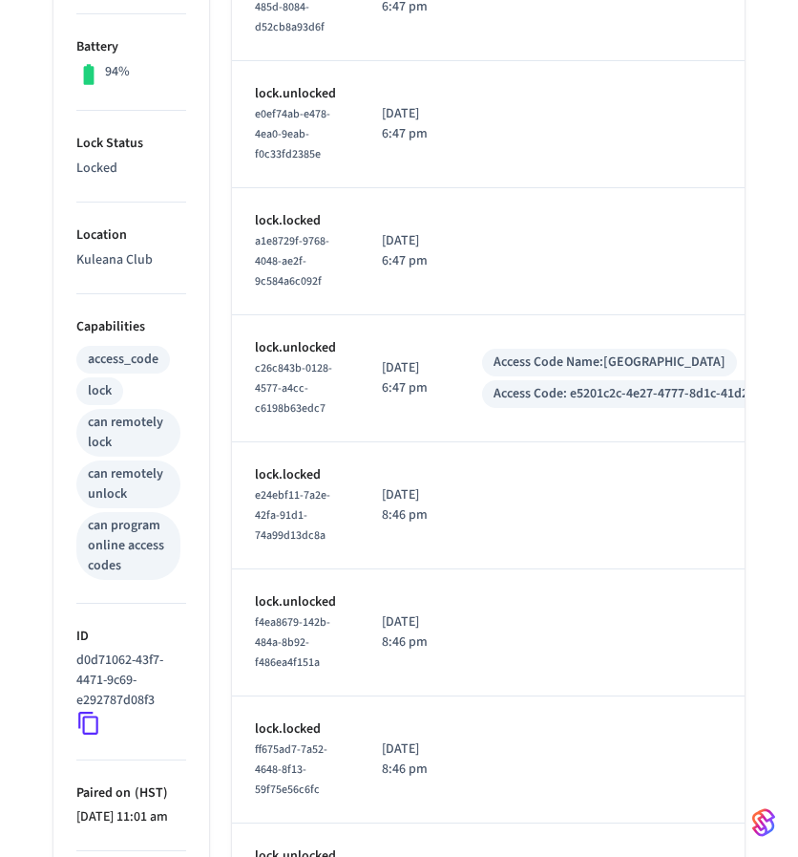
click at [87, 719] on icon at bounding box center [88, 723] width 25 height 25
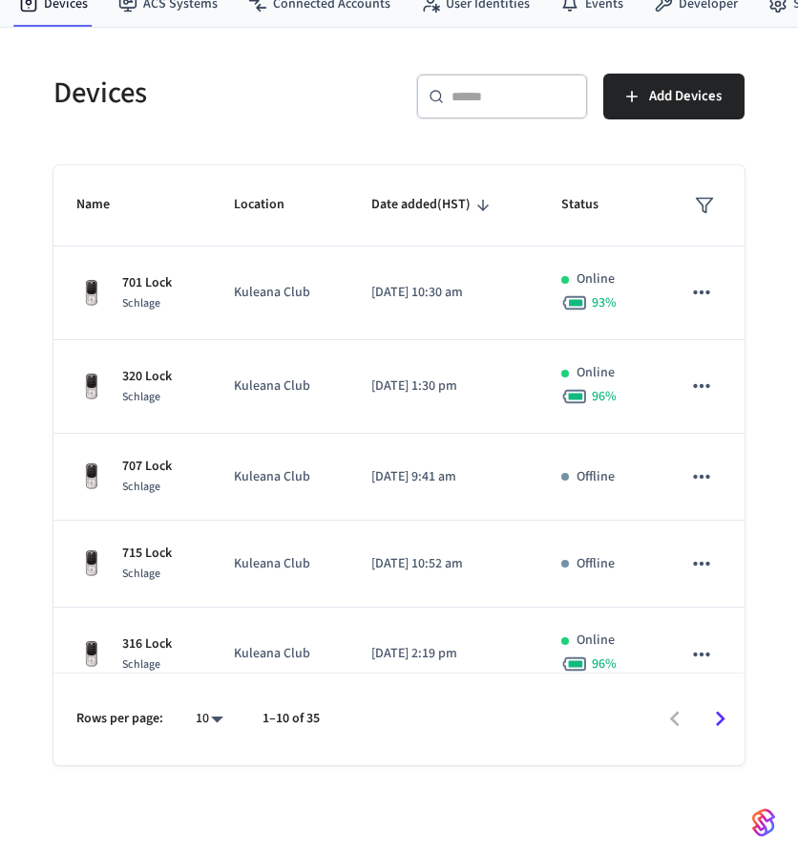
scroll to position [71, 0]
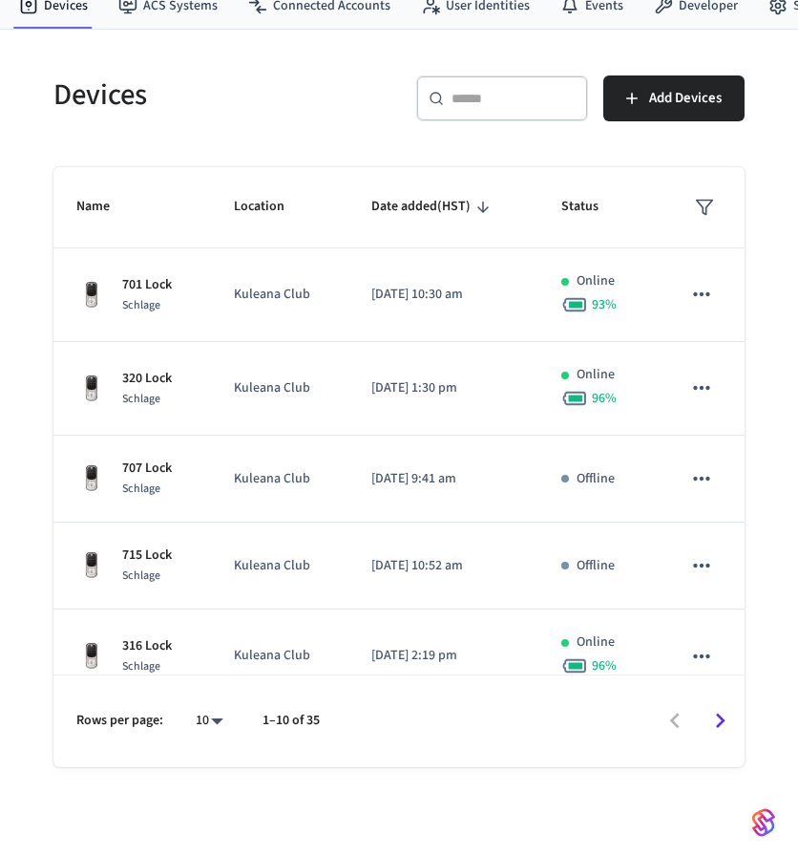
click at [504, 101] on input "text" at bounding box center [514, 98] width 124 height 19
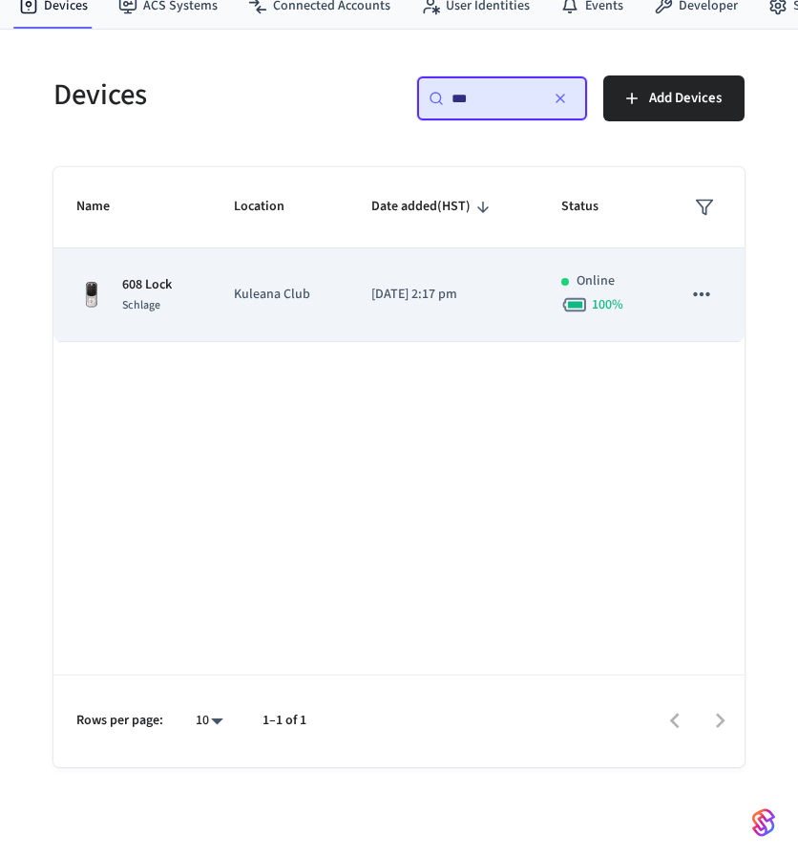
type input "***"
click at [221, 308] on td "Kuleana Club" at bounding box center [279, 295] width 137 height 94
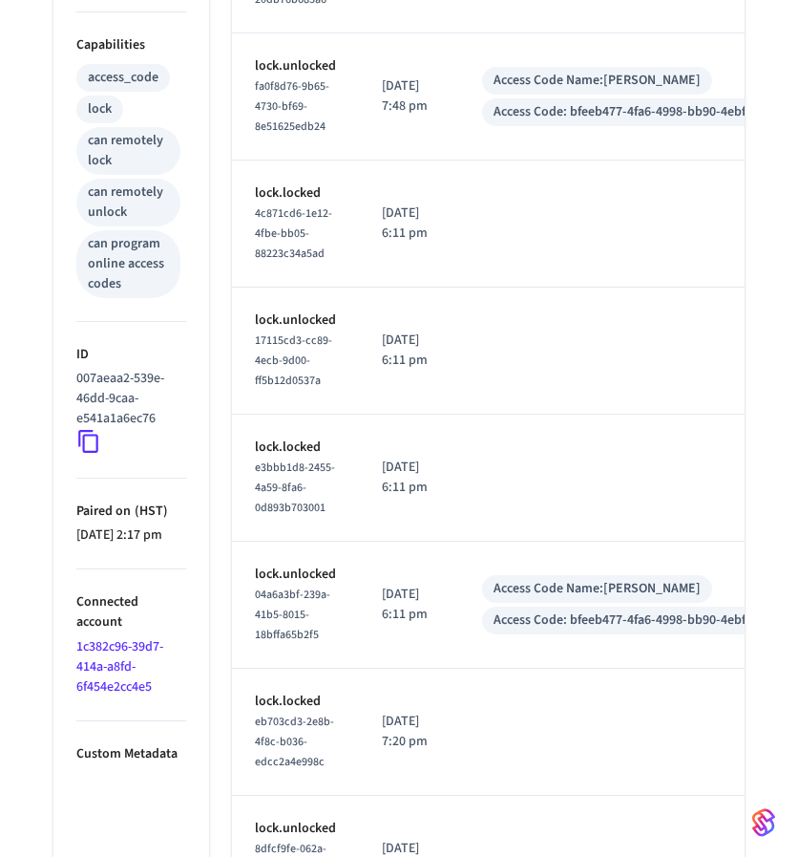
scroll to position [766, 0]
click at [86, 437] on icon at bounding box center [88, 440] width 25 height 25
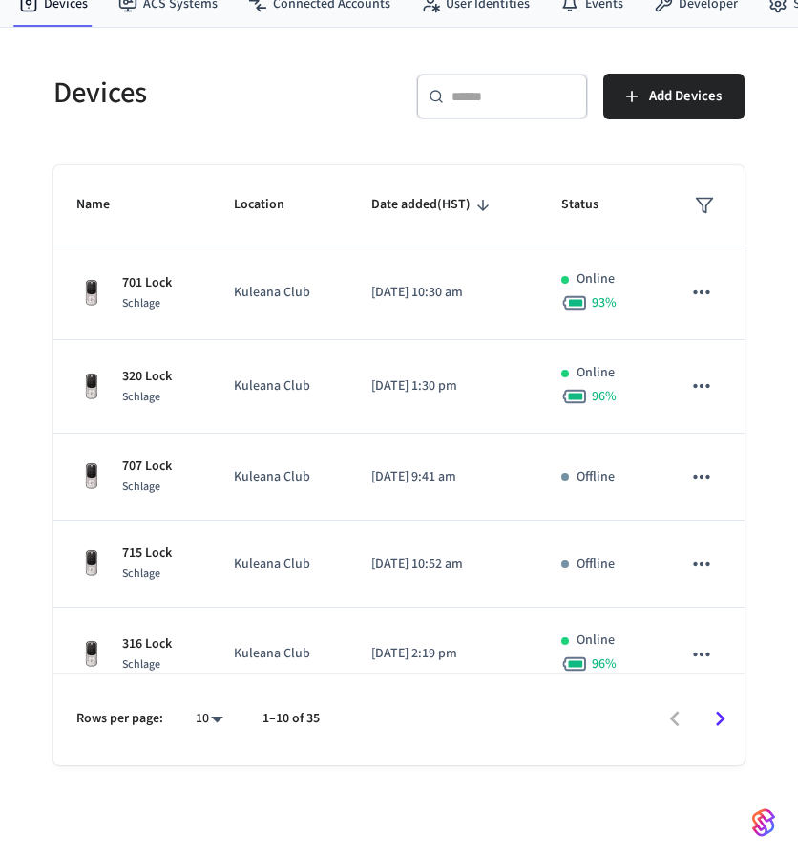
scroll to position [71, 0]
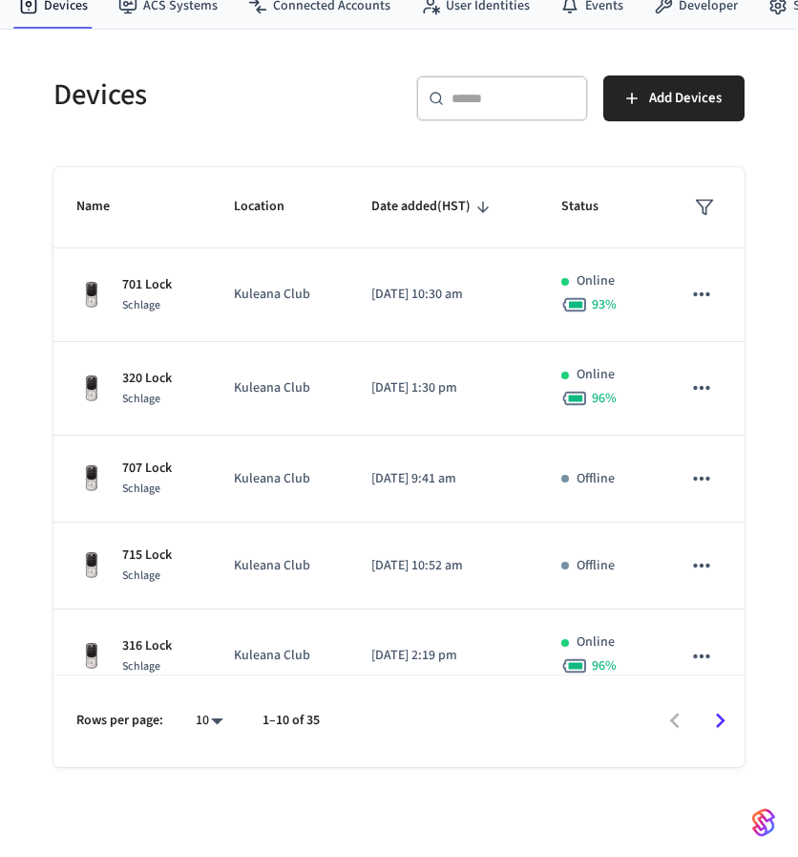
click at [520, 108] on div "​ ​" at bounding box center [502, 98] width 172 height 46
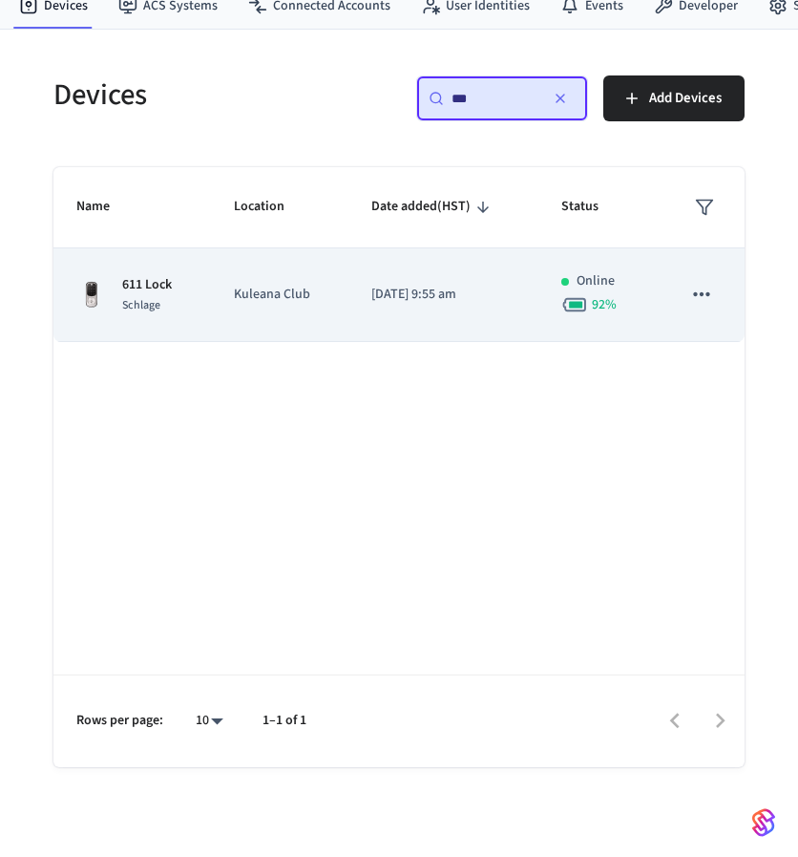
type input "***"
click at [321, 271] on td "Kuleana Club" at bounding box center [279, 295] width 137 height 94
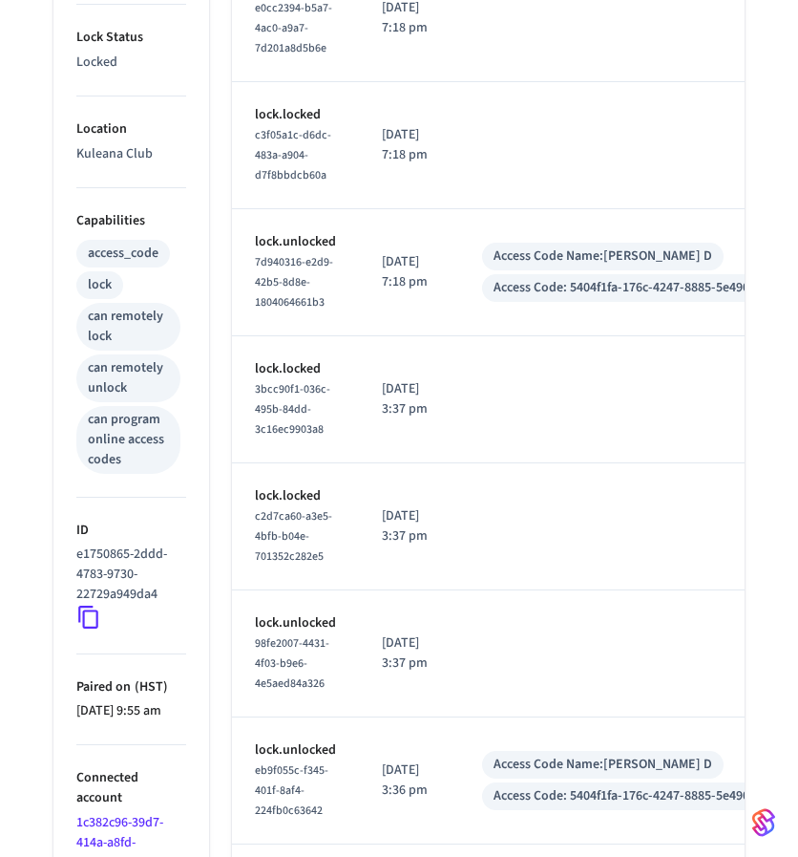
scroll to position [590, 0]
click at [88, 626] on icon at bounding box center [88, 616] width 25 height 25
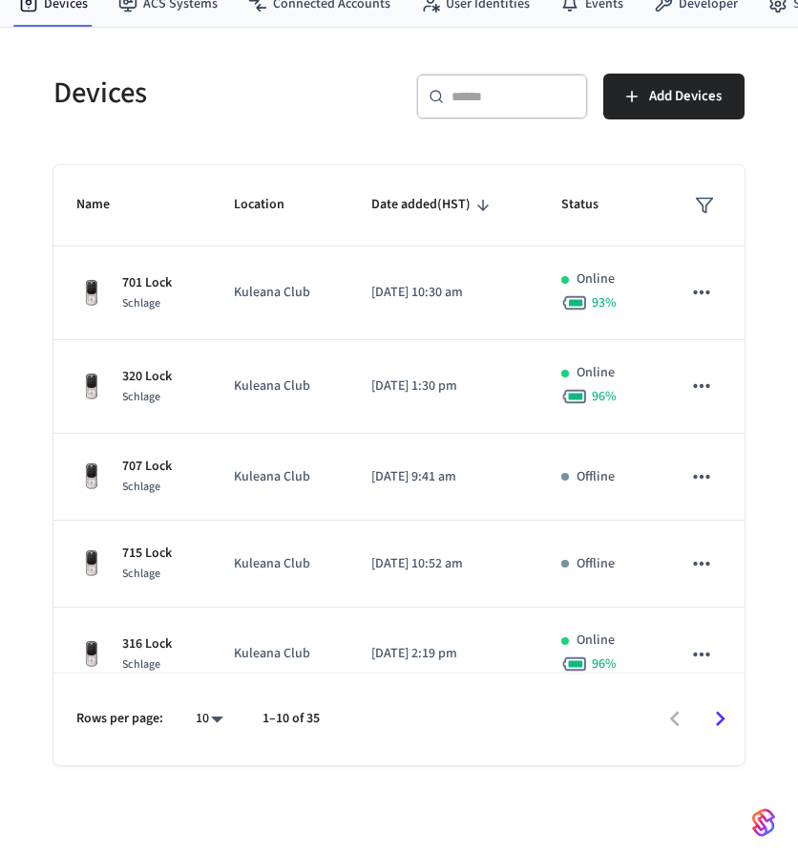
scroll to position [71, 0]
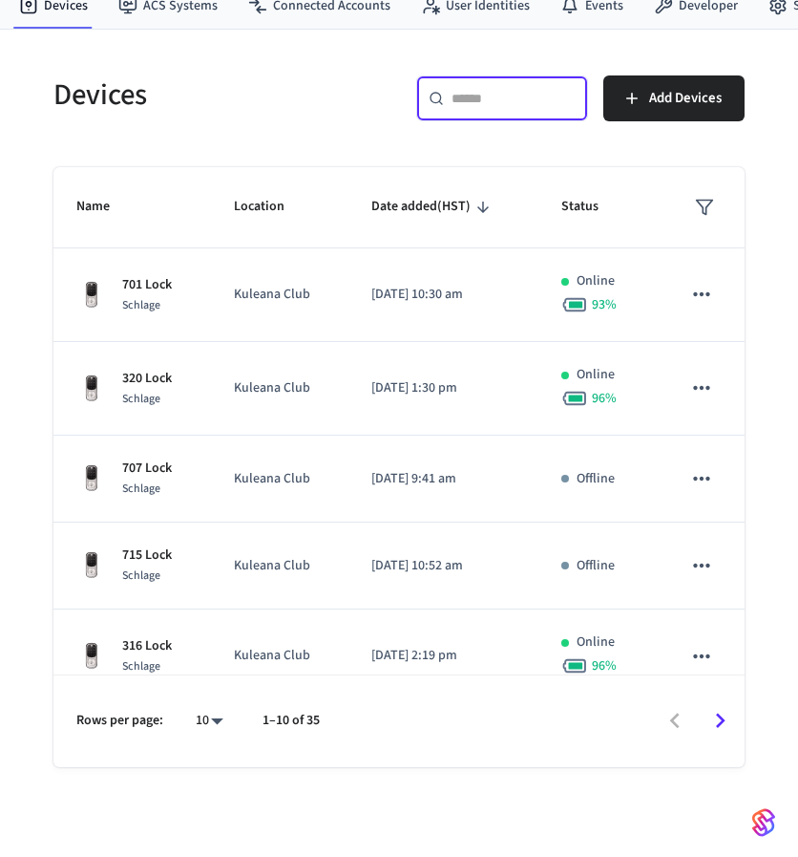
click at [471, 101] on input "text" at bounding box center [514, 98] width 124 height 19
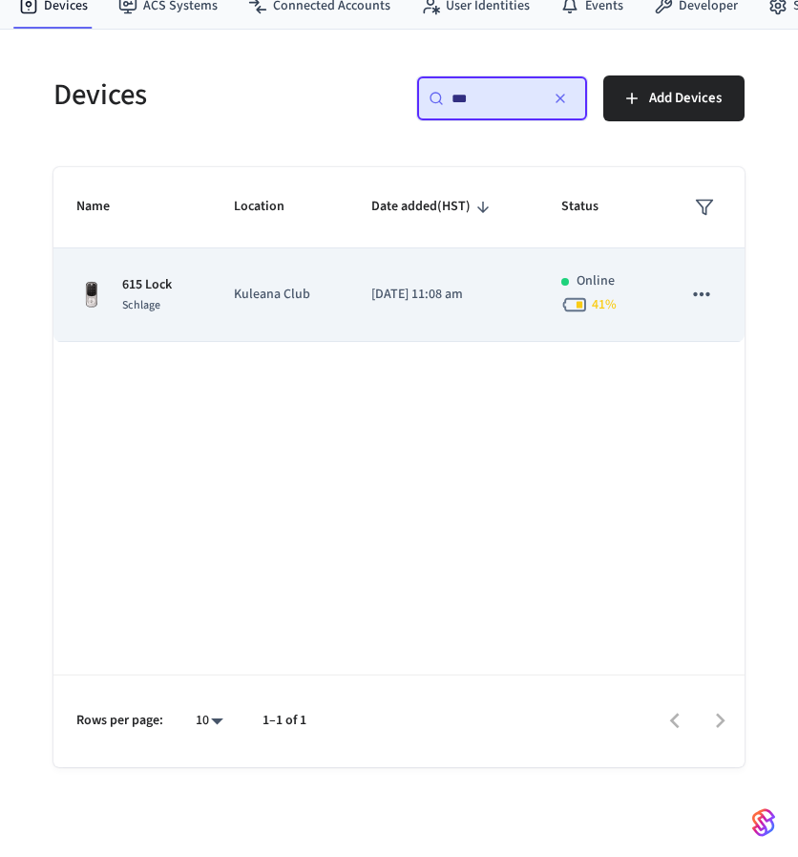
type input "***"
click at [260, 302] on p "Kuleana Club" at bounding box center [279, 295] width 91 height 20
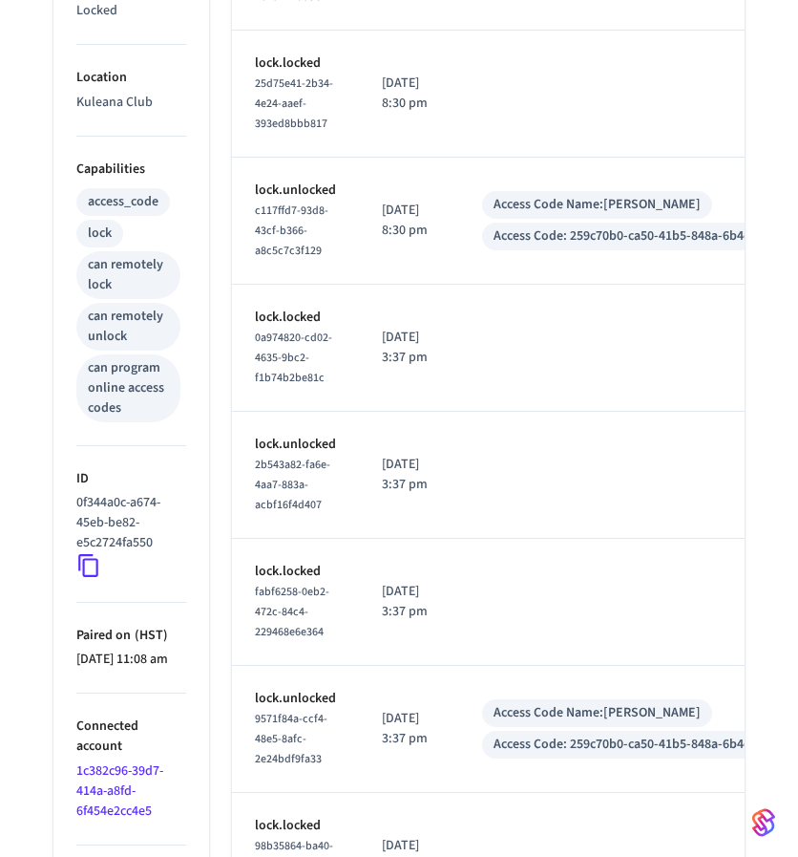
scroll to position [654, 0]
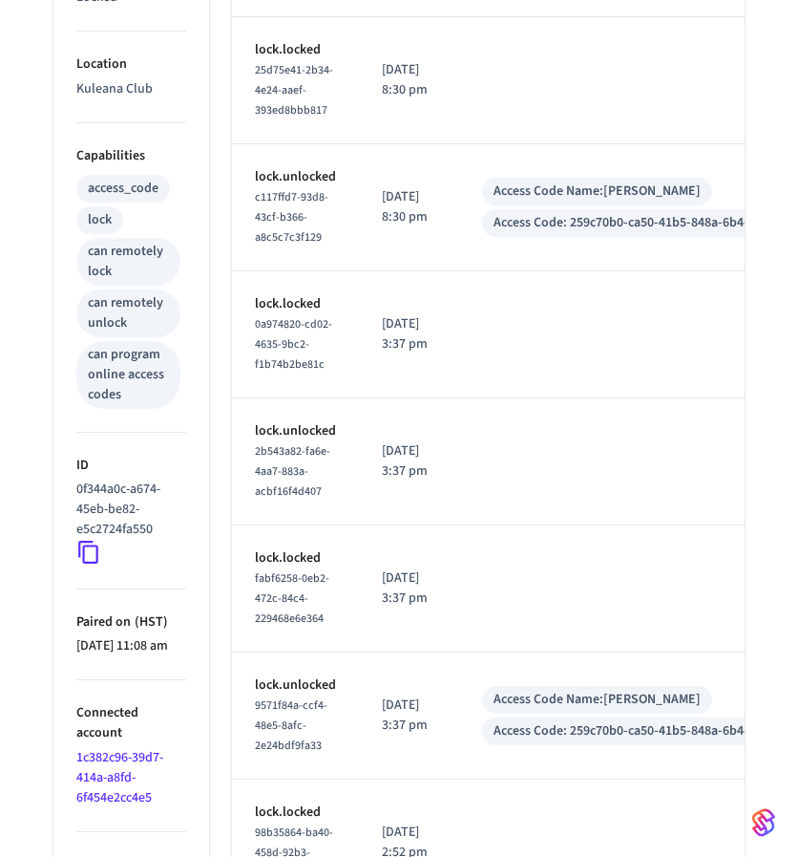
click at [88, 559] on icon at bounding box center [88, 553] width 20 height 23
click at [93, 550] on icon at bounding box center [88, 552] width 25 height 25
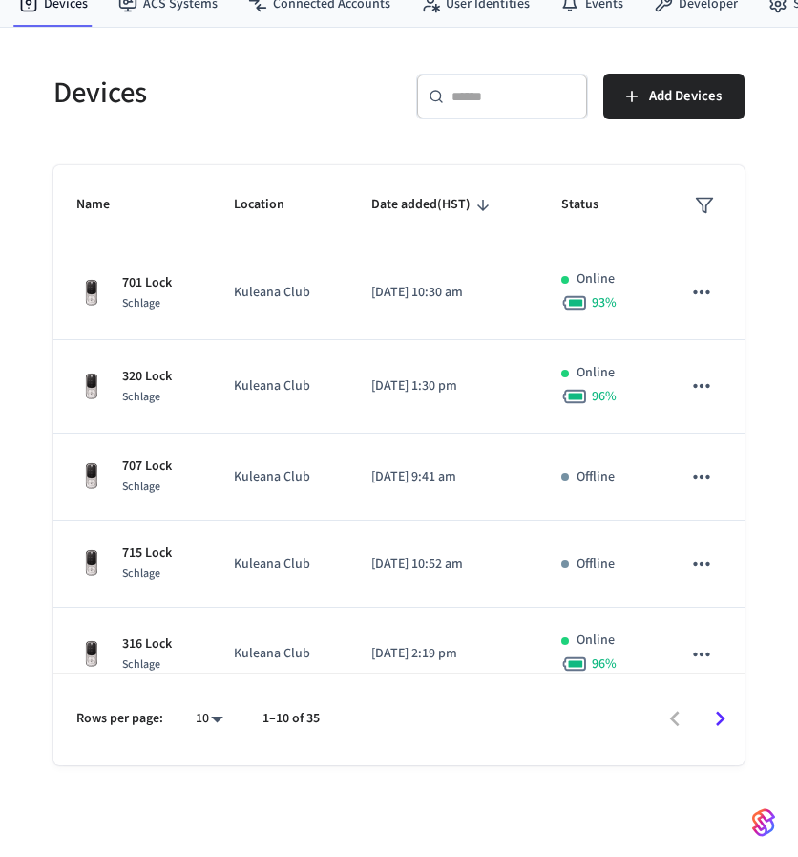
scroll to position [71, 0]
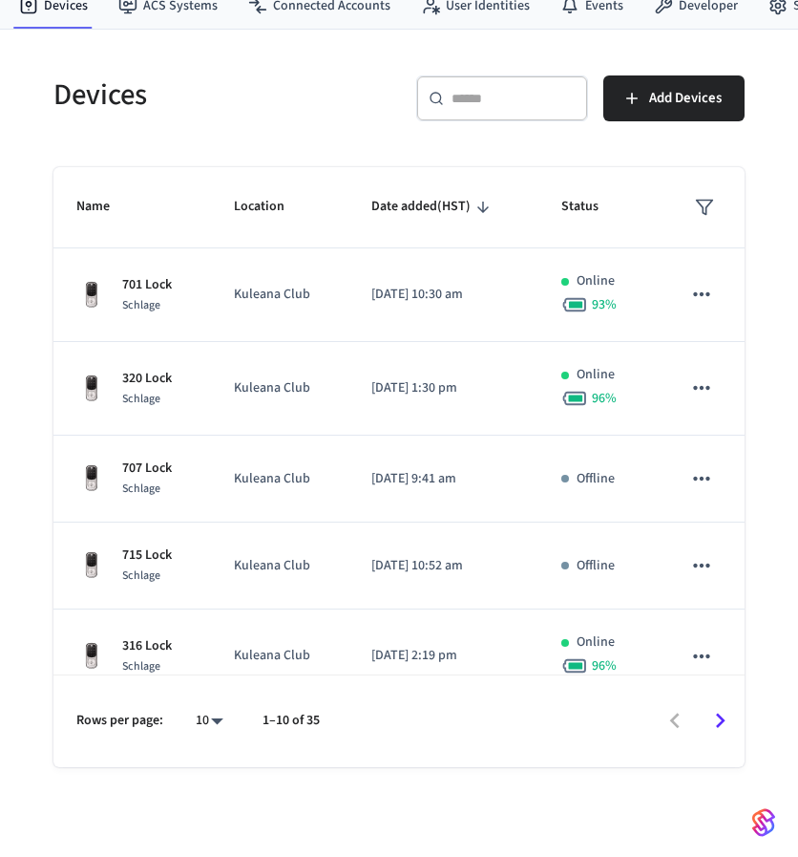
click at [490, 99] on input "text" at bounding box center [514, 98] width 124 height 19
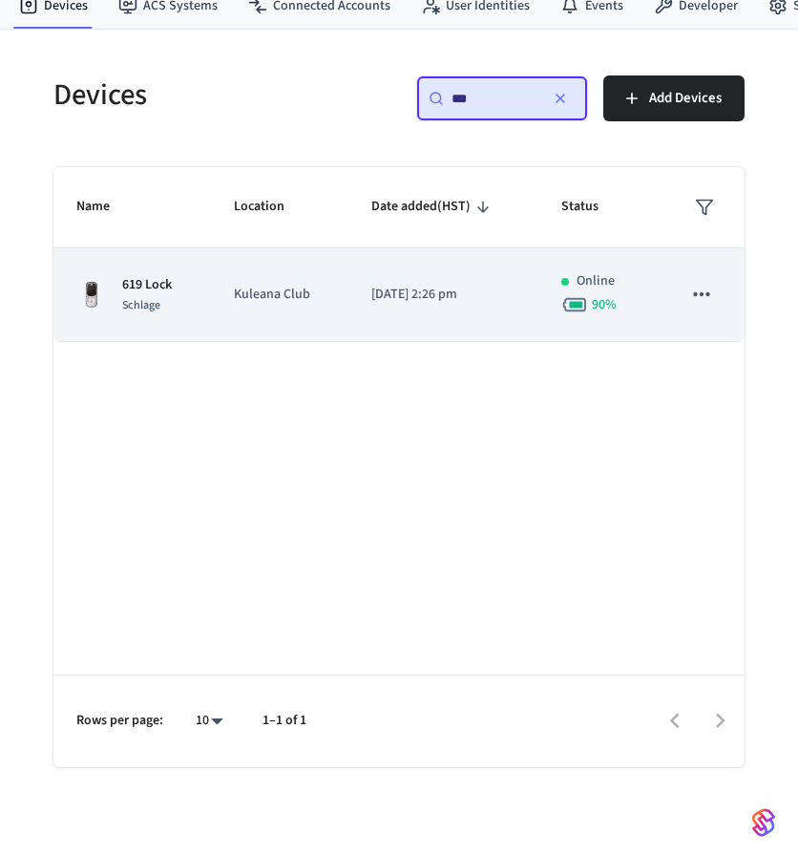
type input "***"
click at [226, 295] on td "Kuleana Club" at bounding box center [279, 295] width 137 height 94
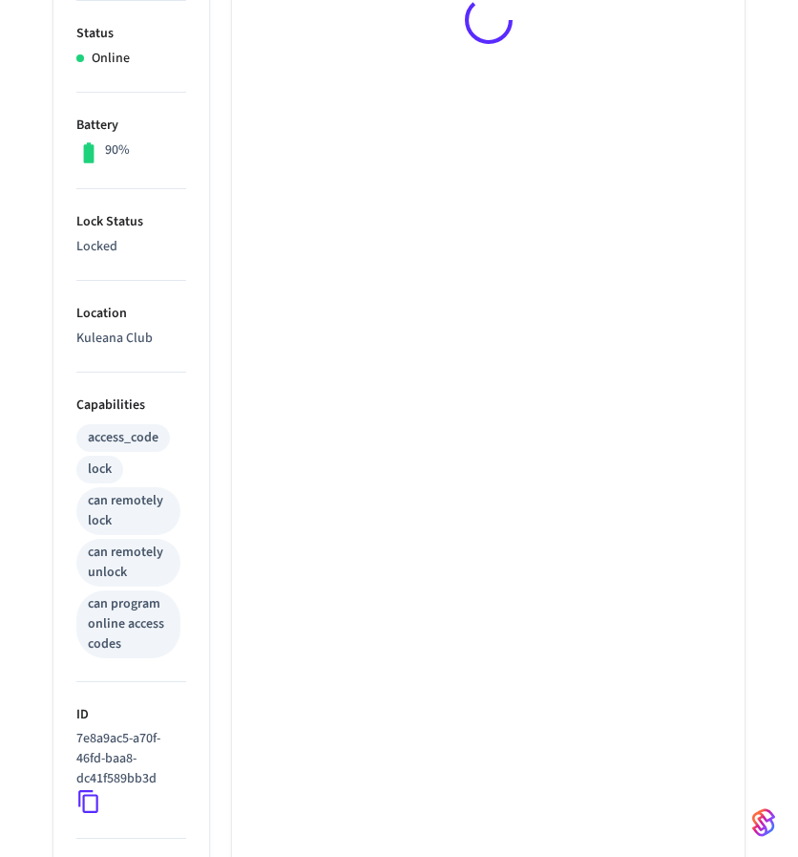
scroll to position [407, 0]
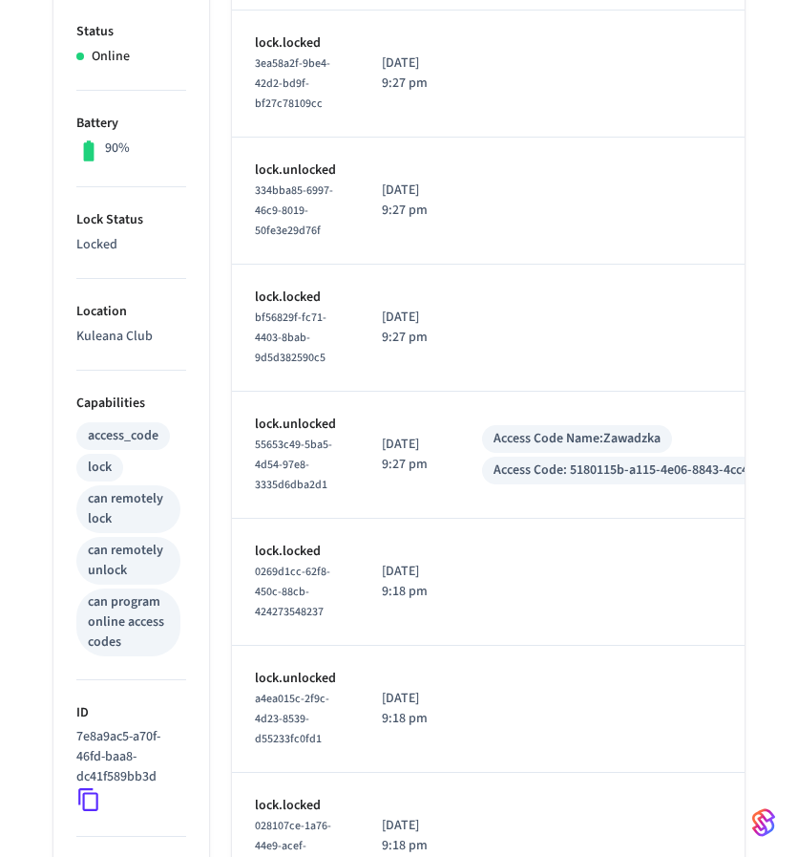
click at [88, 799] on icon at bounding box center [88, 799] width 25 height 25
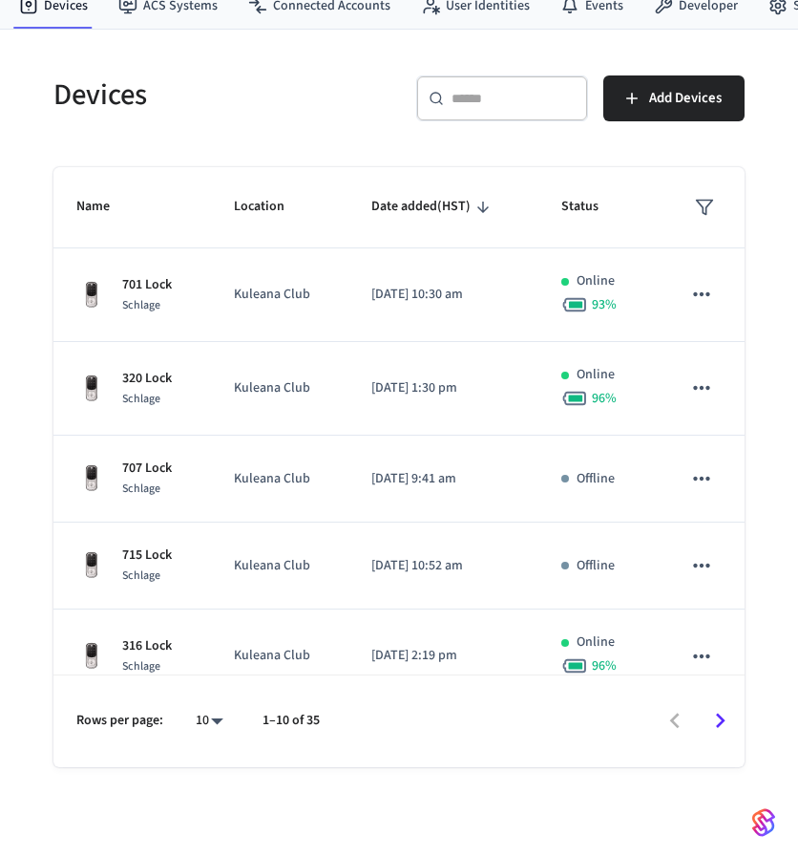
click at [521, 89] on input "text" at bounding box center [514, 98] width 124 height 19
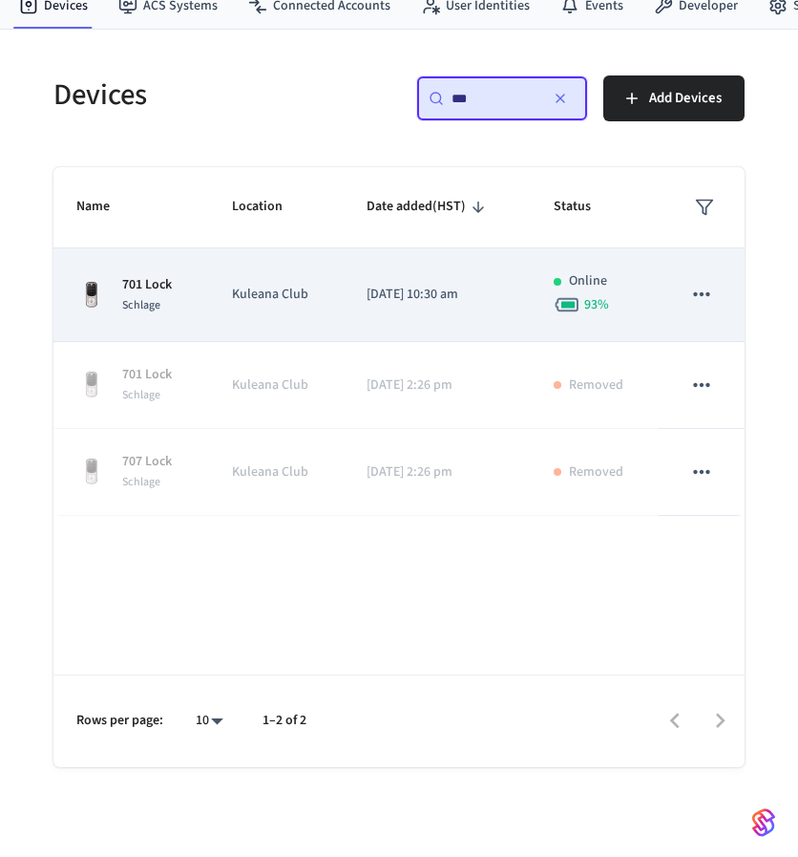
type input "***"
click at [205, 304] on td "701 Lock Schlage" at bounding box center [131, 295] width 156 height 94
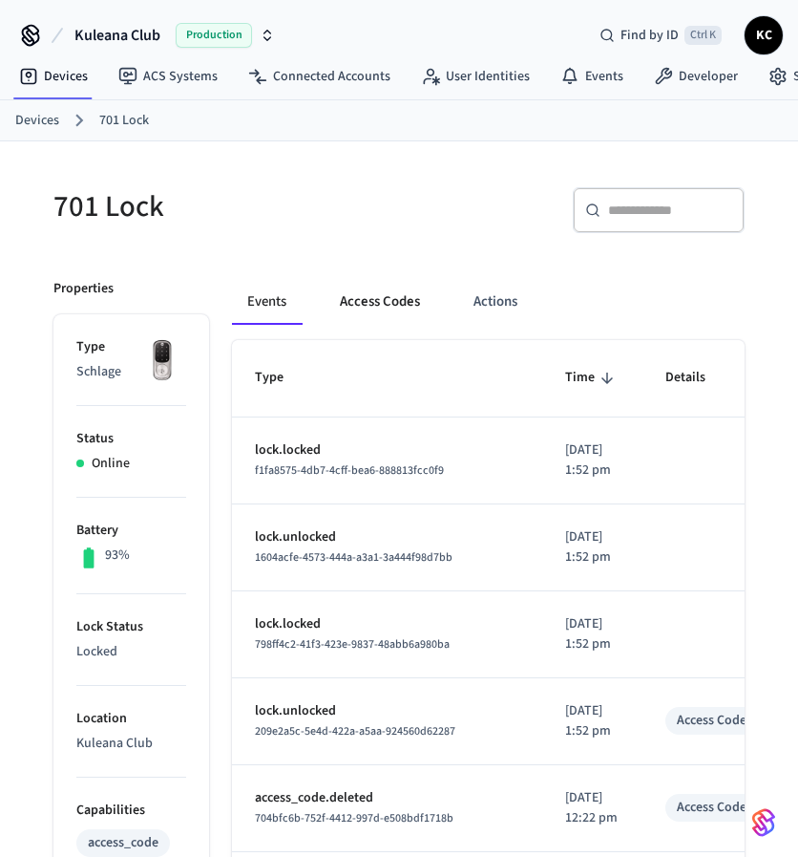
click at [373, 305] on button "Access Codes" at bounding box center [380, 302] width 111 height 46
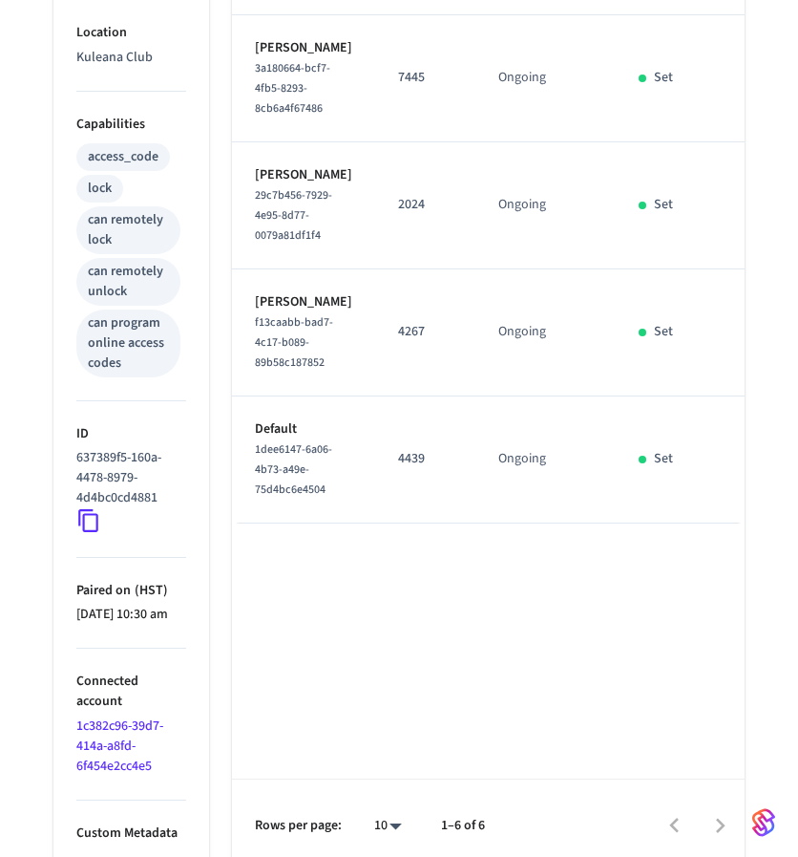
scroll to position [692, 0]
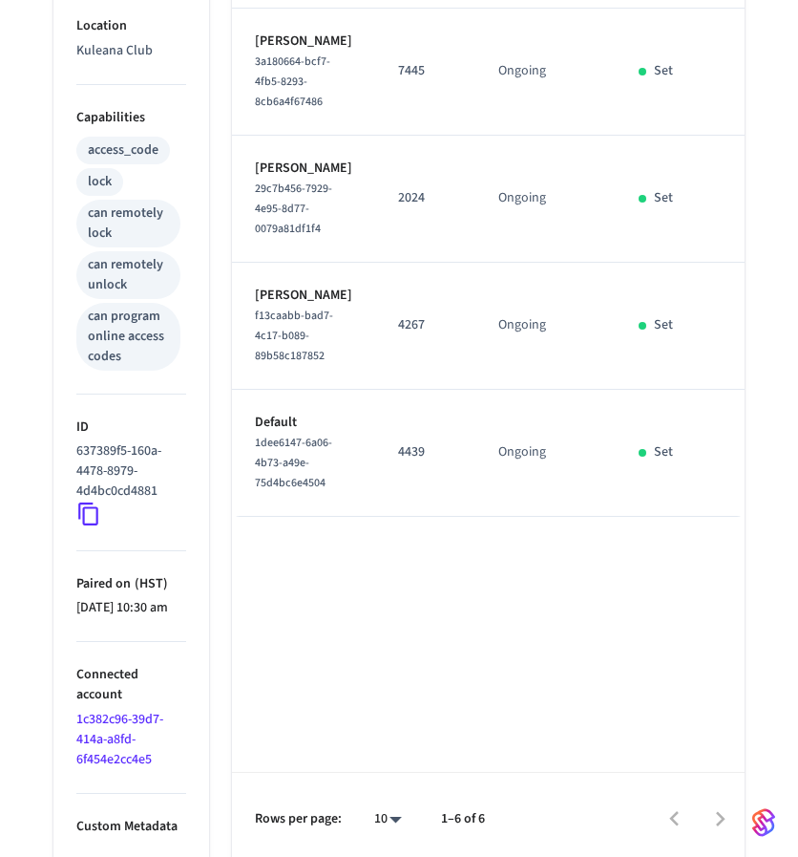
click at [84, 514] on icon at bounding box center [88, 514] width 20 height 23
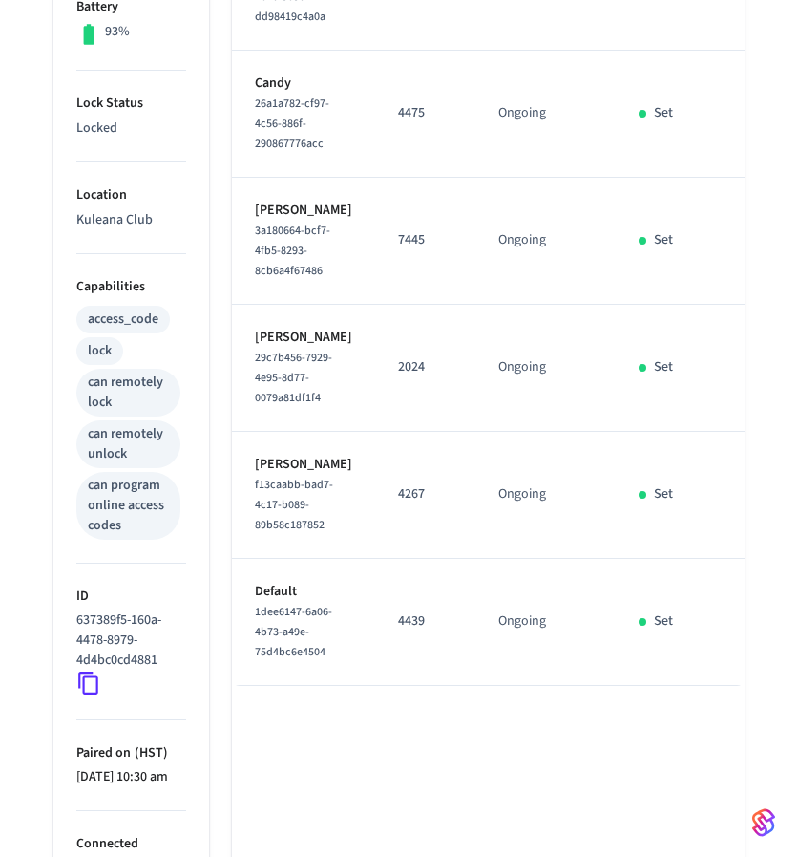
scroll to position [495, 0]
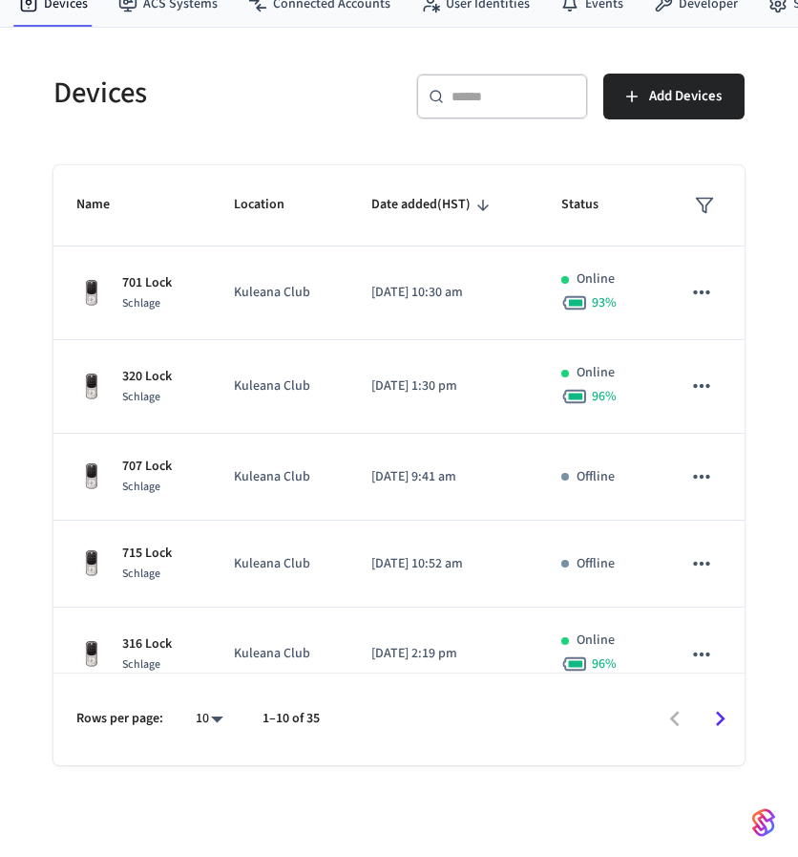
scroll to position [71, 0]
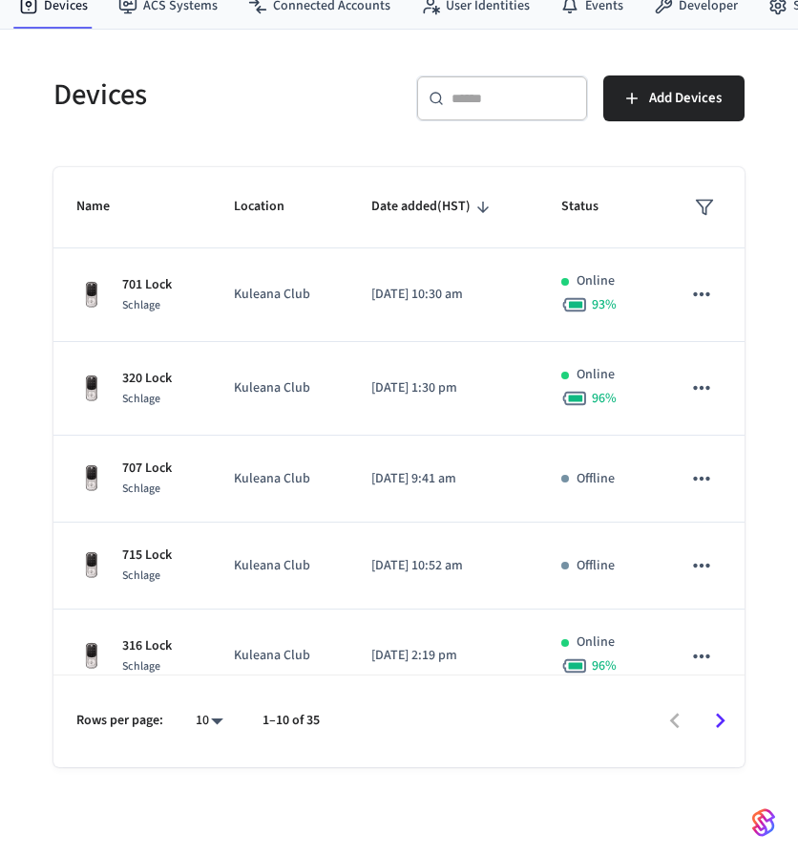
click at [509, 104] on input "text" at bounding box center [514, 98] width 124 height 19
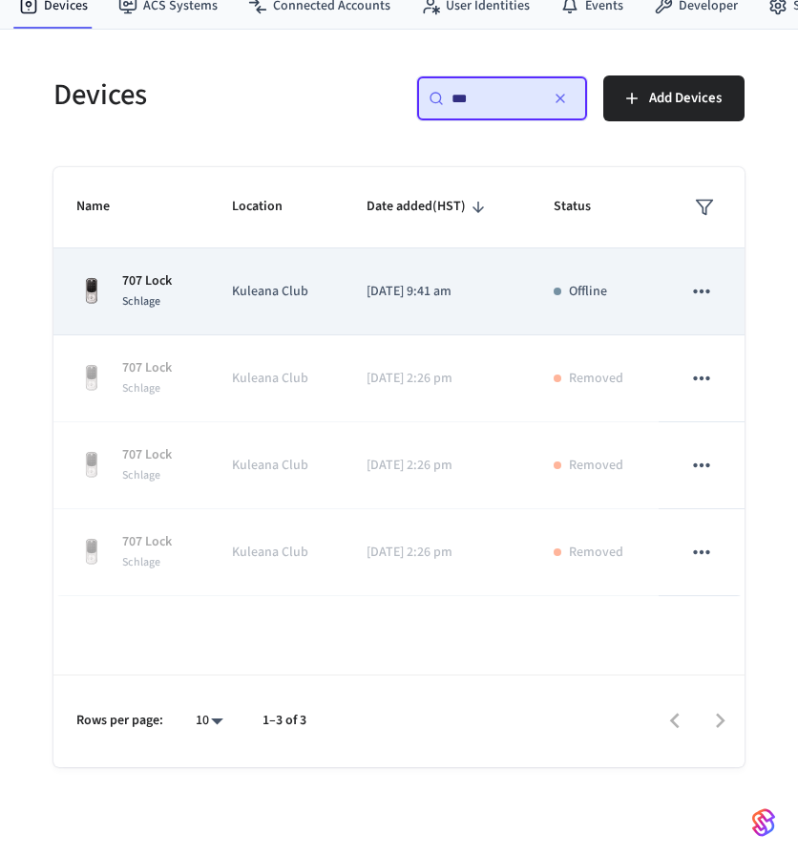
type input "***"
click at [236, 302] on td "Kuleana Club" at bounding box center [276, 291] width 135 height 87
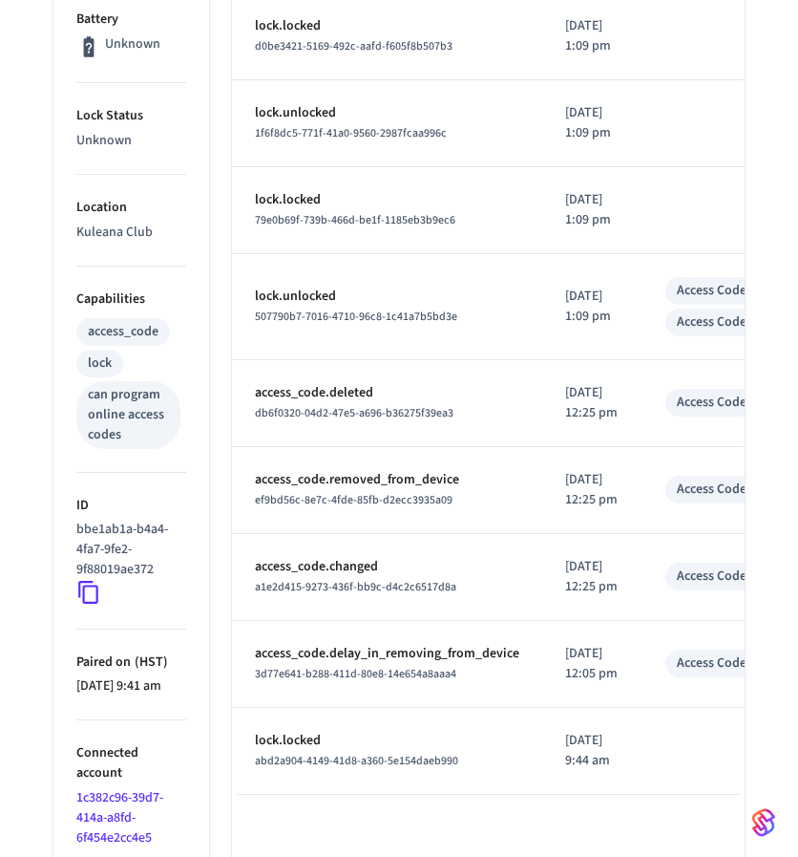
scroll to position [512, 0]
click at [92, 592] on icon at bounding box center [88, 591] width 25 height 25
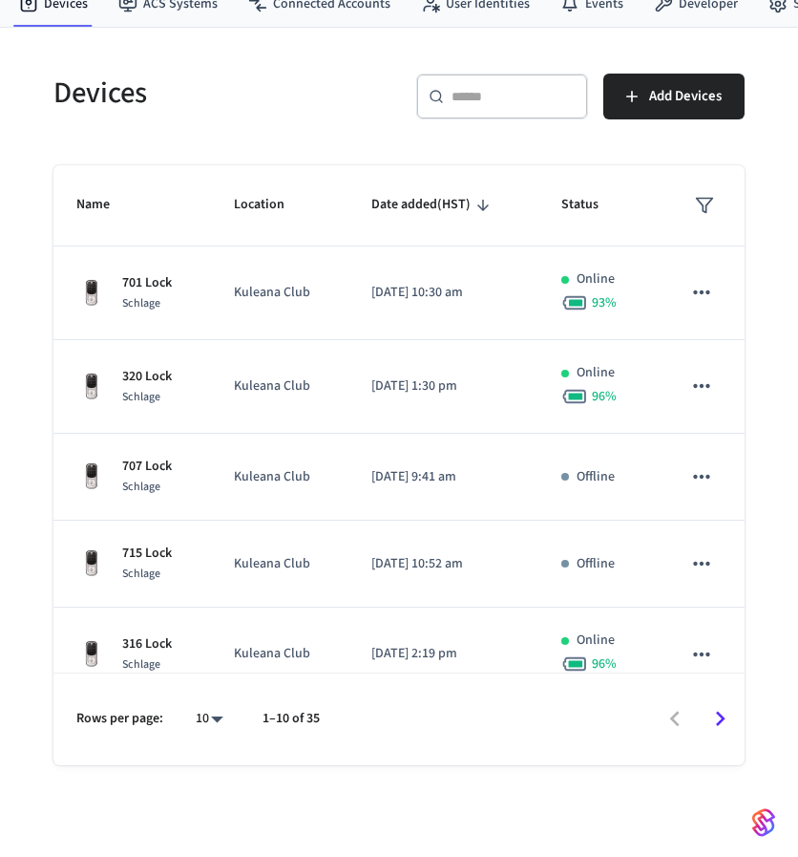
scroll to position [71, 0]
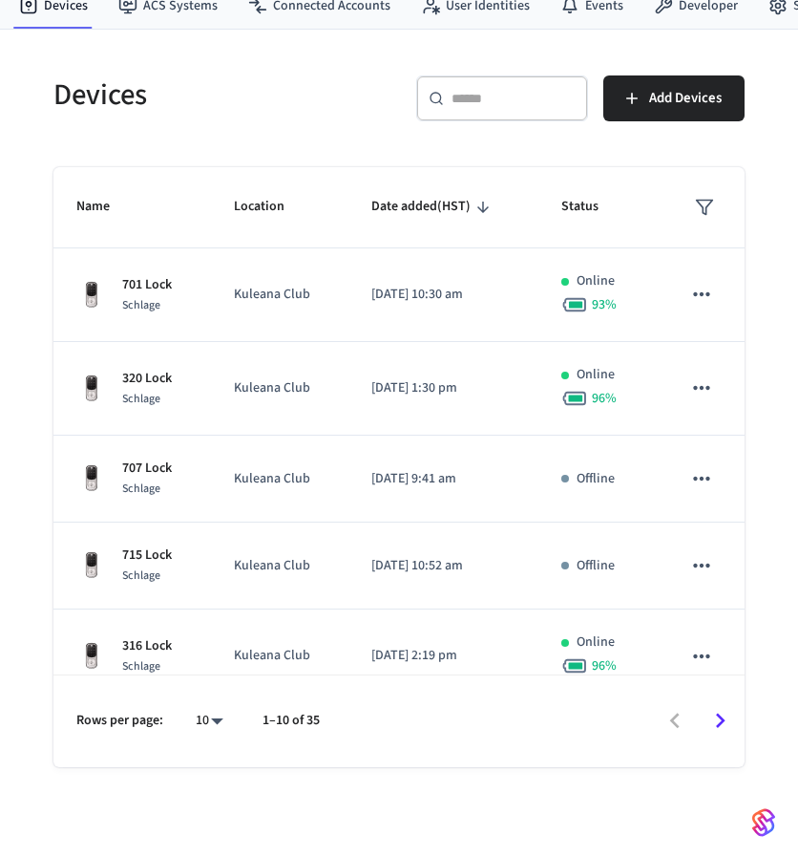
click at [515, 108] on div "​ ​" at bounding box center [502, 98] width 172 height 46
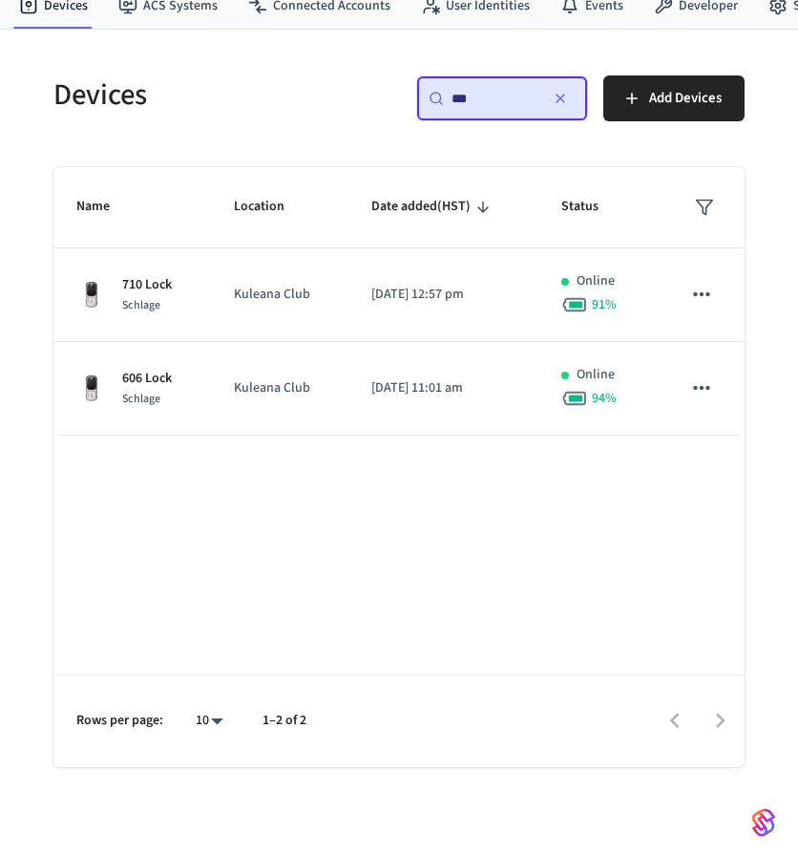
type input "***"
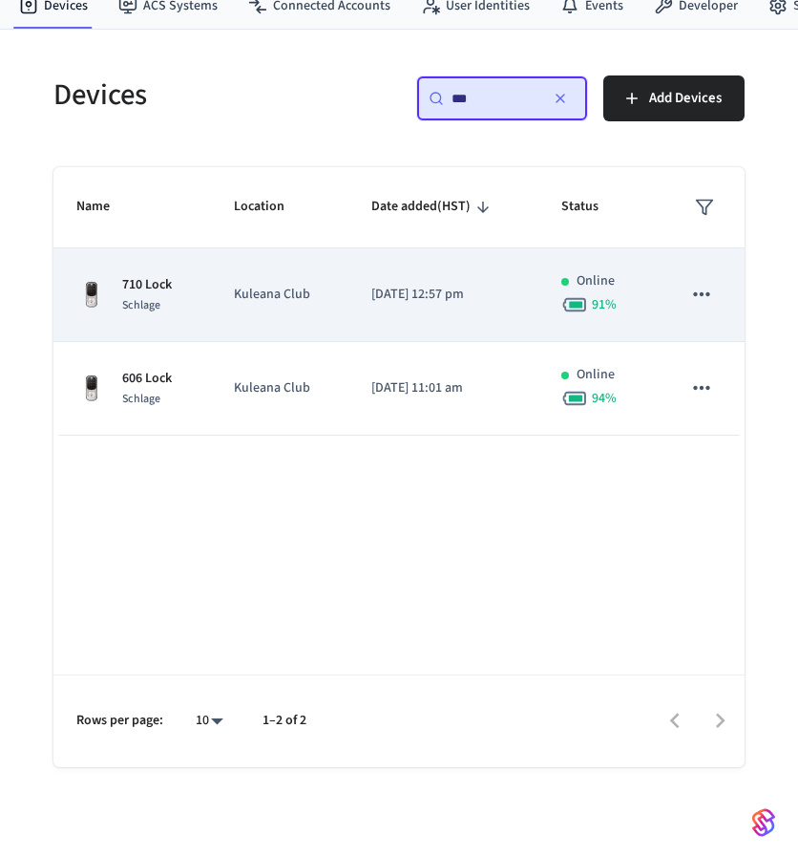
click at [163, 297] on div "Schlage" at bounding box center [147, 305] width 50 height 20
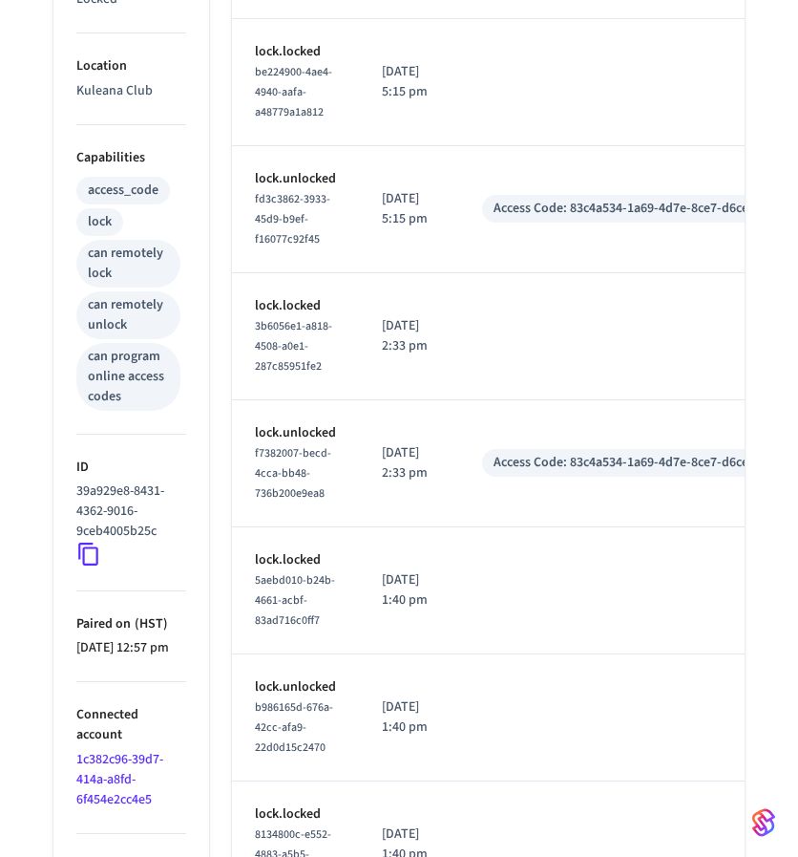
scroll to position [658, 0]
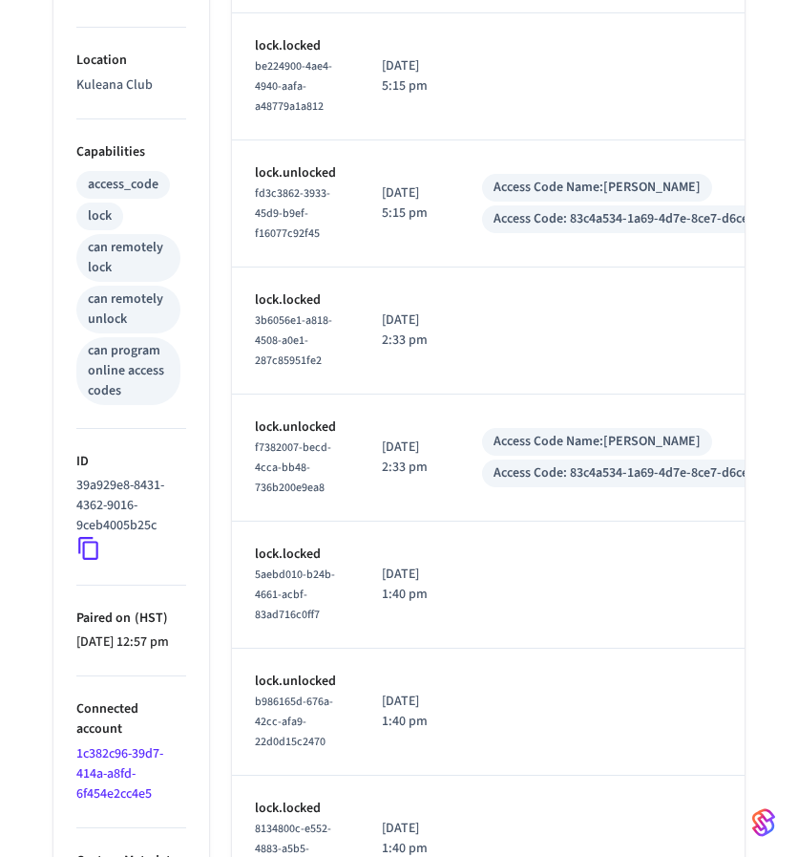
click at [90, 543] on icon at bounding box center [88, 548] width 25 height 25
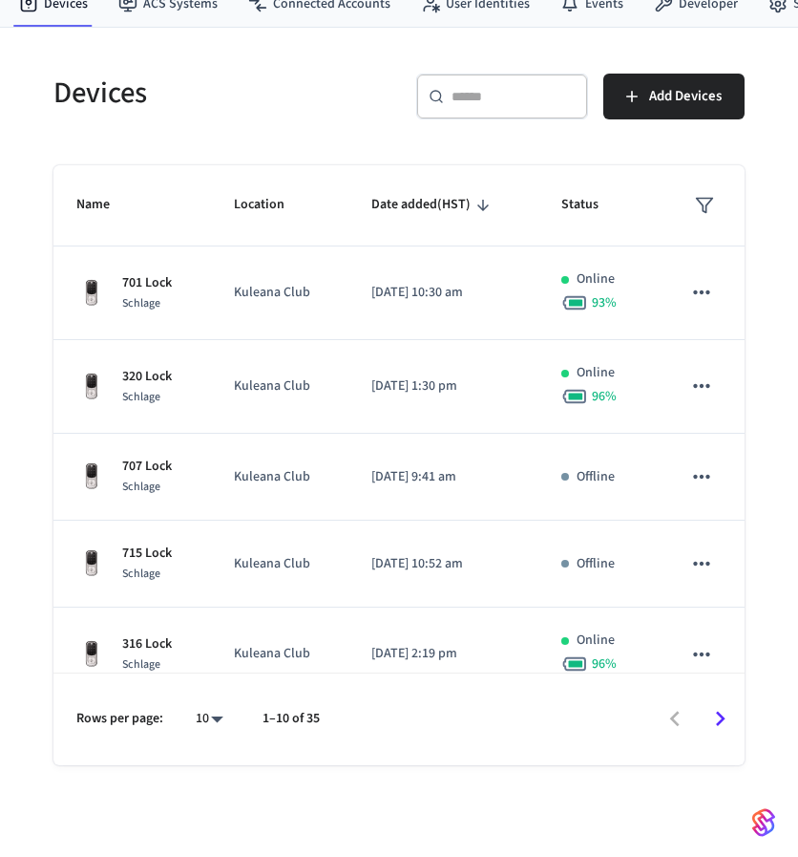
scroll to position [71, 0]
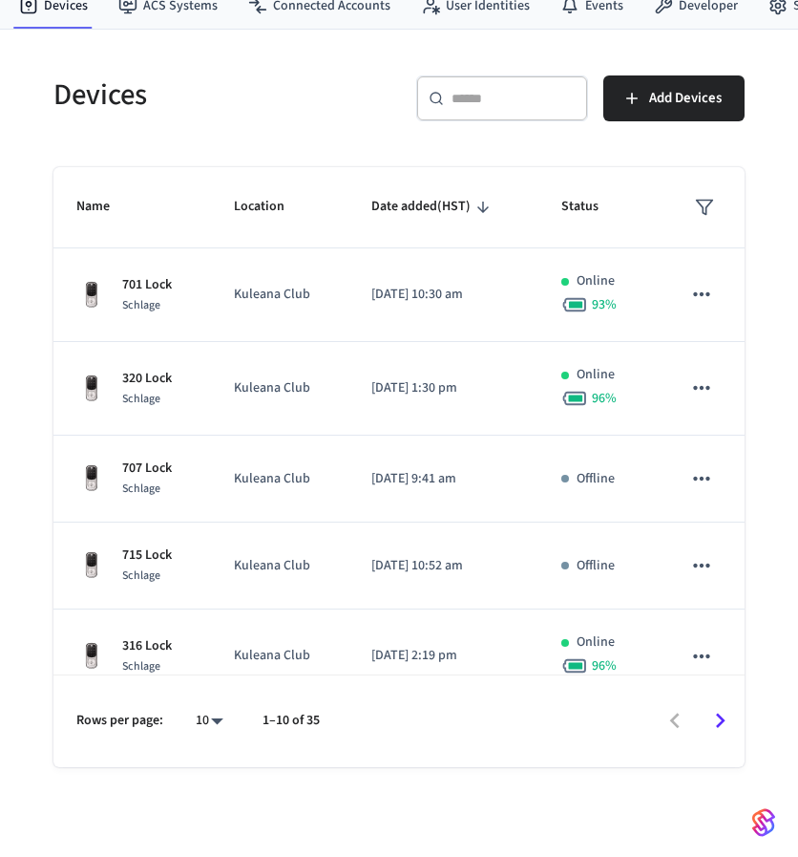
click at [542, 83] on div "​ ​" at bounding box center [502, 98] width 172 height 46
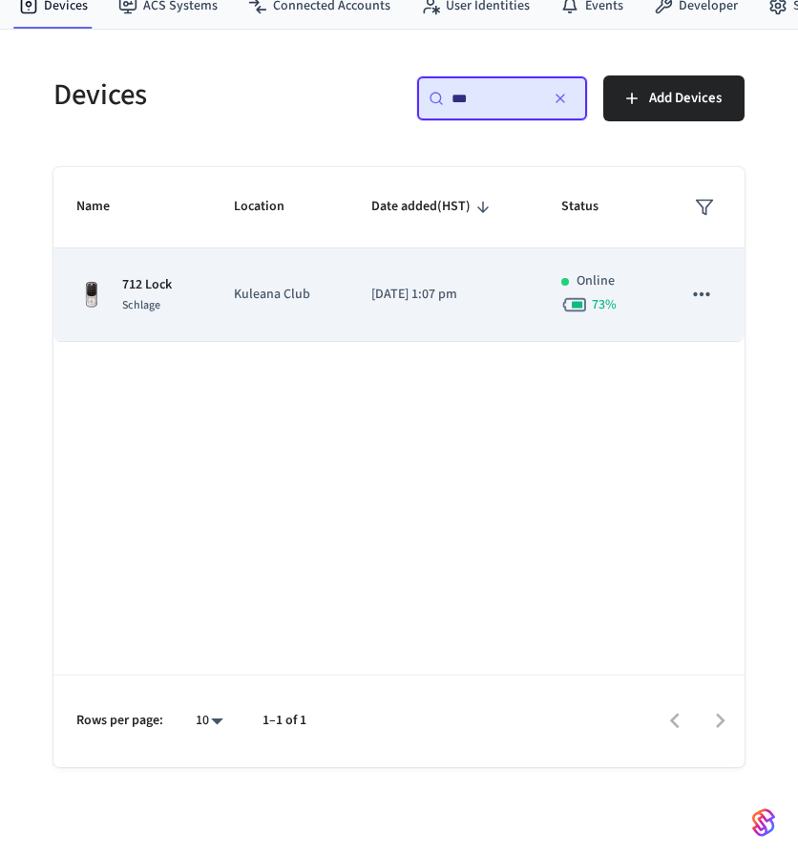
type input "***"
click at [244, 291] on p "Kuleana Club" at bounding box center [279, 295] width 91 height 20
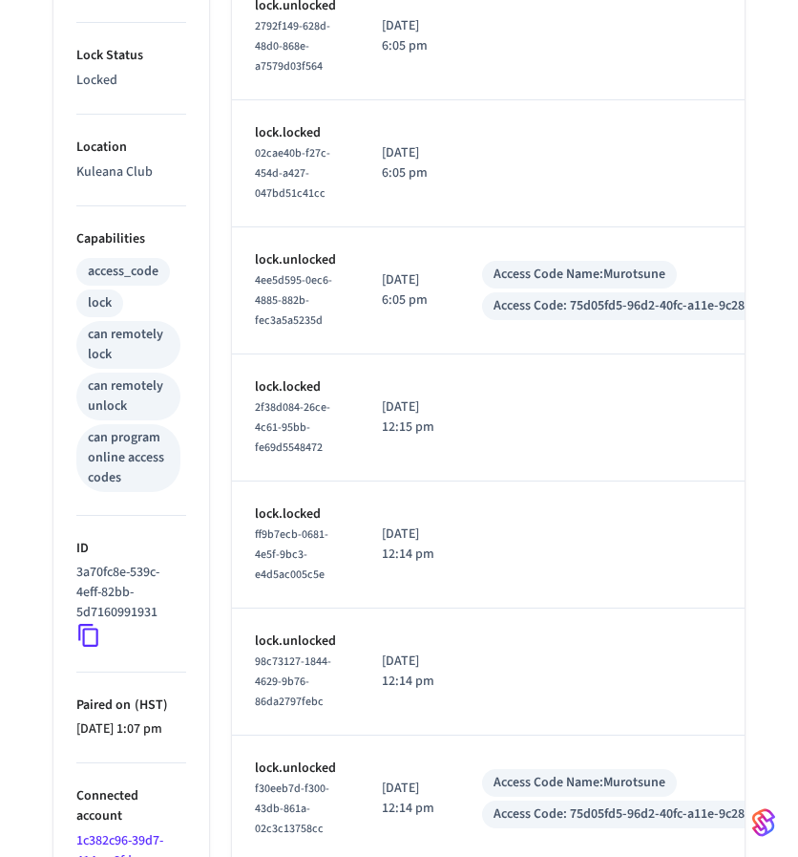
scroll to position [602, 0]
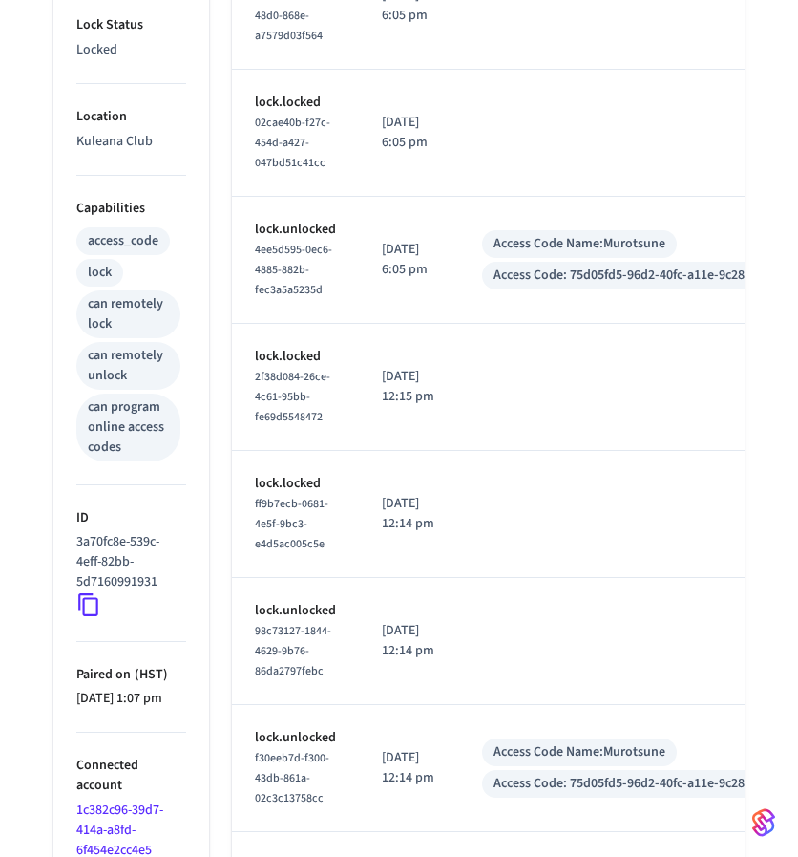
click at [94, 603] on icon at bounding box center [88, 604] width 25 height 25
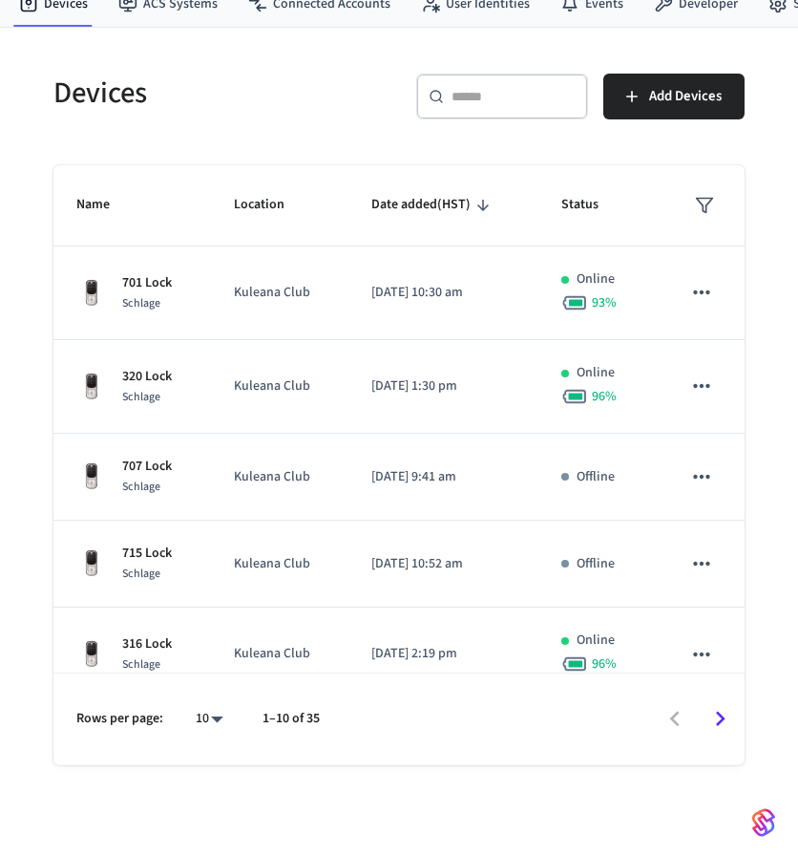
scroll to position [71, 0]
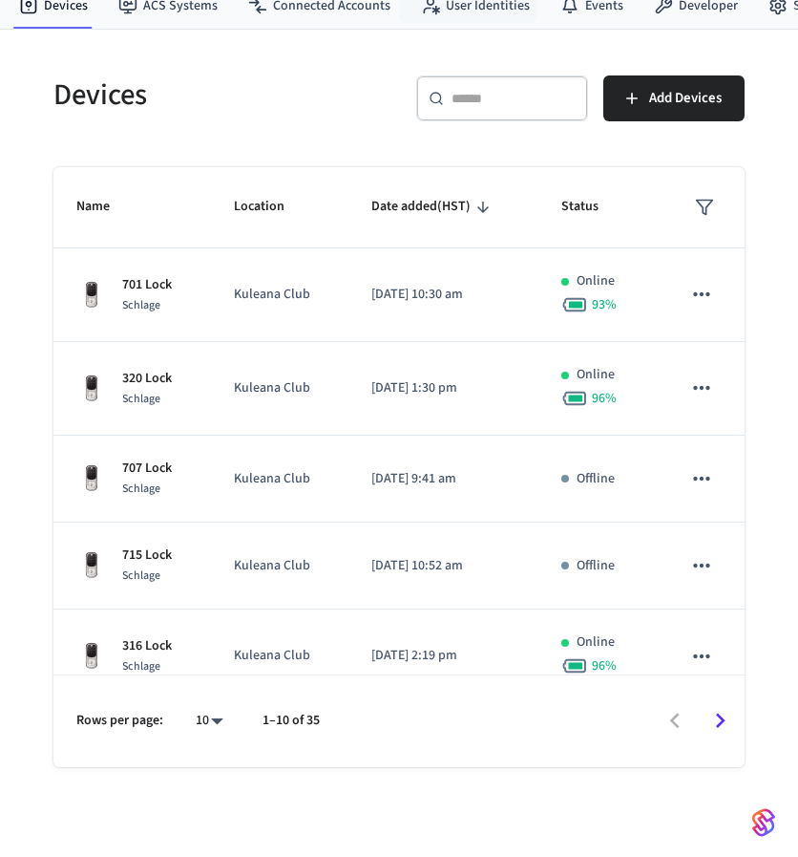
click at [495, 102] on input "text" at bounding box center [514, 98] width 124 height 19
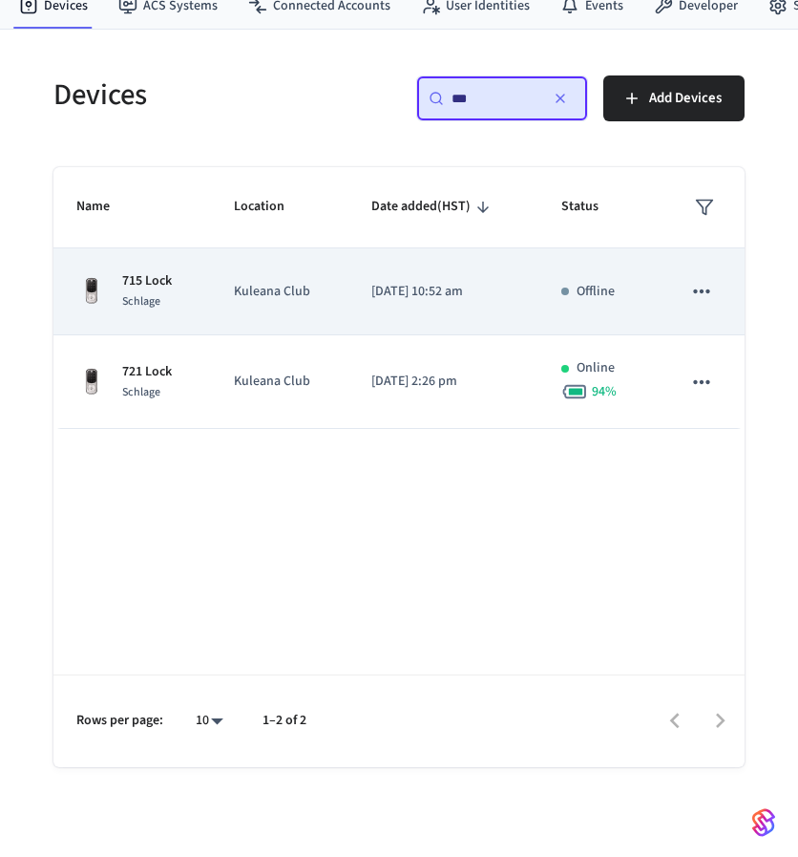
type input "***"
click at [241, 328] on td "Kuleana Club" at bounding box center [279, 291] width 137 height 87
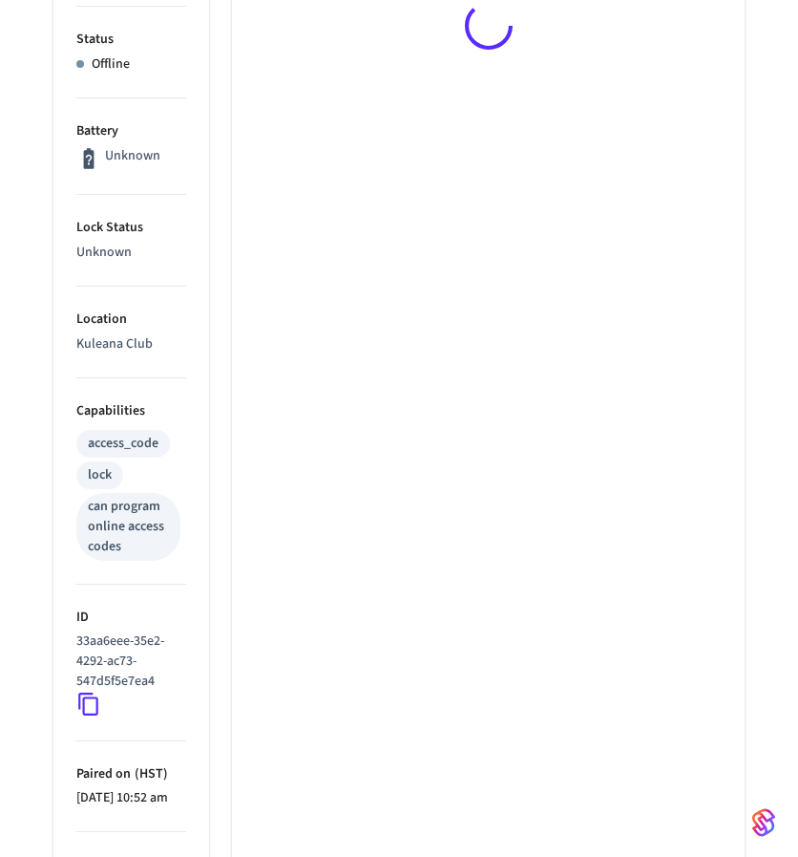
scroll to position [400, 0]
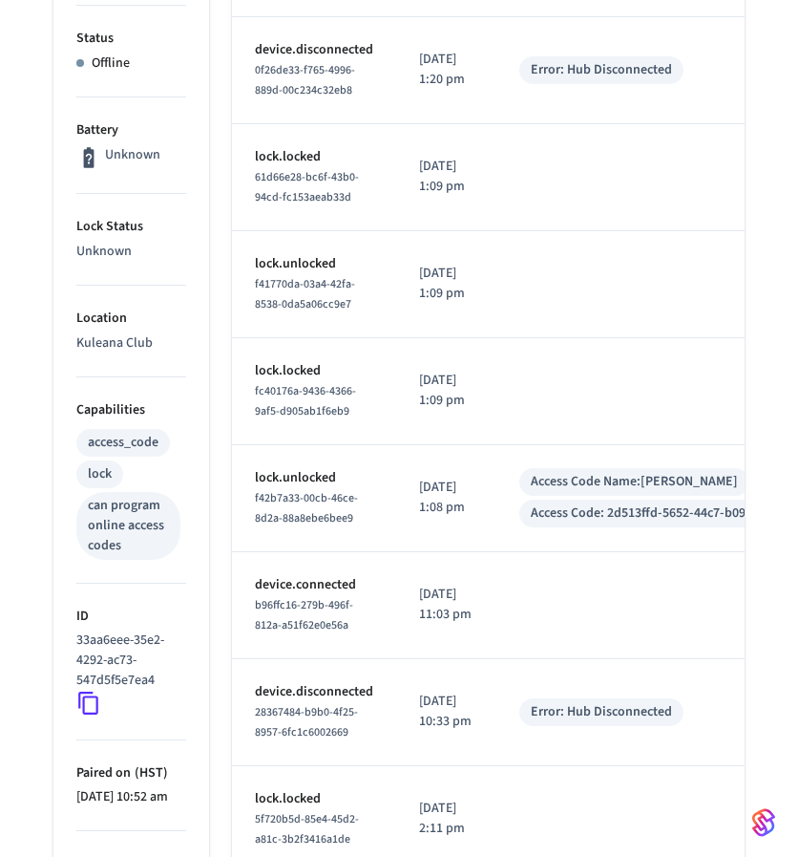
click at [82, 698] on icon at bounding box center [88, 703] width 25 height 25
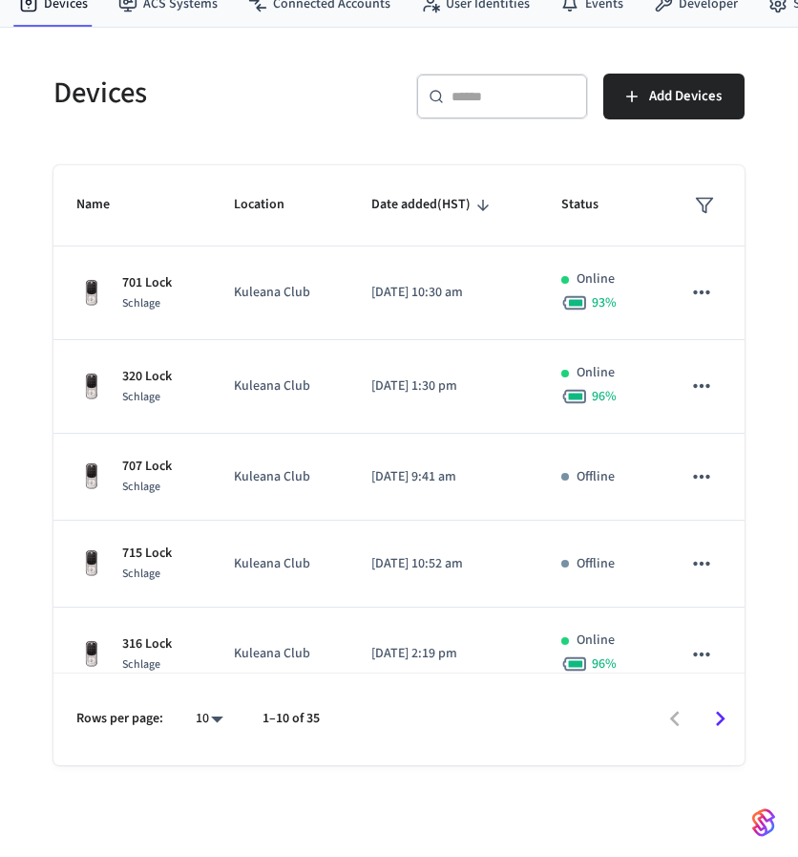
scroll to position [71, 0]
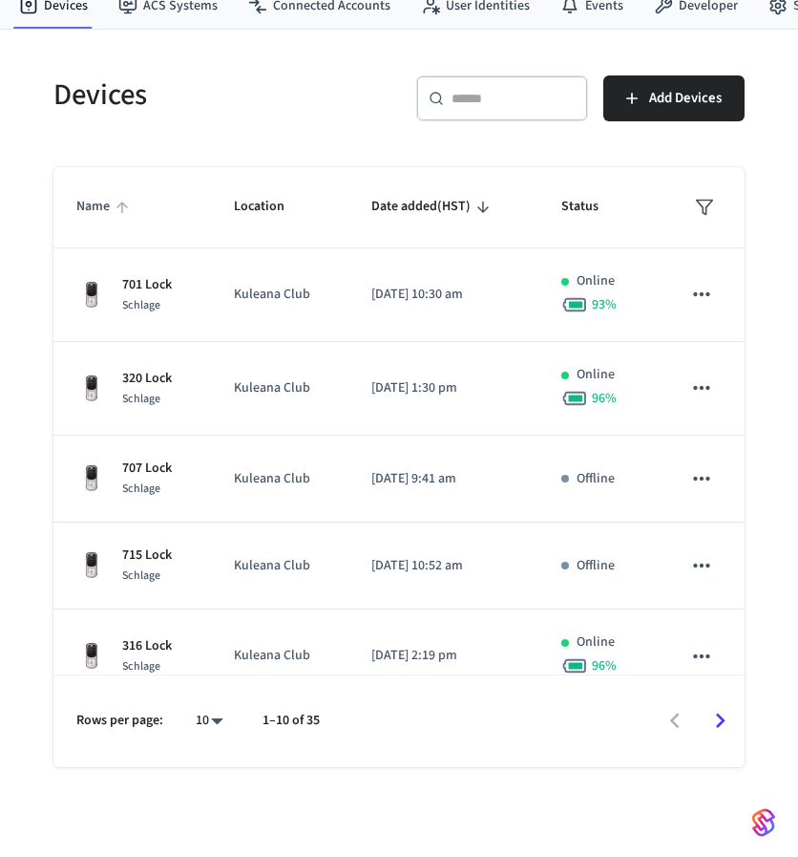
click at [106, 212] on span "Name" at bounding box center [105, 207] width 58 height 30
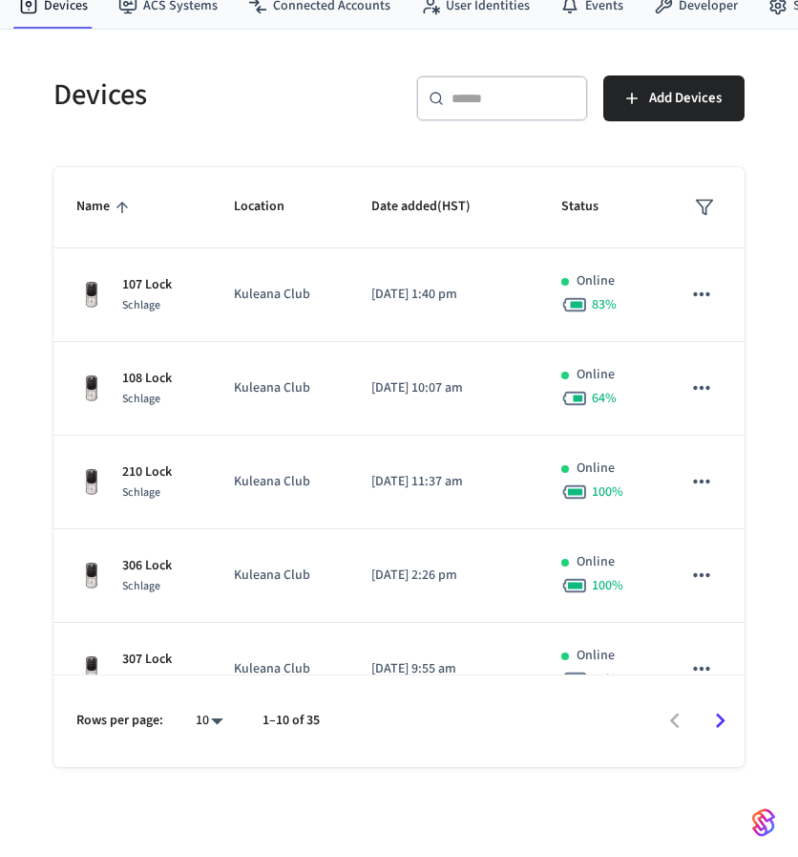
click at [106, 212] on span "Name" at bounding box center [105, 207] width 58 height 30
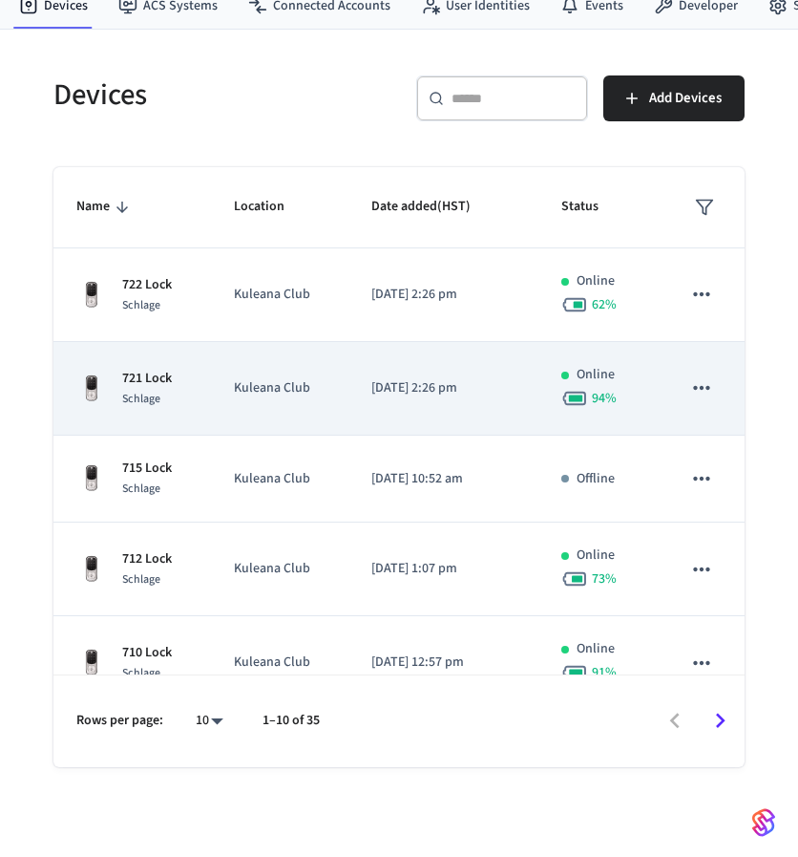
click at [151, 375] on p "721 Lock" at bounding box center [147, 379] width 50 height 20
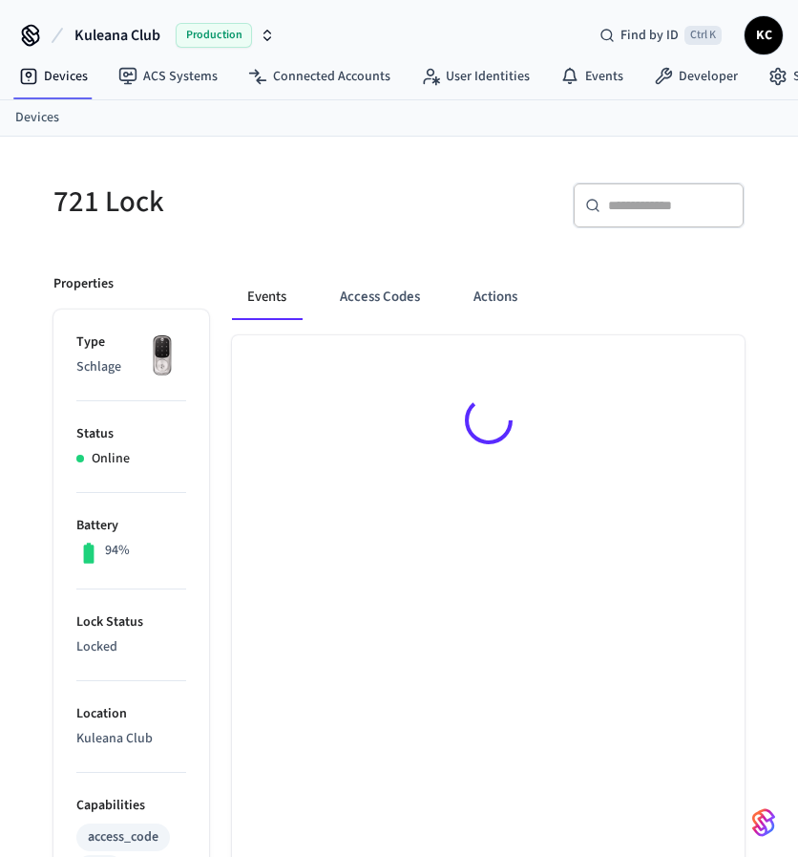
click at [151, 375] on img at bounding box center [162, 356] width 48 height 48
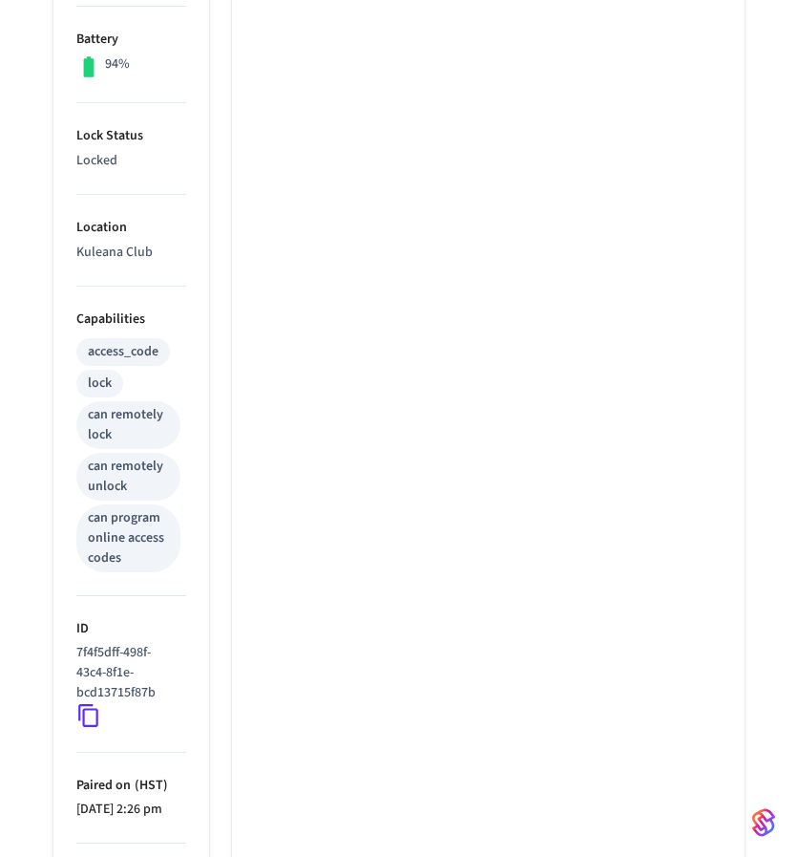
scroll to position [495, 0]
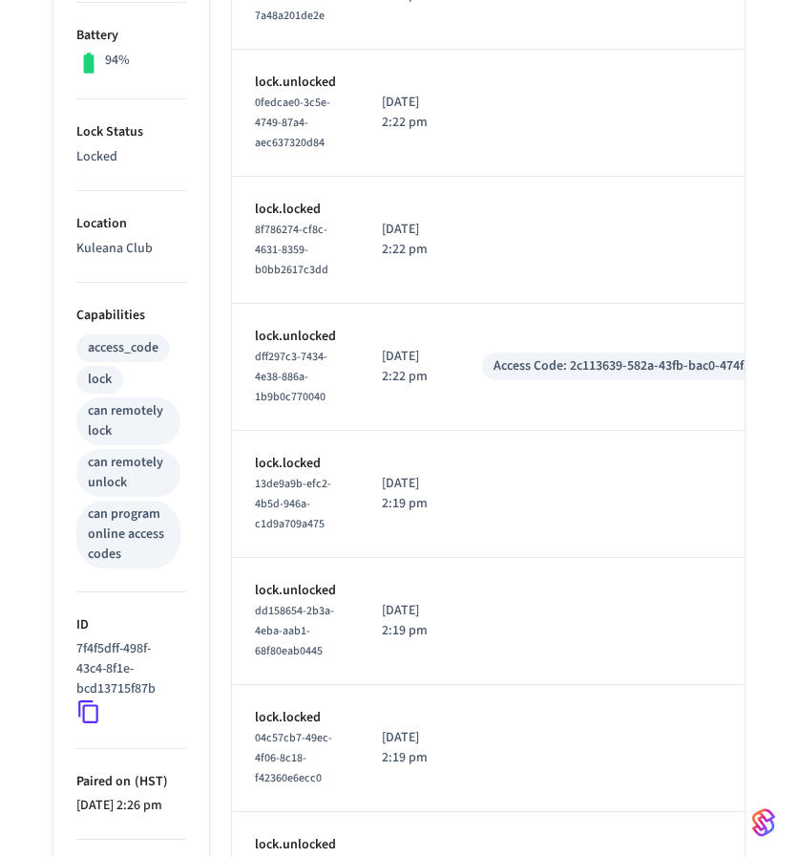
click at [94, 703] on icon at bounding box center [88, 712] width 20 height 23
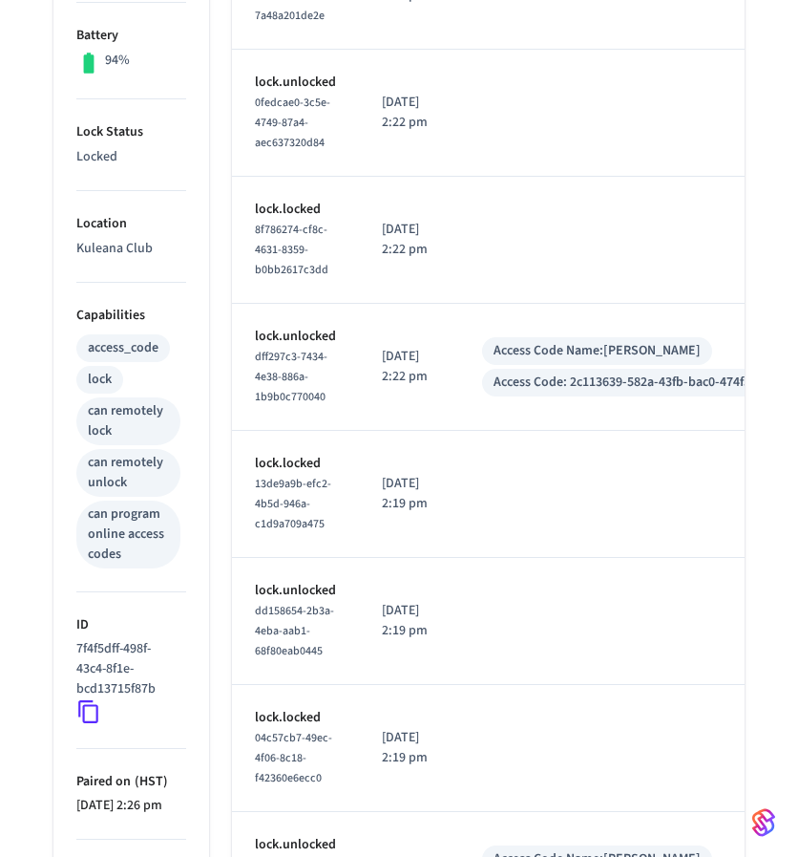
click at [82, 713] on icon at bounding box center [88, 712] width 20 height 23
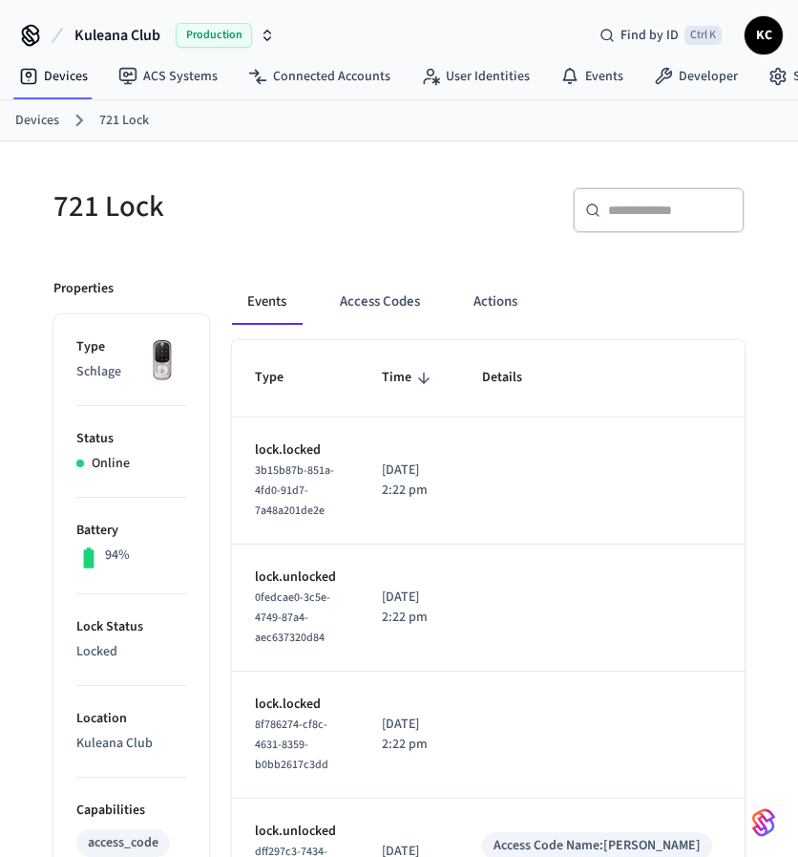
click at [26, 126] on link "Devices" at bounding box center [37, 121] width 44 height 20
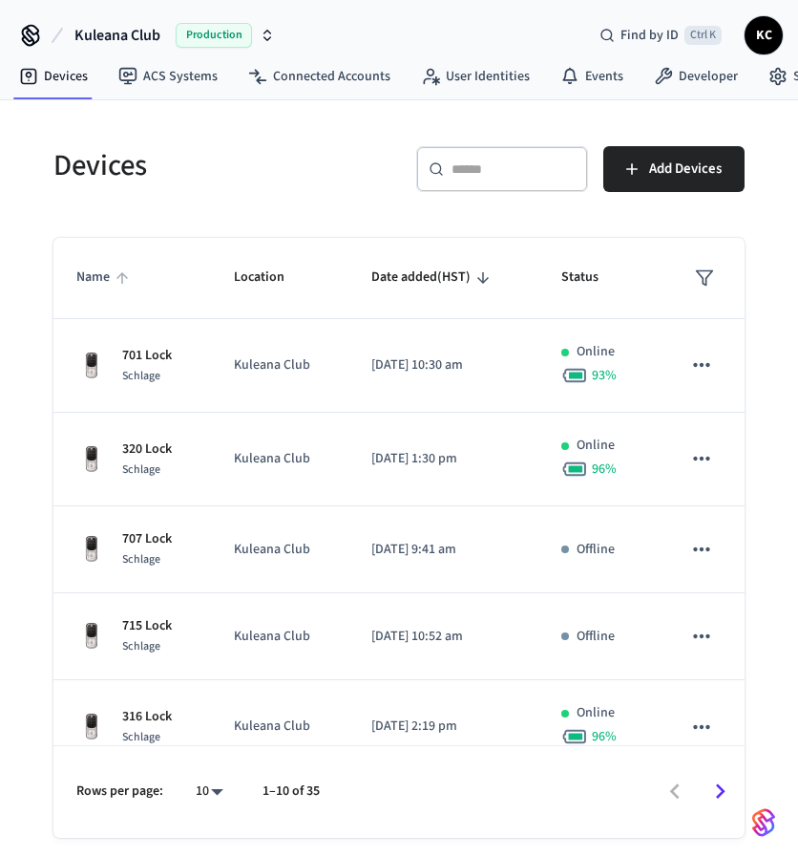
click at [101, 283] on span "Name" at bounding box center [105, 278] width 58 height 30
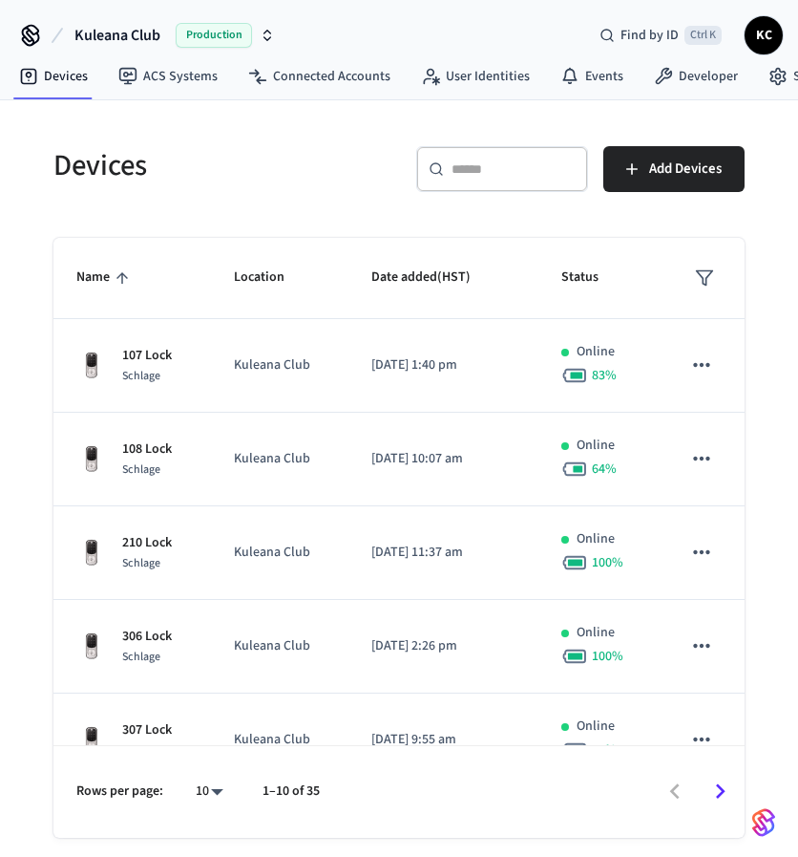
click at [101, 283] on span "Name" at bounding box center [105, 278] width 58 height 30
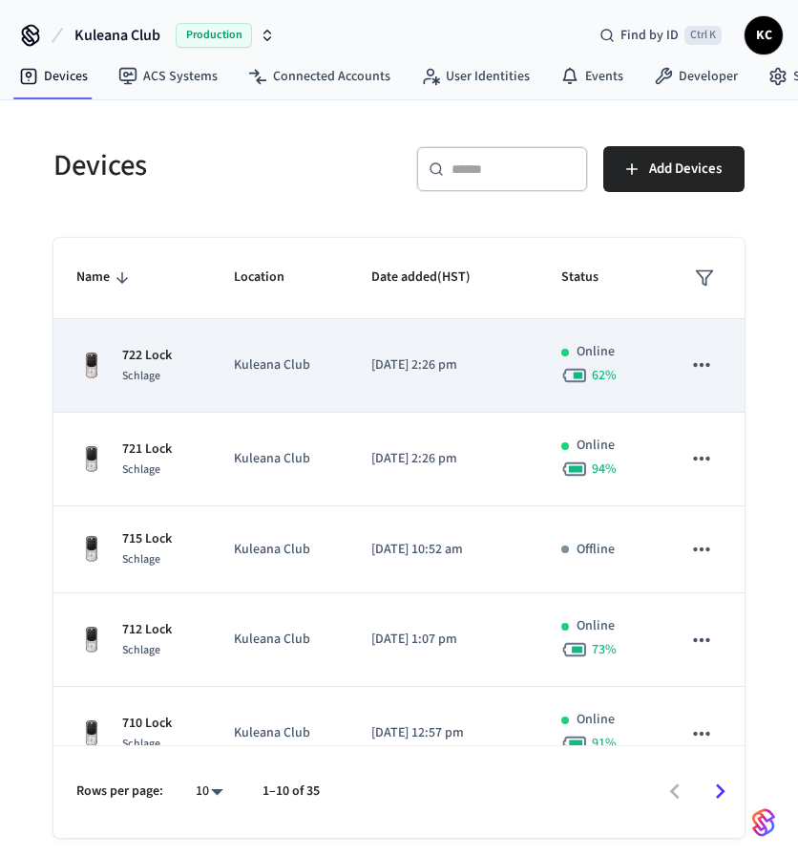
click at [163, 370] on div "Schlage" at bounding box center [147, 376] width 50 height 20
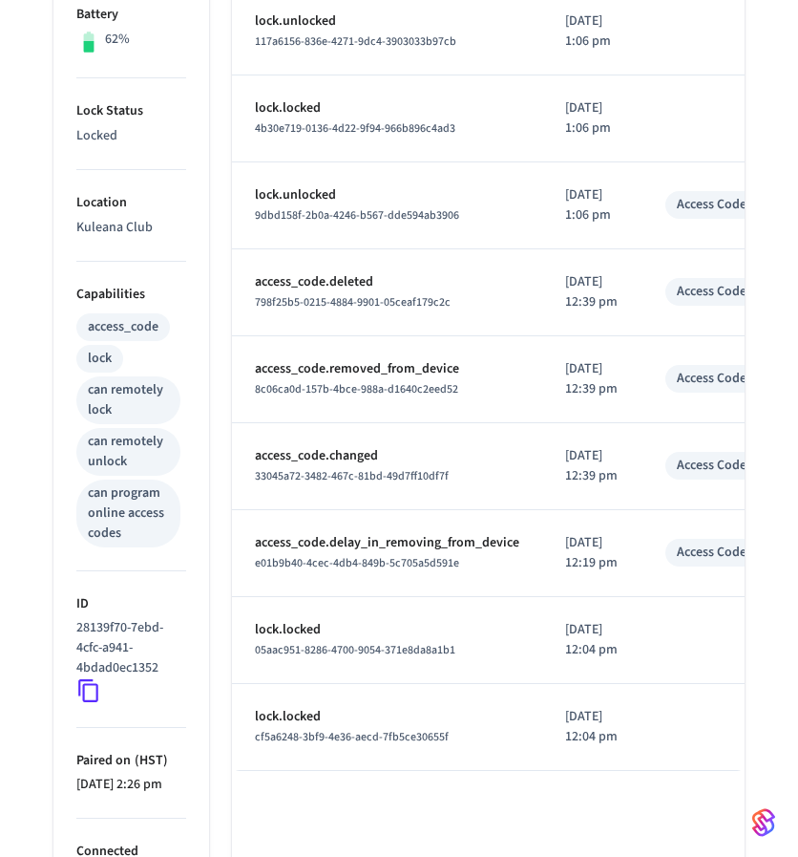
scroll to position [517, 0]
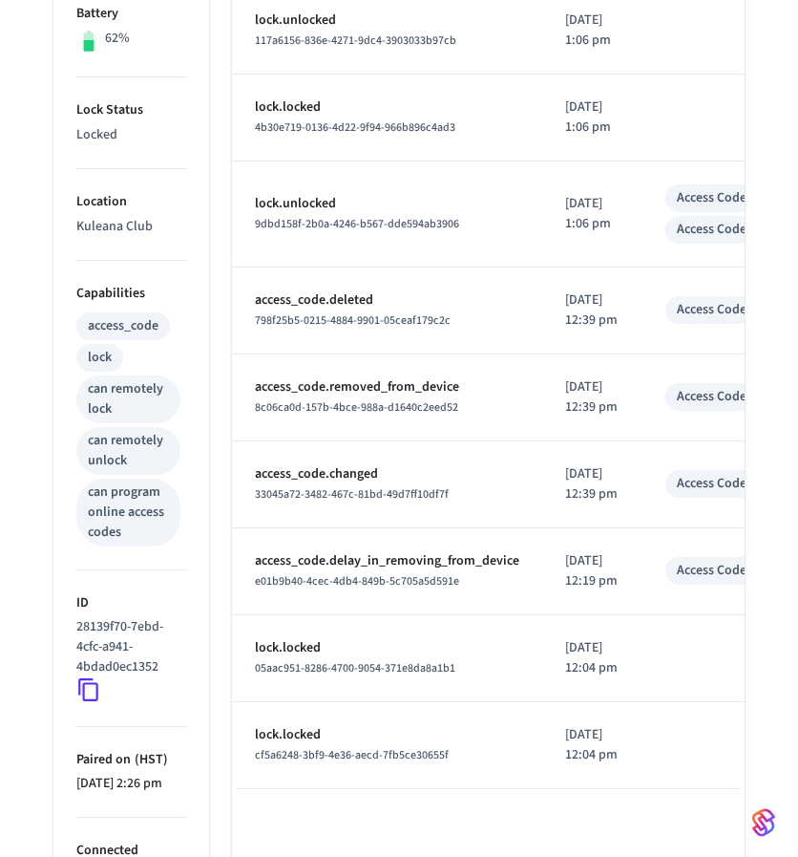
click at [89, 689] on icon at bounding box center [88, 689] width 25 height 25
